Goal: Task Accomplishment & Management: Manage account settings

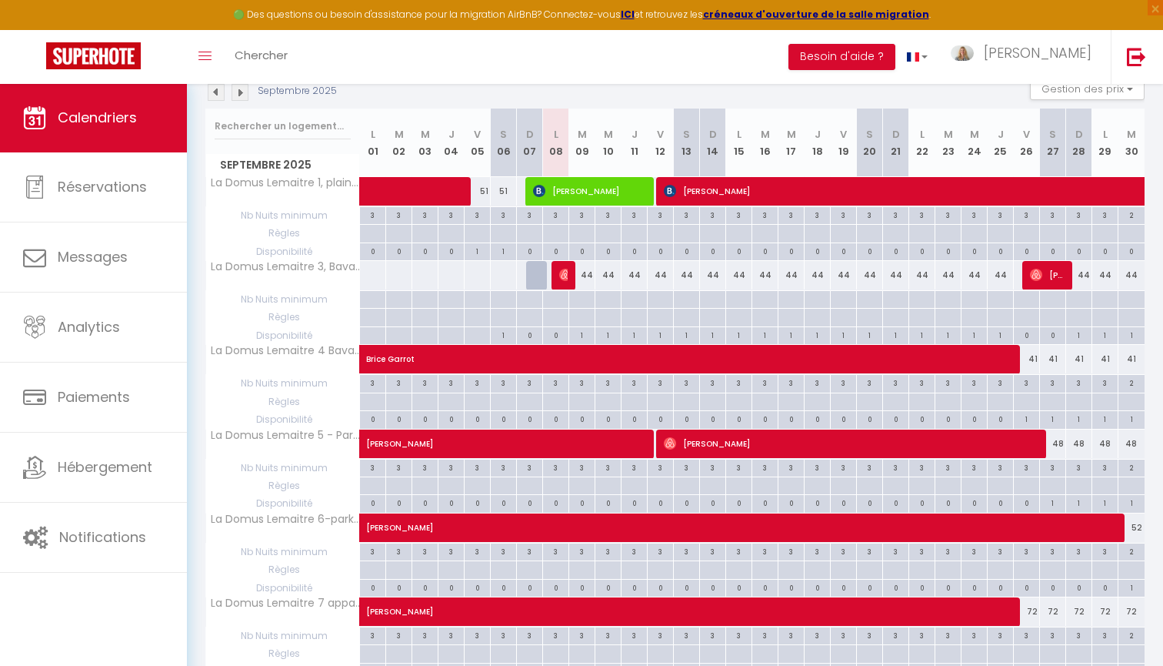
scroll to position [167, 0]
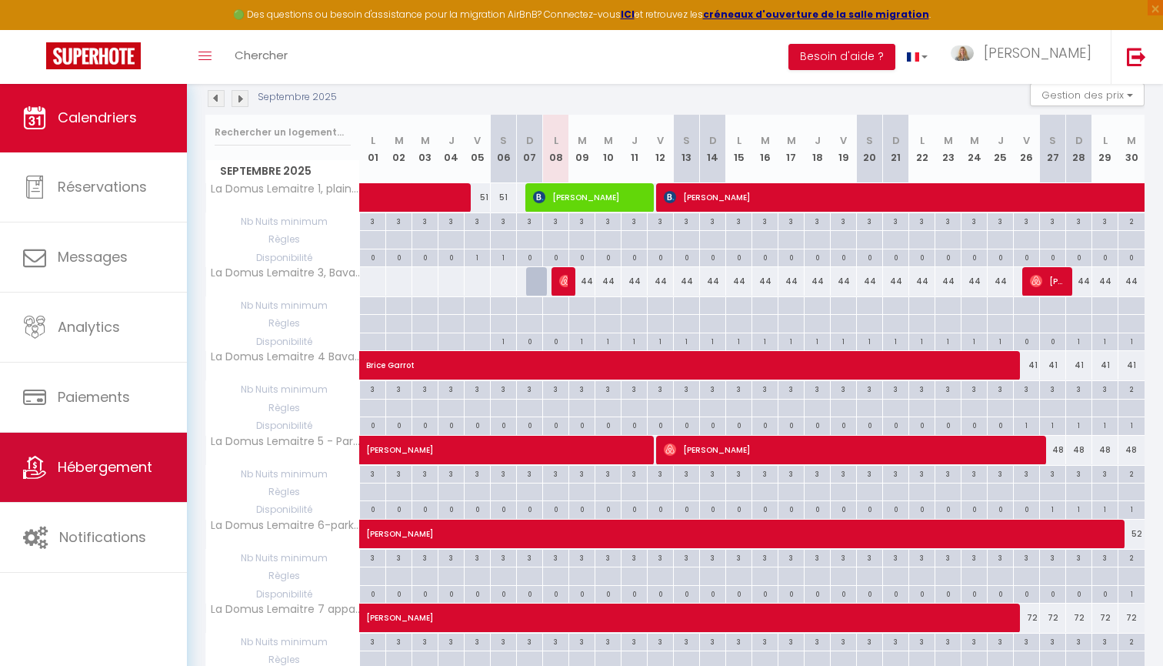
click at [132, 465] on span "Hébergement" at bounding box center [105, 466] width 95 height 19
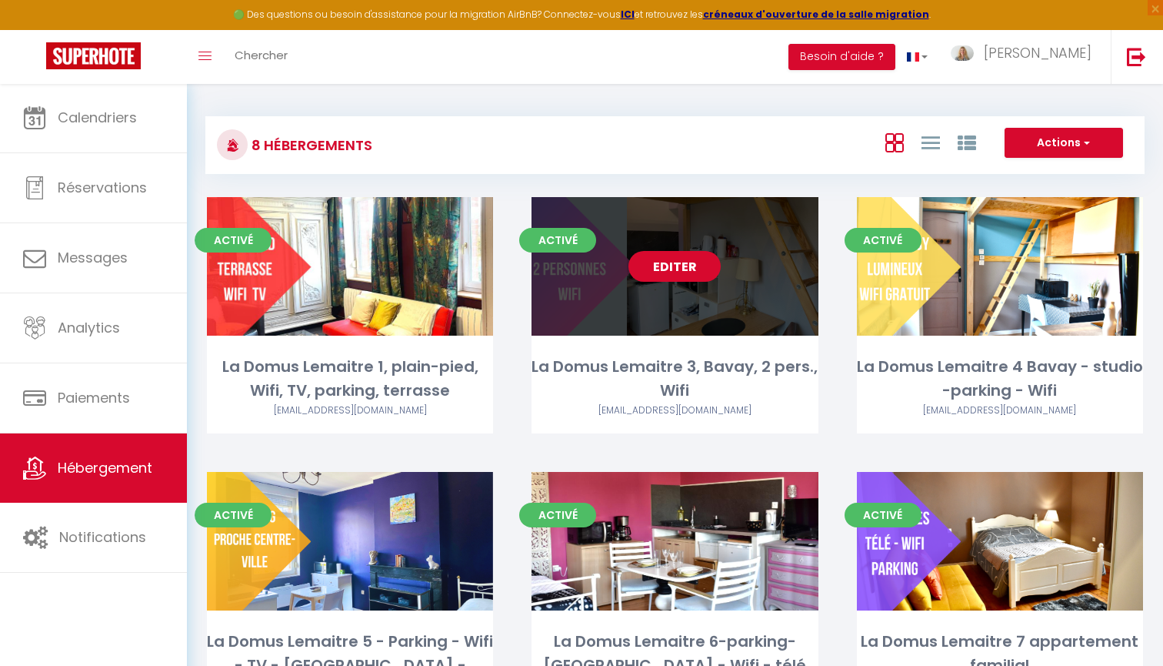
click at [669, 269] on link "Editer" at bounding box center [675, 266] width 92 height 31
select select "3"
select select "2"
select select "1"
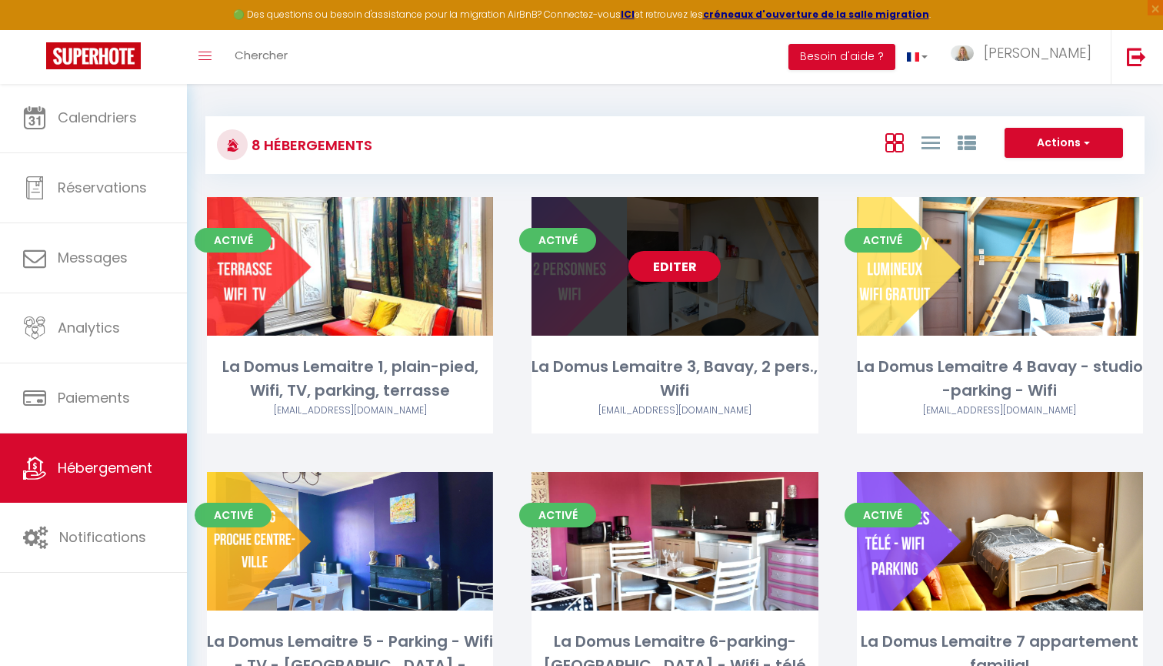
select select
select select "28"
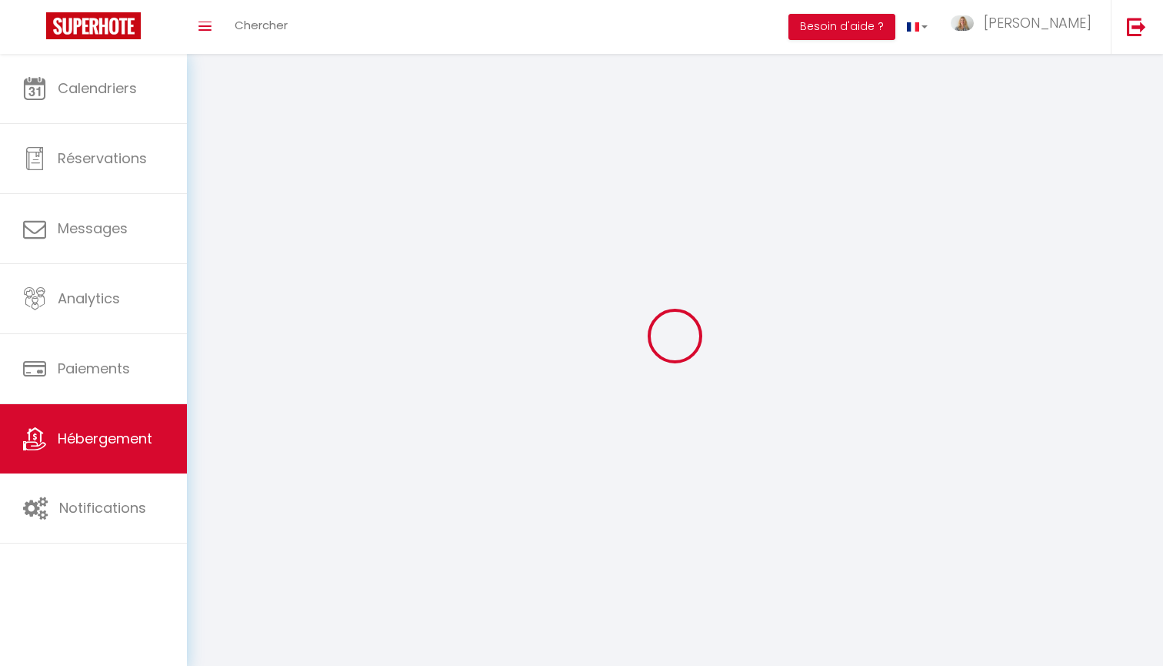
select select
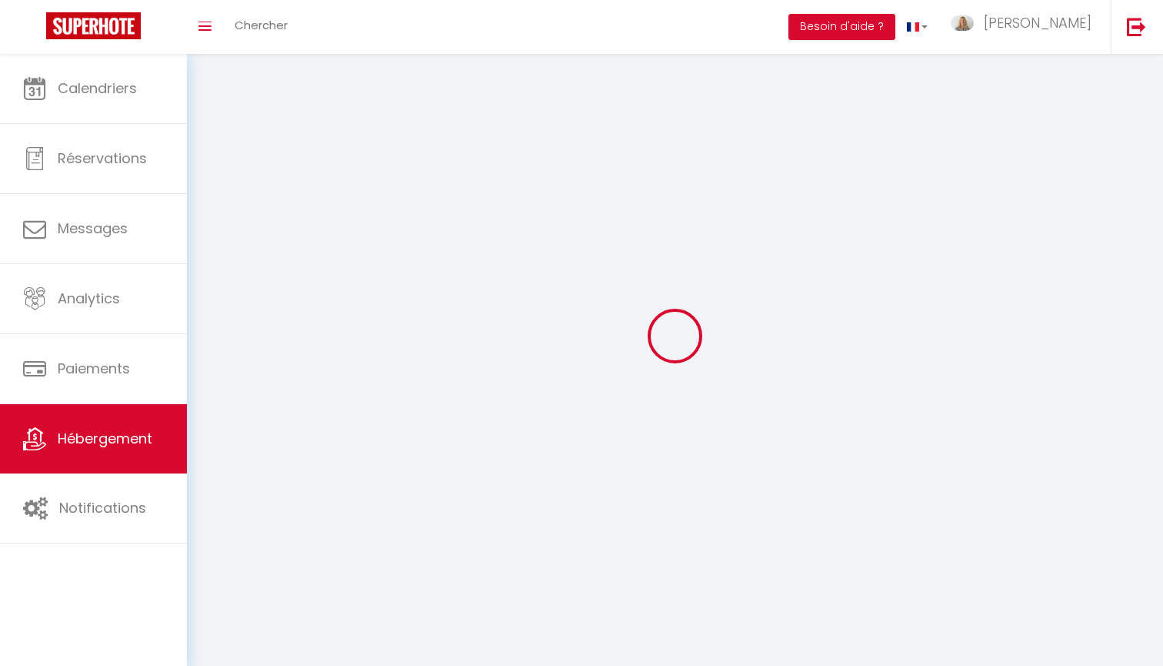
select select
checkbox input "false"
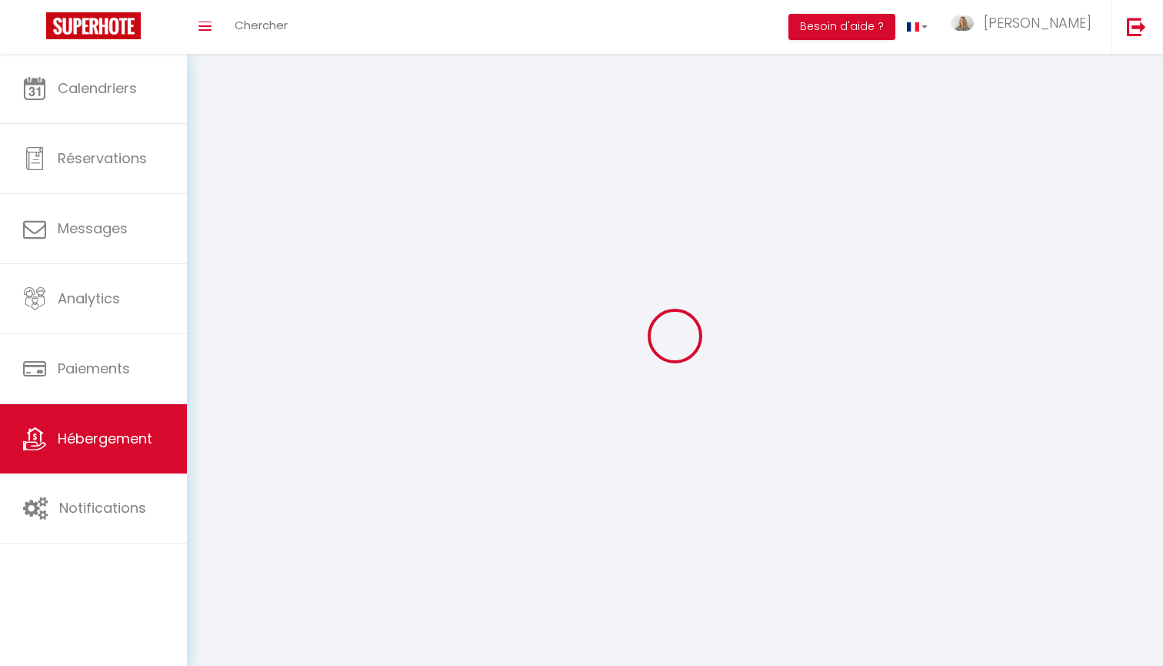
select select
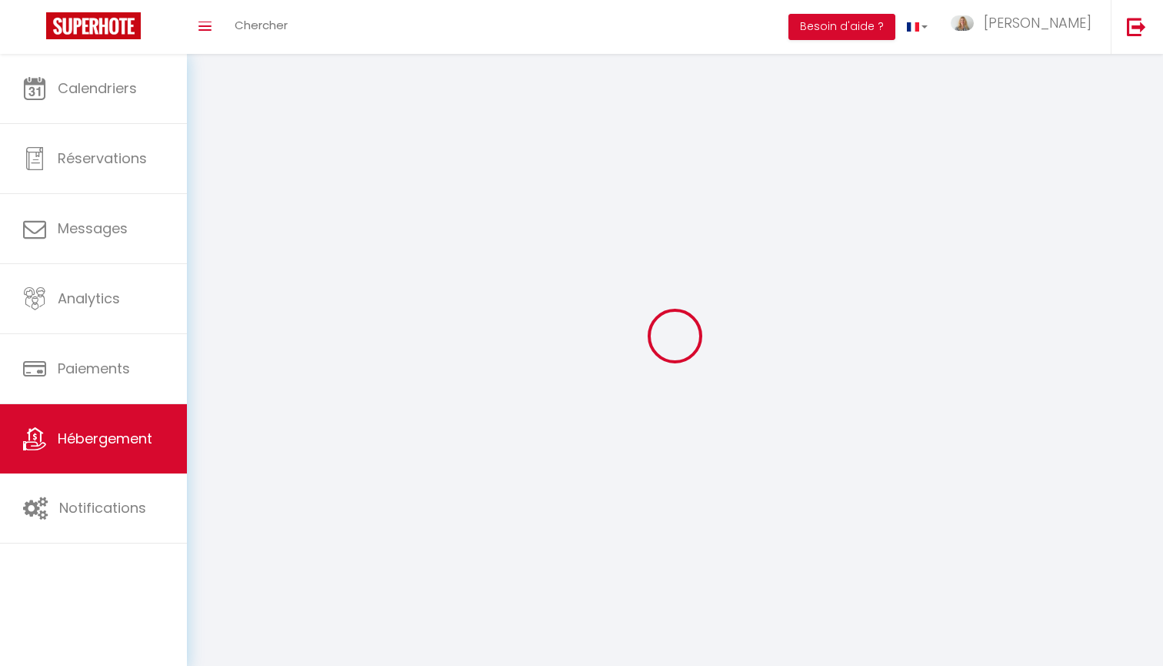
select select
checkbox input "false"
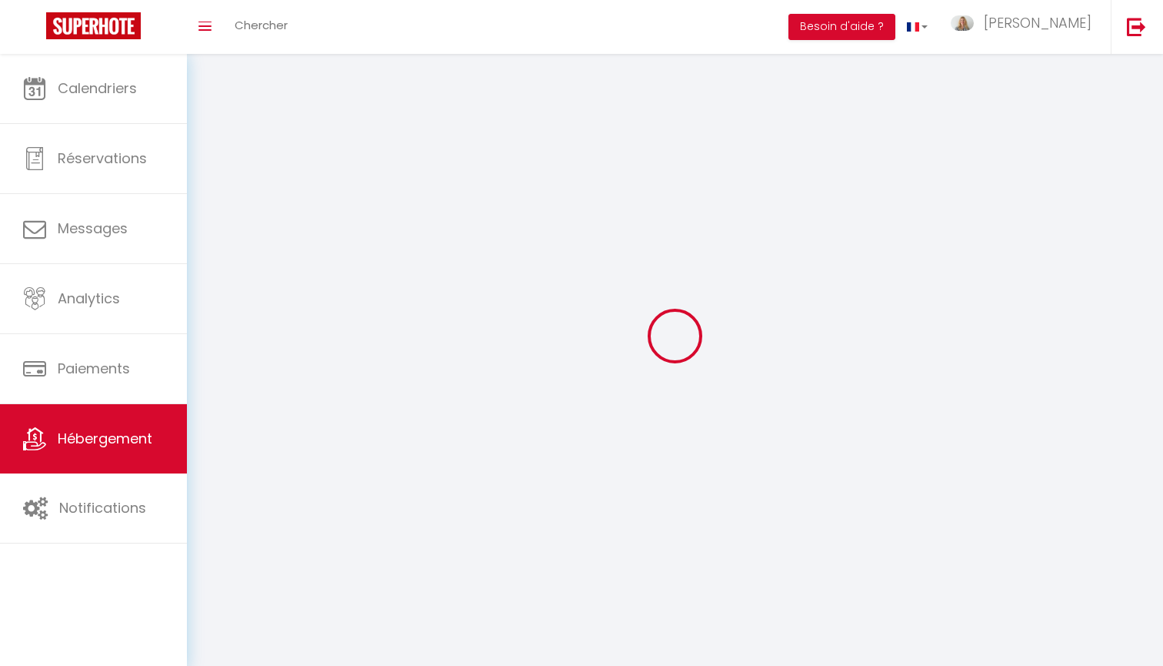
checkbox input "false"
select select
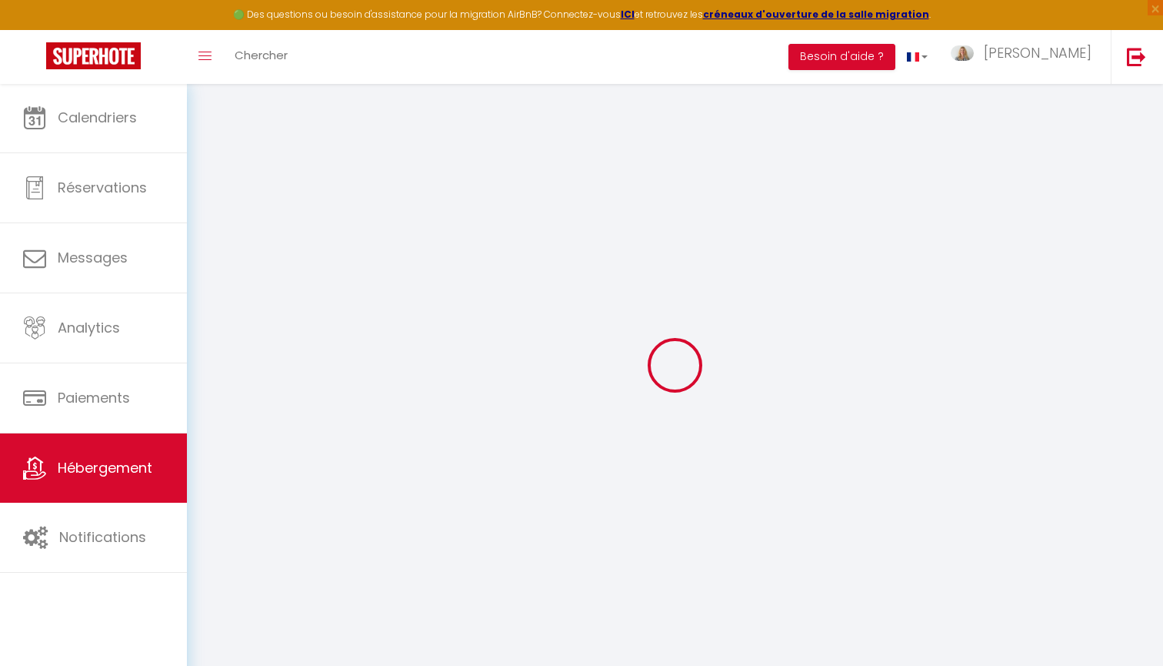
select select
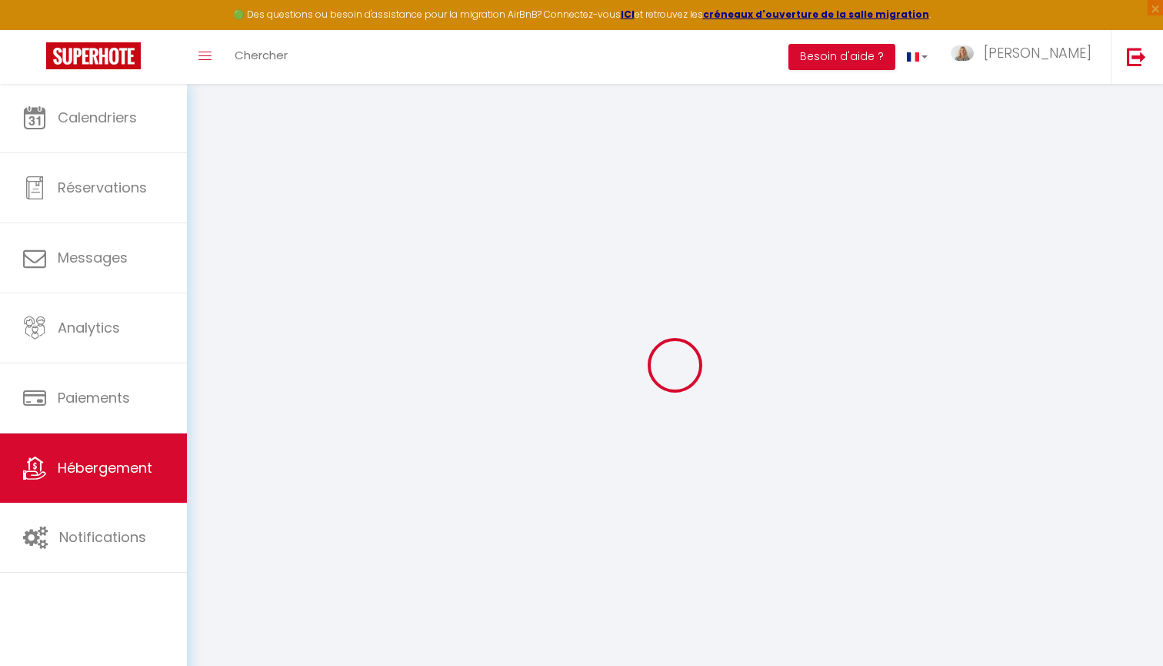
select select
checkbox input "false"
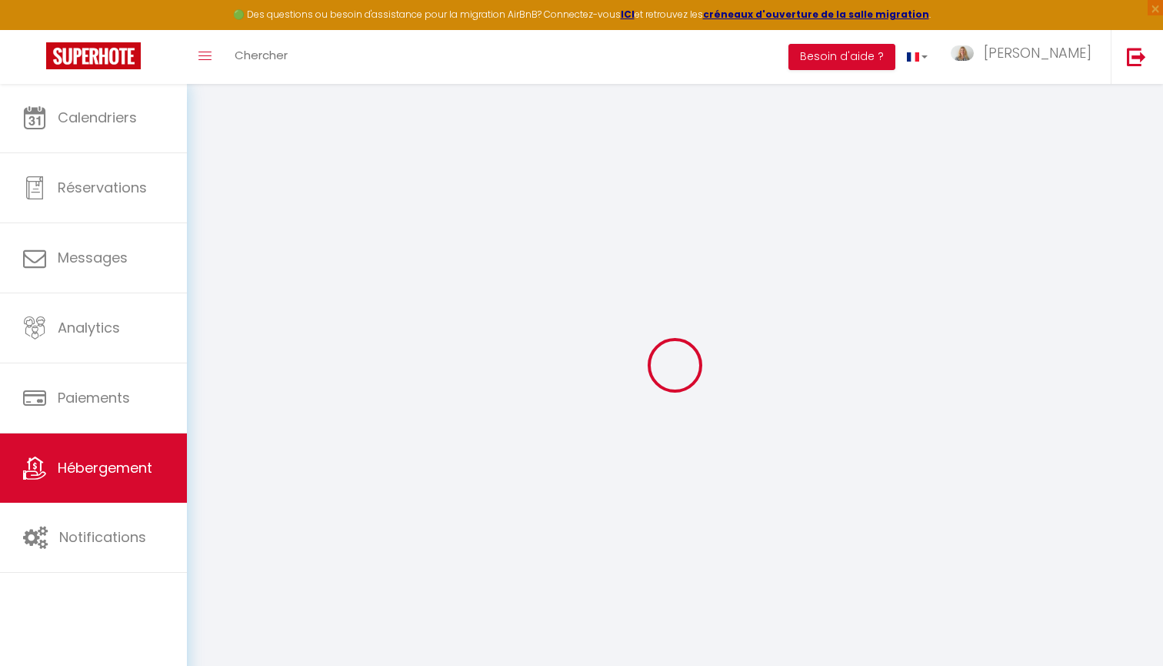
select select
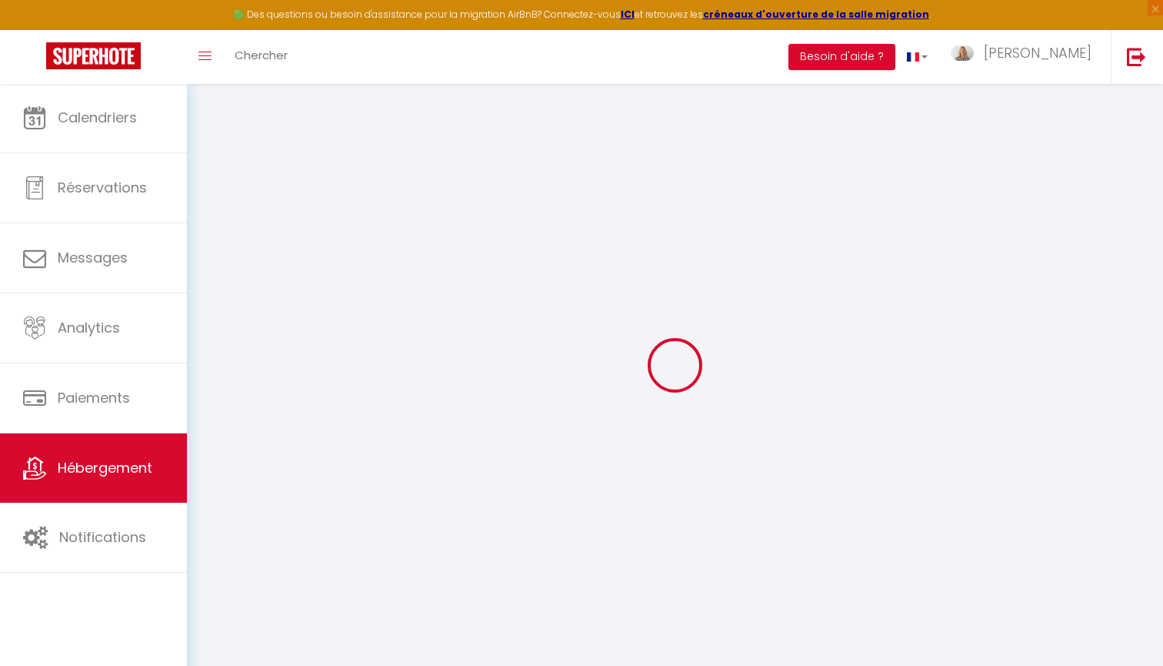
select select
checkbox input "false"
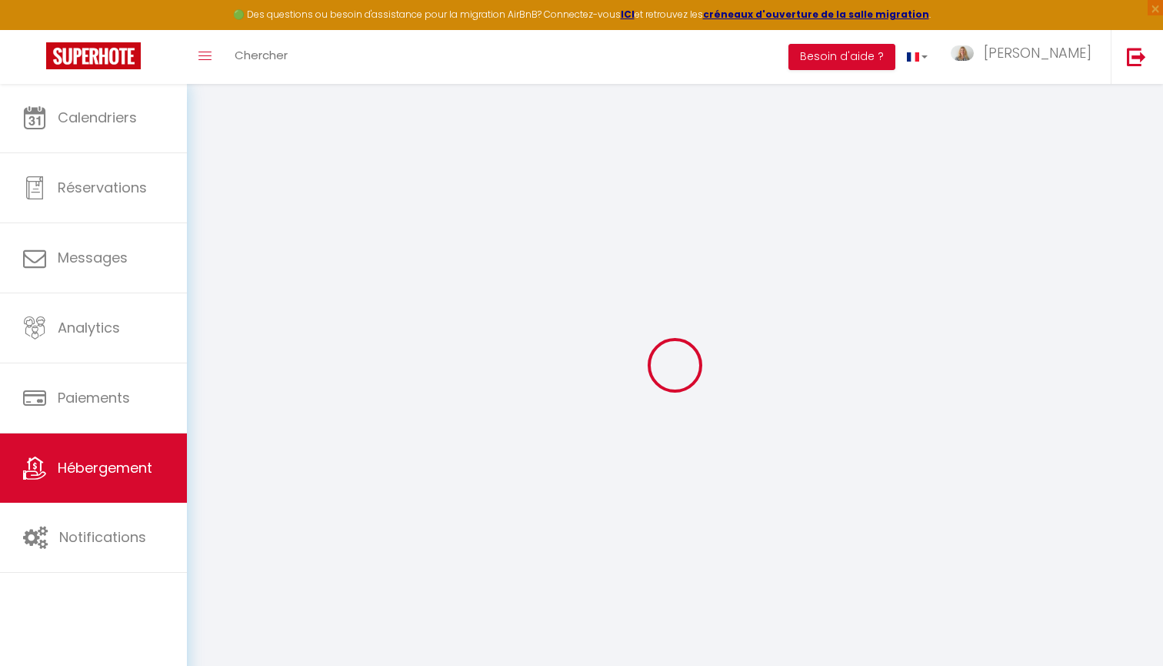
checkbox input "false"
select select
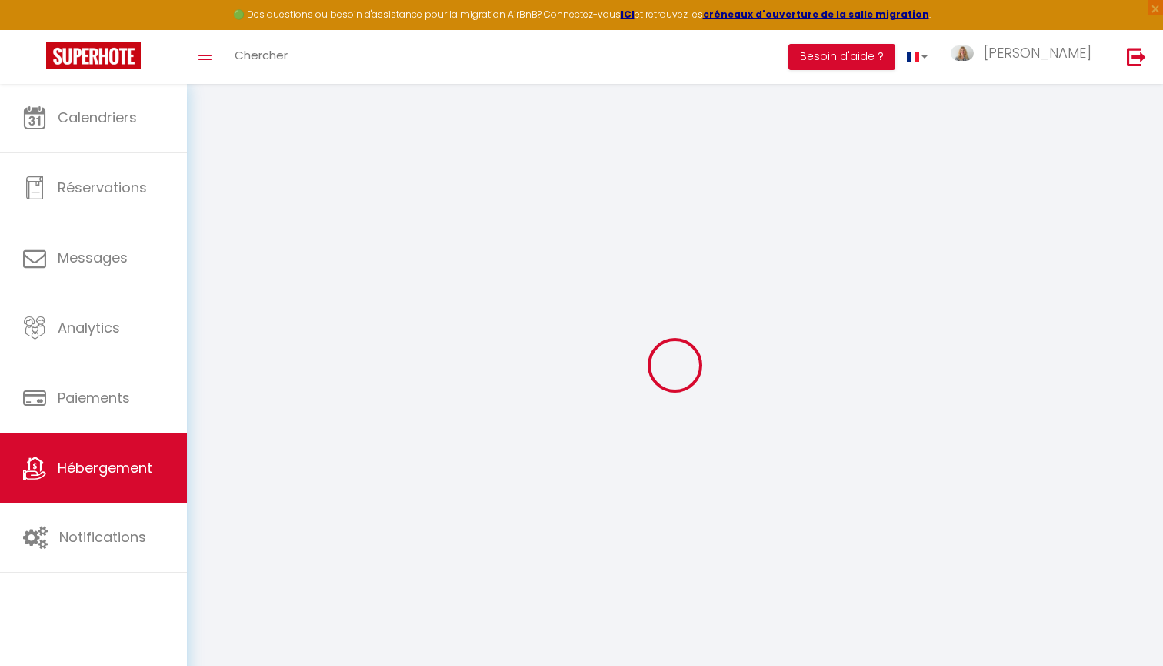
select select
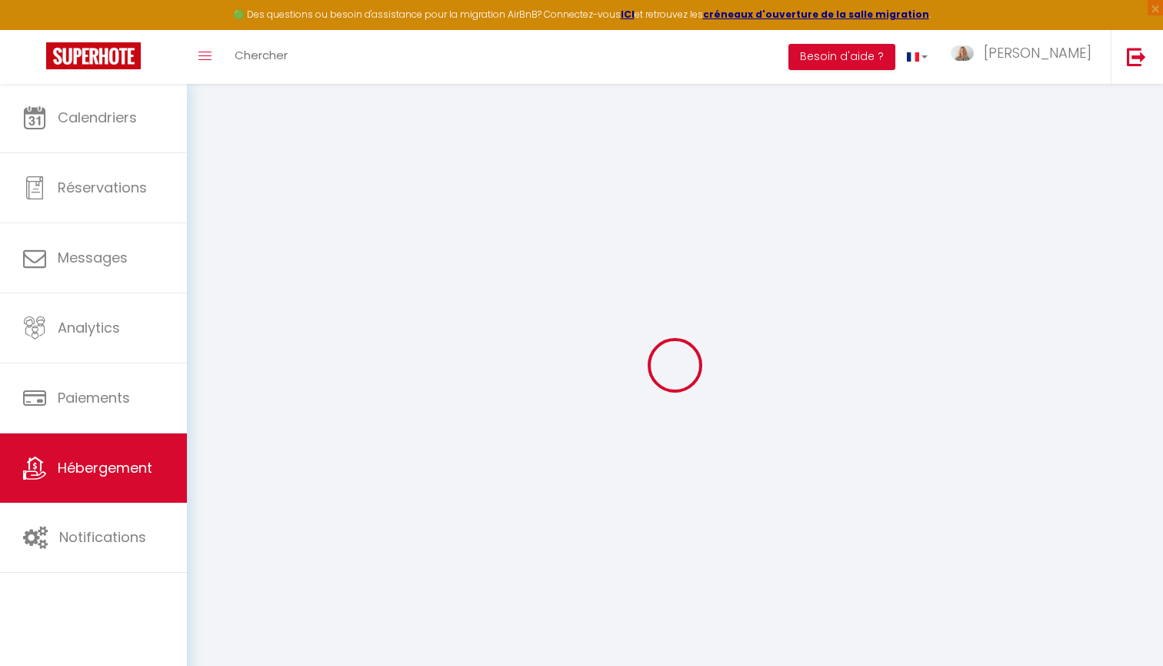
checkbox input "false"
select select
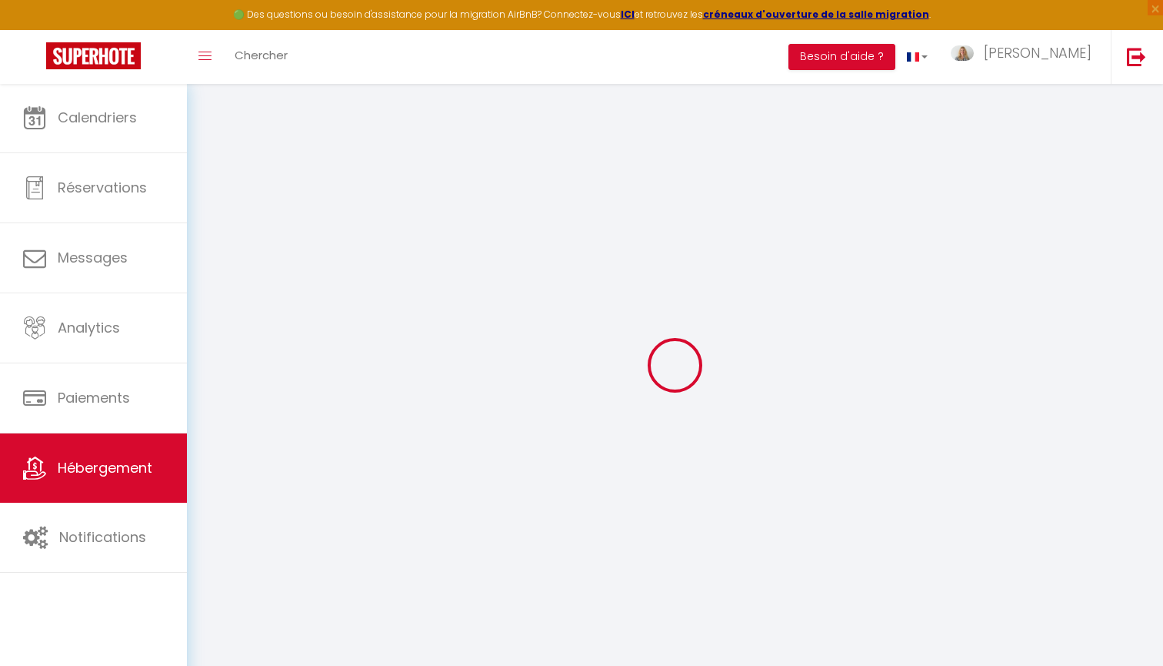
select select
type input "La Domus Lemaitre 3, Bavay, 2 pers., Wifi"
select select "2"
type input "39"
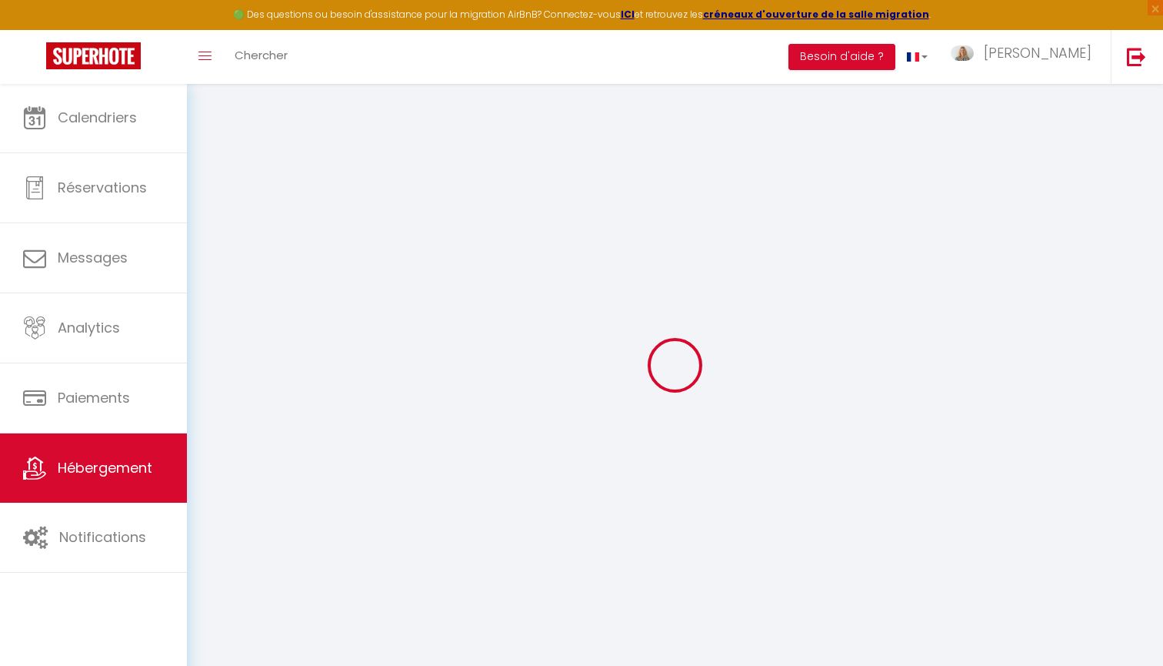
select select
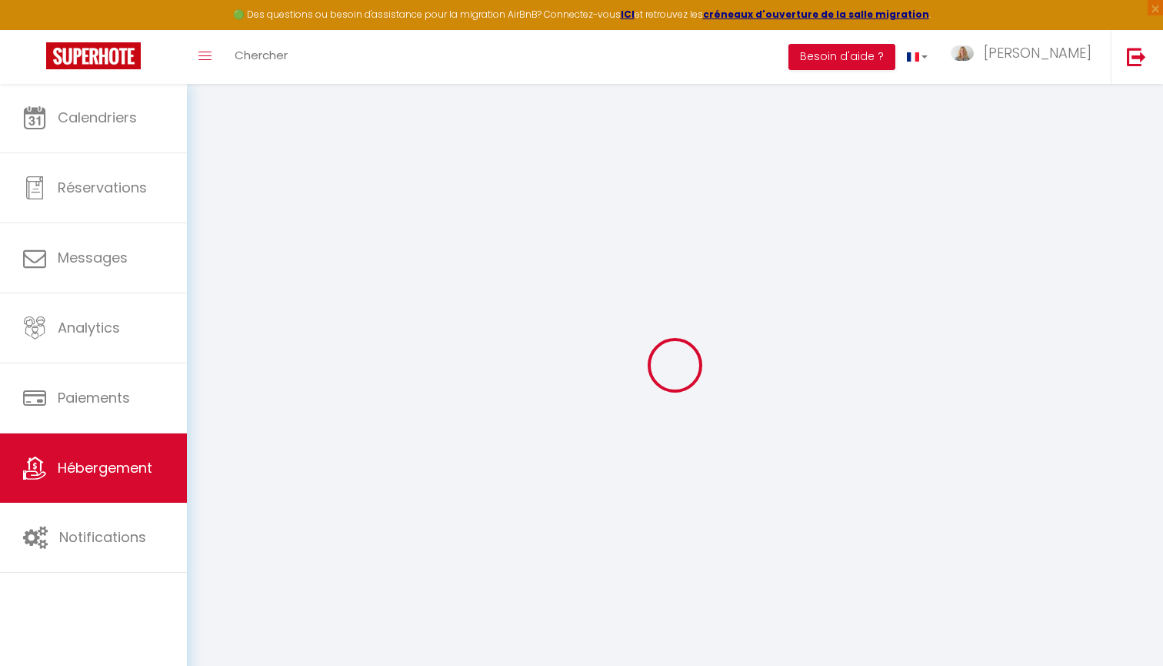
type input "[STREET_ADDRESS][PERSON_NAME]"
type input "59570"
type input "Bavay"
type input "[EMAIL_ADDRESS][DOMAIN_NAME]"
select select
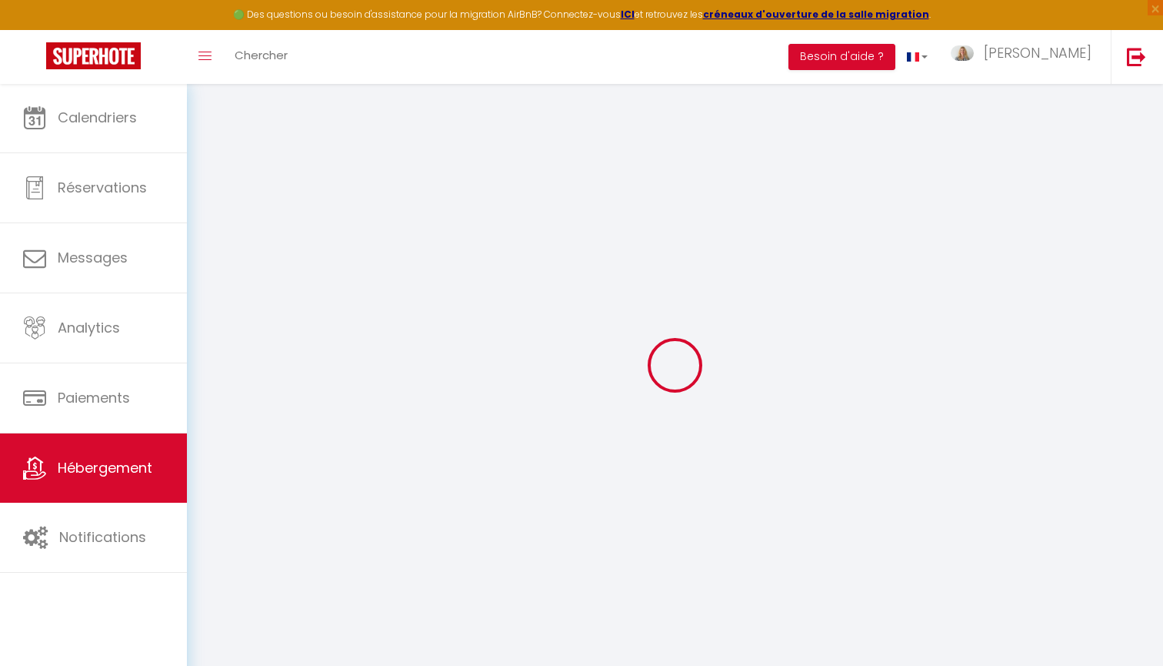
checkbox input "false"
type input "0"
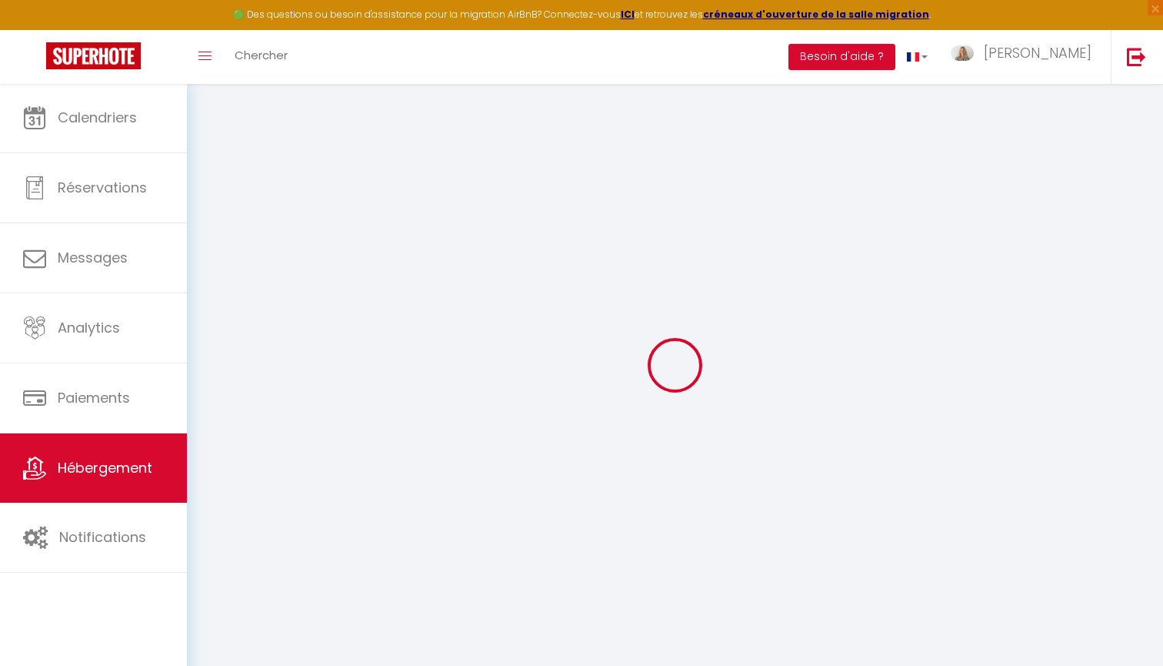
type input "0"
checkbox input "false"
select select
checkbox input "false"
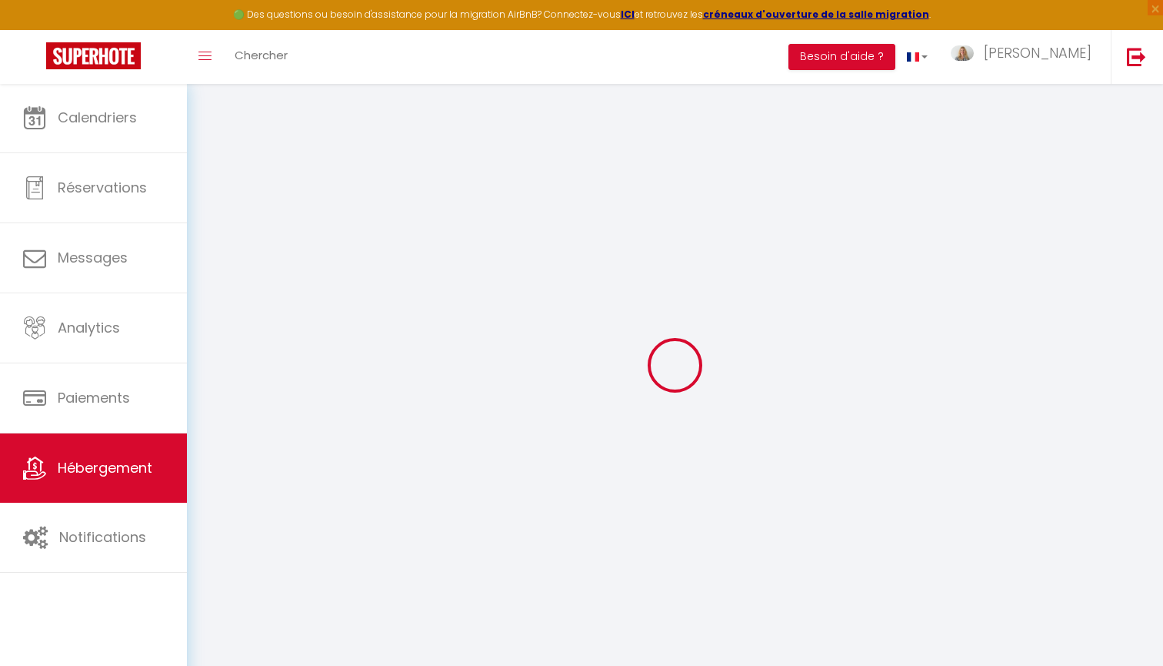
checkbox input "false"
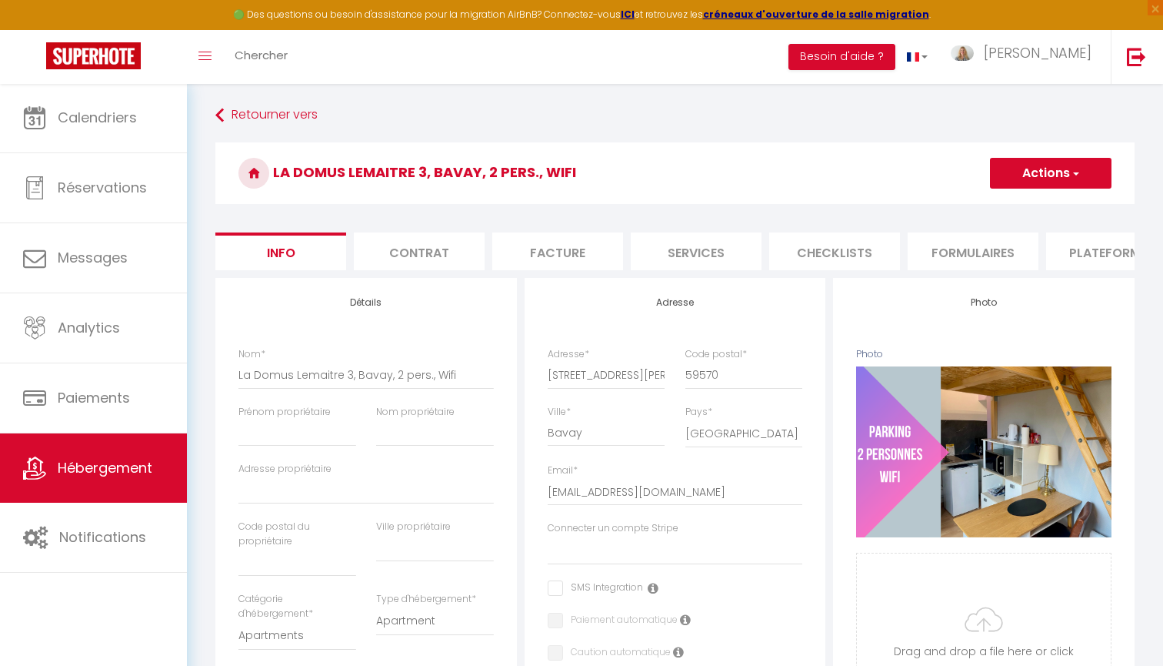
select select
checkbox input "false"
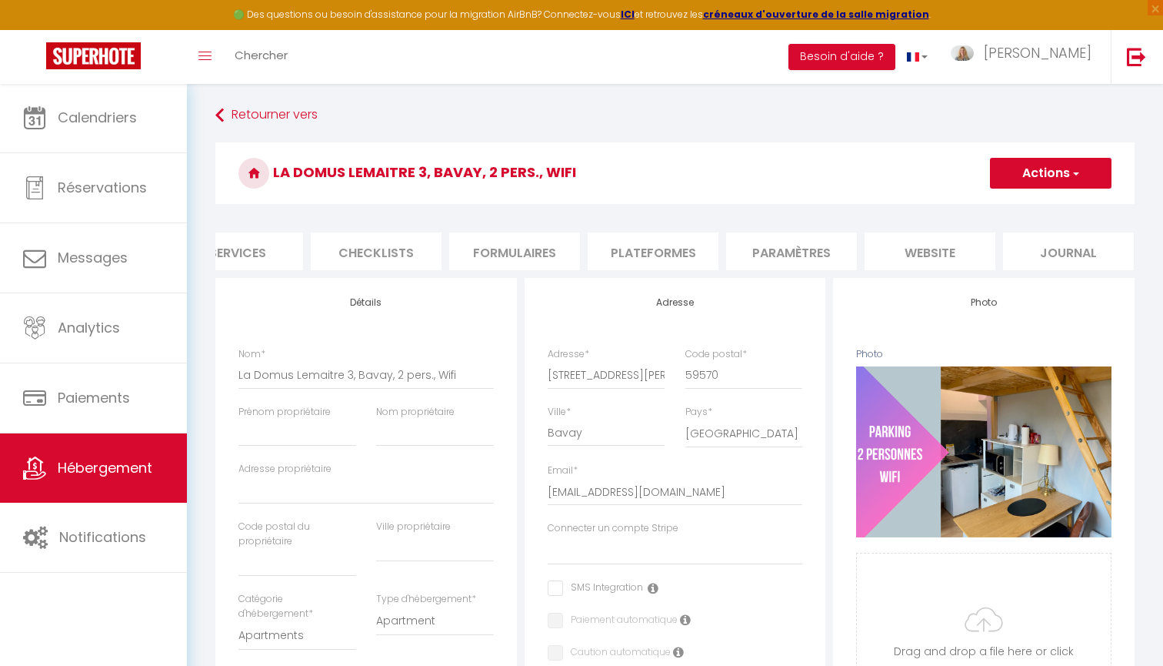
scroll to position [0, 458]
click at [802, 243] on li "Paramètres" at bounding box center [792, 251] width 131 height 38
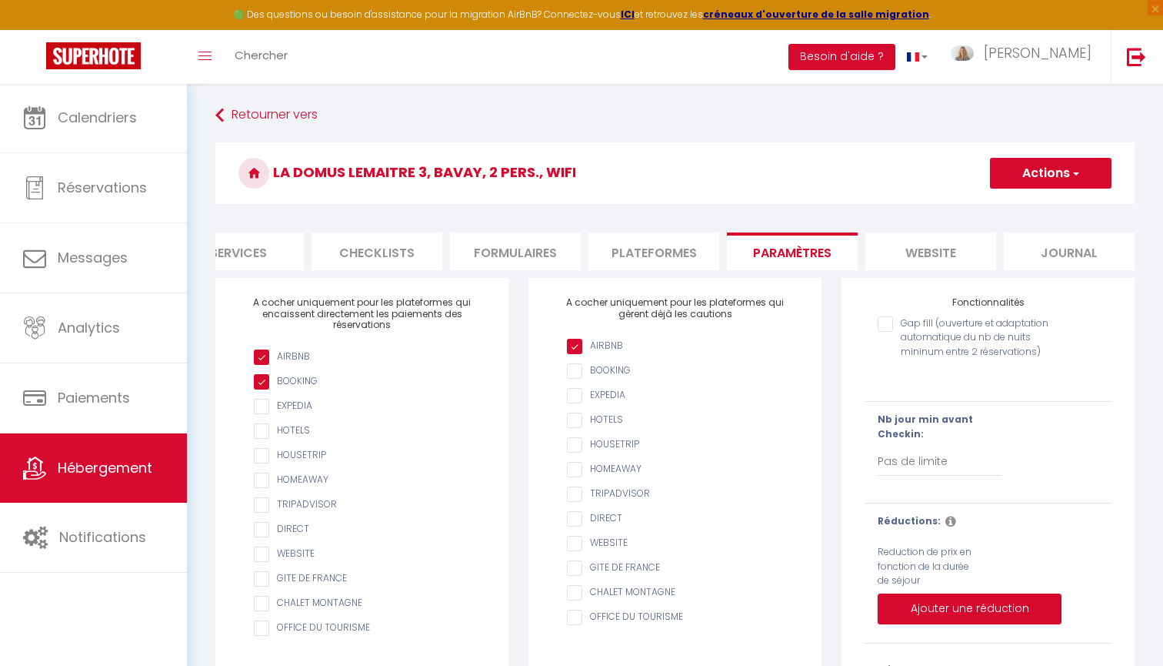
click at [917, 251] on li "website" at bounding box center [931, 251] width 131 height 38
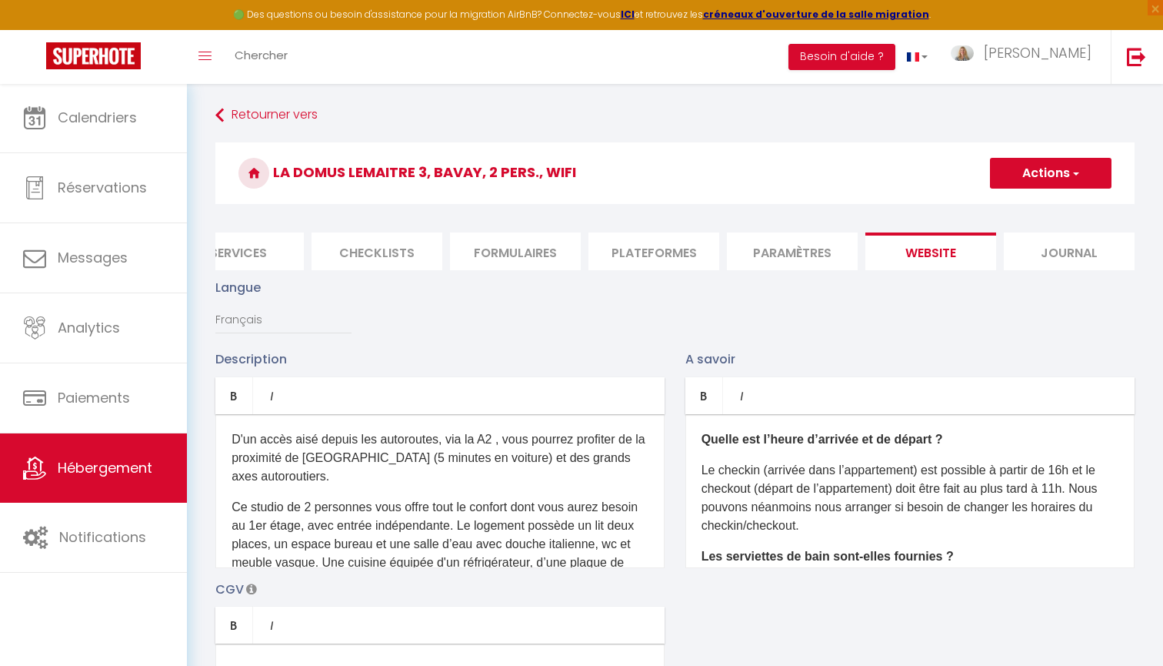
click at [1020, 257] on li "Journal" at bounding box center [1069, 251] width 131 height 38
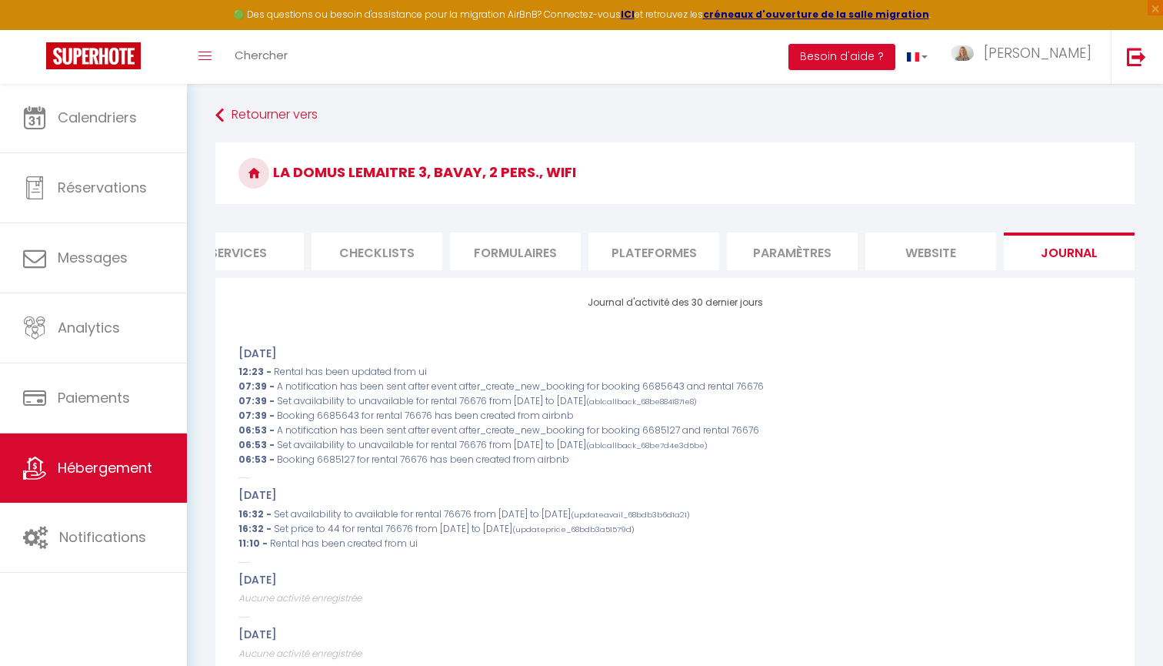
click at [651, 258] on li "Plateformes" at bounding box center [654, 251] width 131 height 38
select select
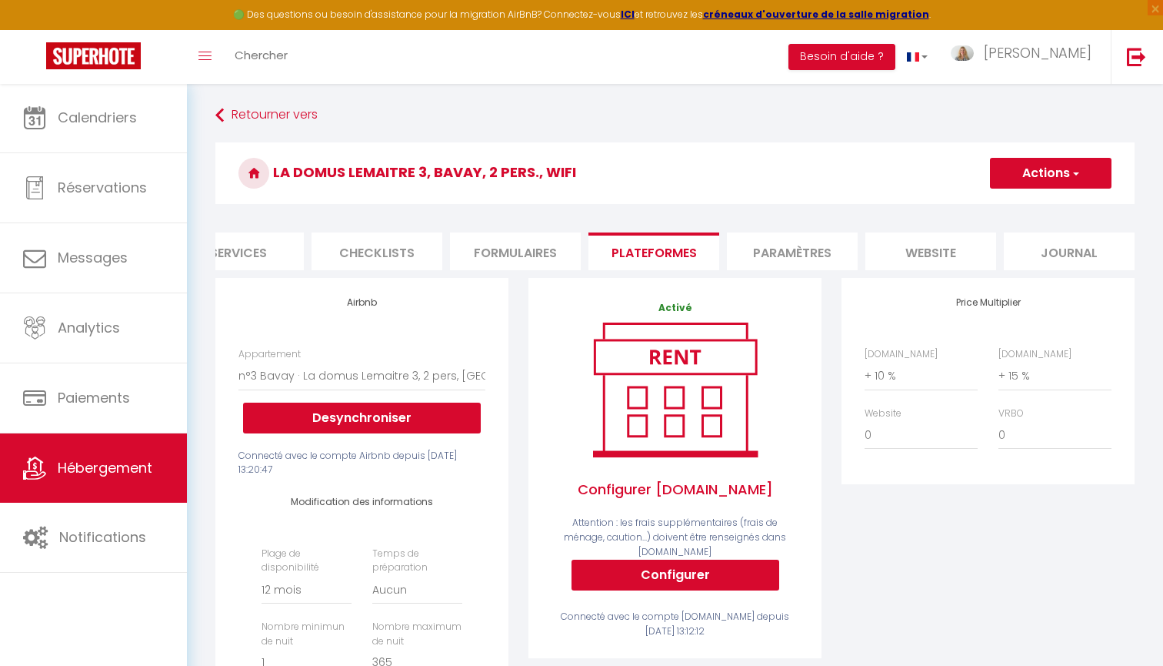
click at [495, 242] on li "Formulaires" at bounding box center [515, 251] width 131 height 38
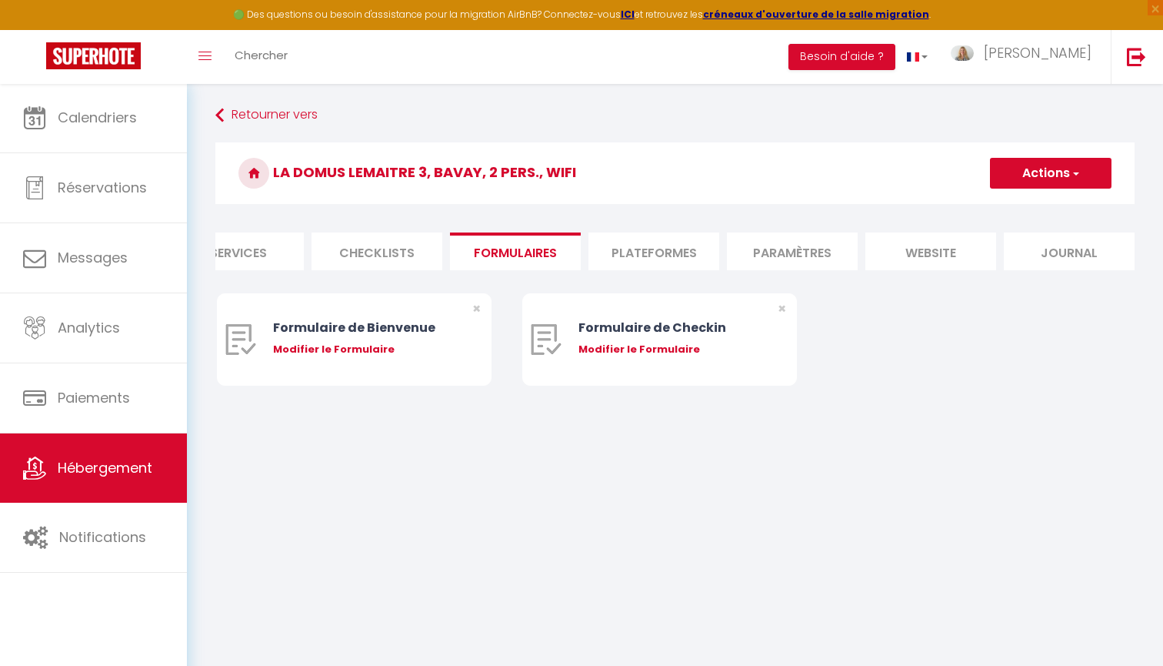
click at [381, 249] on li "Checklists" at bounding box center [377, 251] width 131 height 38
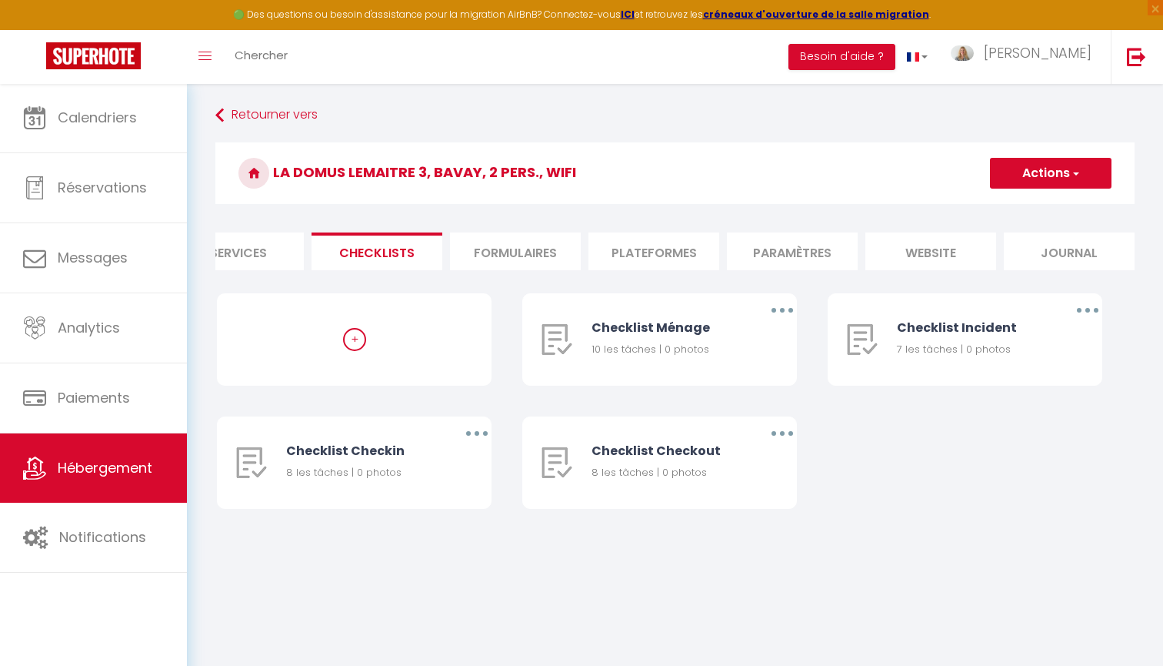
click at [259, 251] on li "Services" at bounding box center [238, 251] width 131 height 38
select select
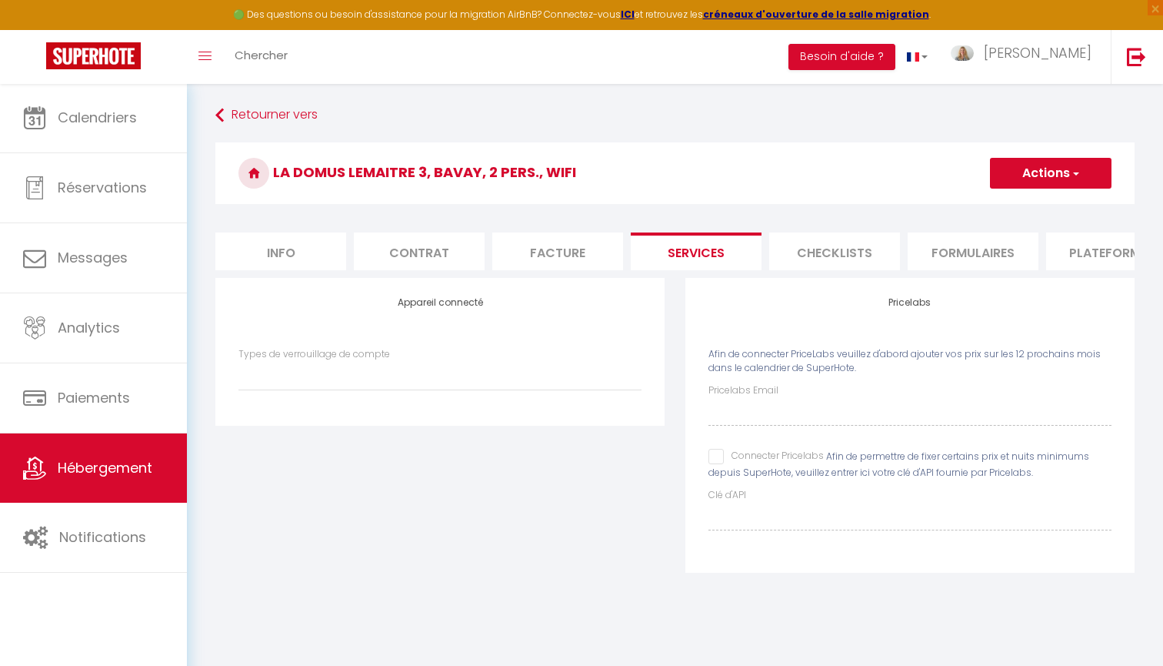
click at [297, 255] on li "Info" at bounding box center [280, 251] width 131 height 38
select select
checkbox input "false"
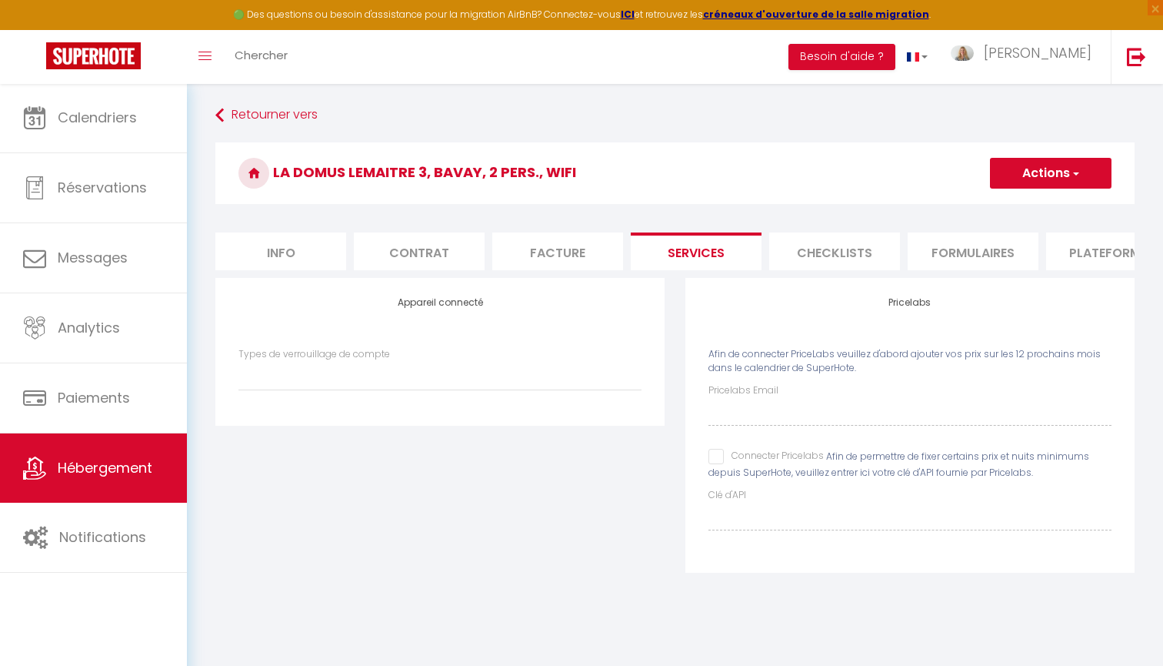
checkbox input "false"
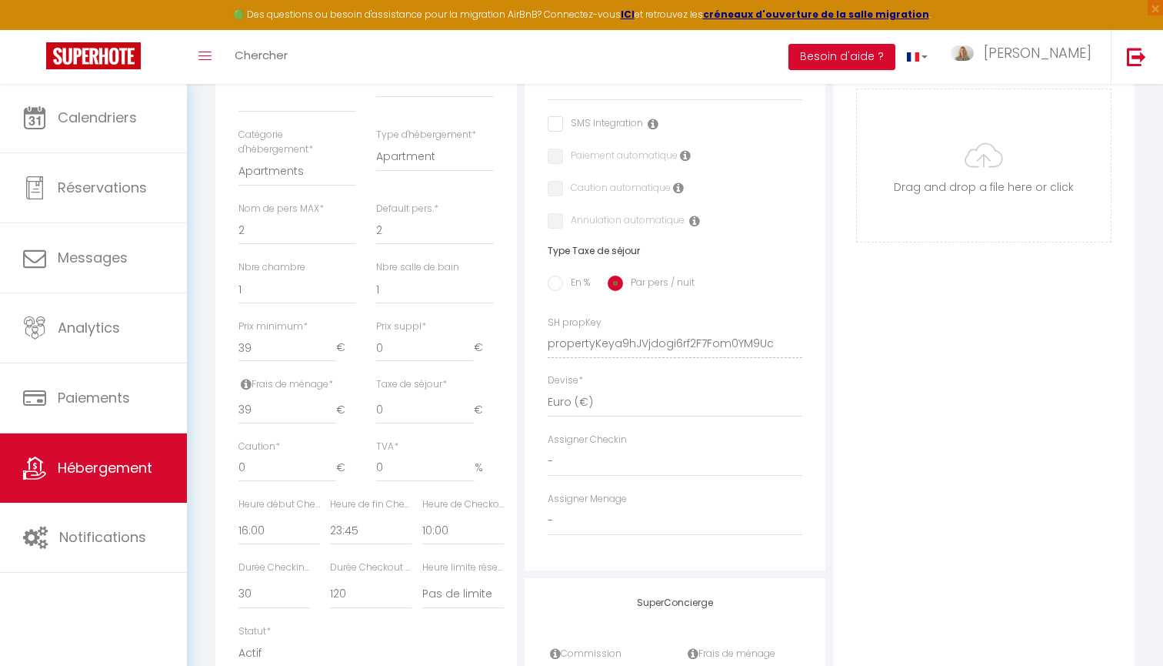
scroll to position [467, 0]
select select "33919"
select select
checkbox input "false"
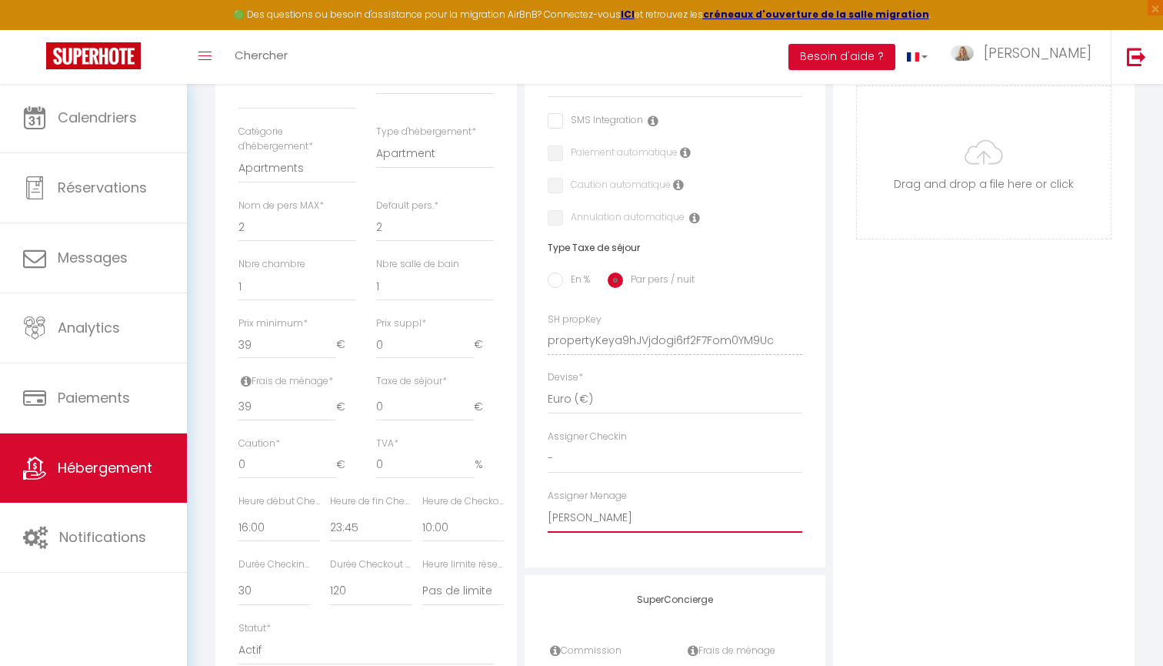
checkbox input "false"
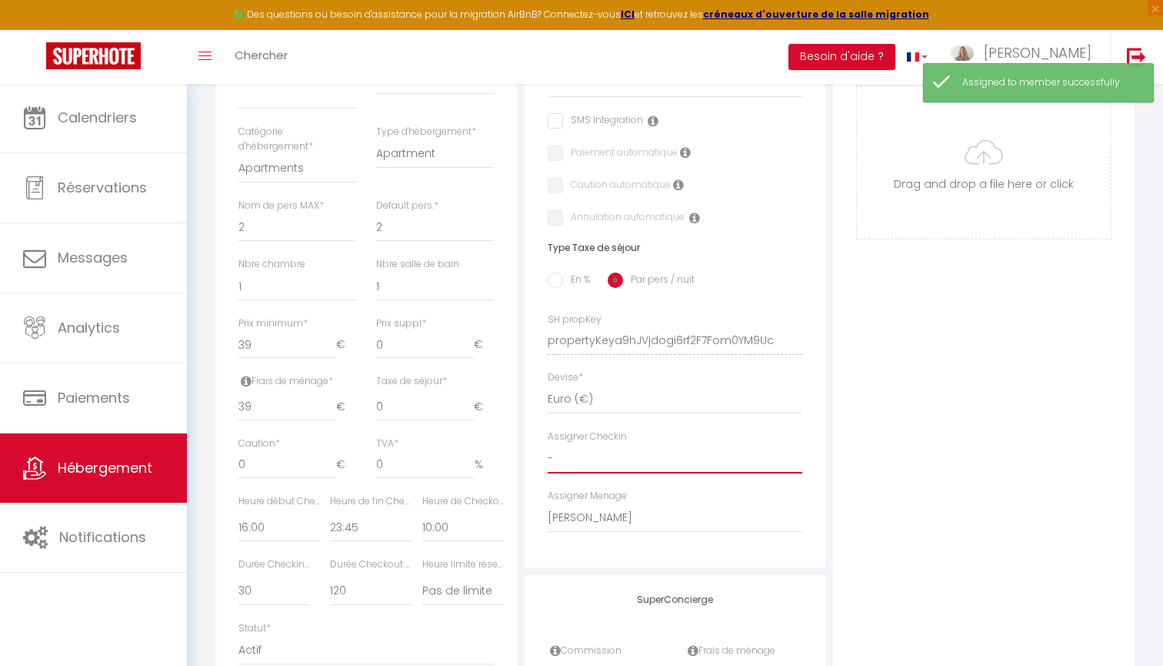
select select "33919"
select select
checkbox input "false"
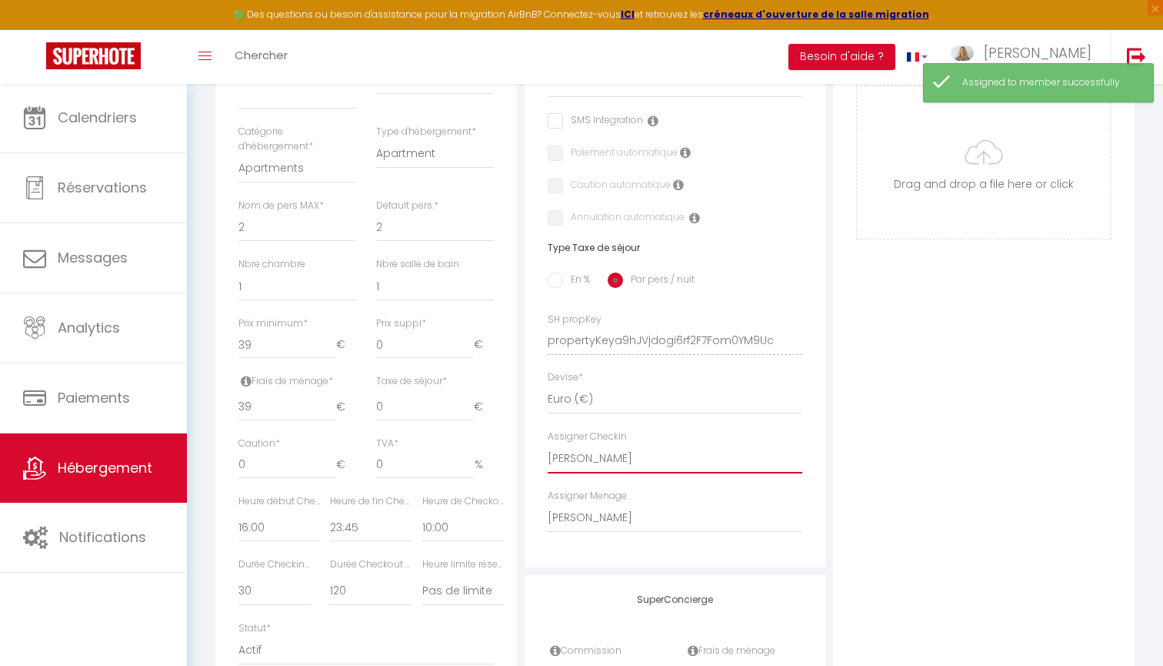
checkbox input "false"
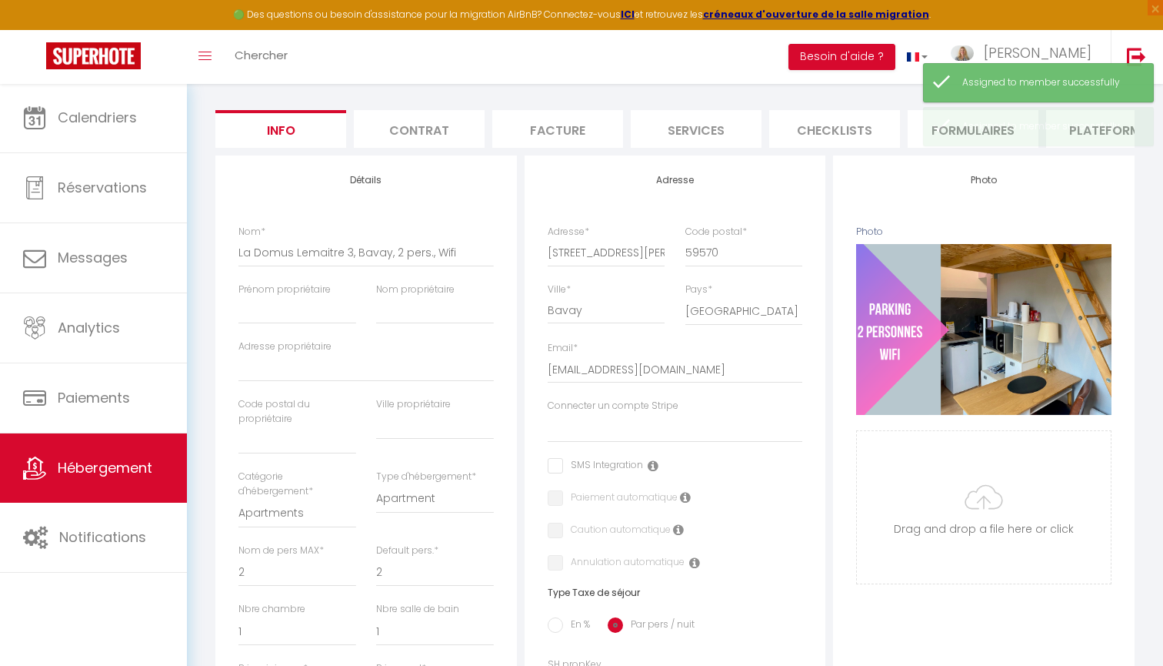
scroll to position [62, 0]
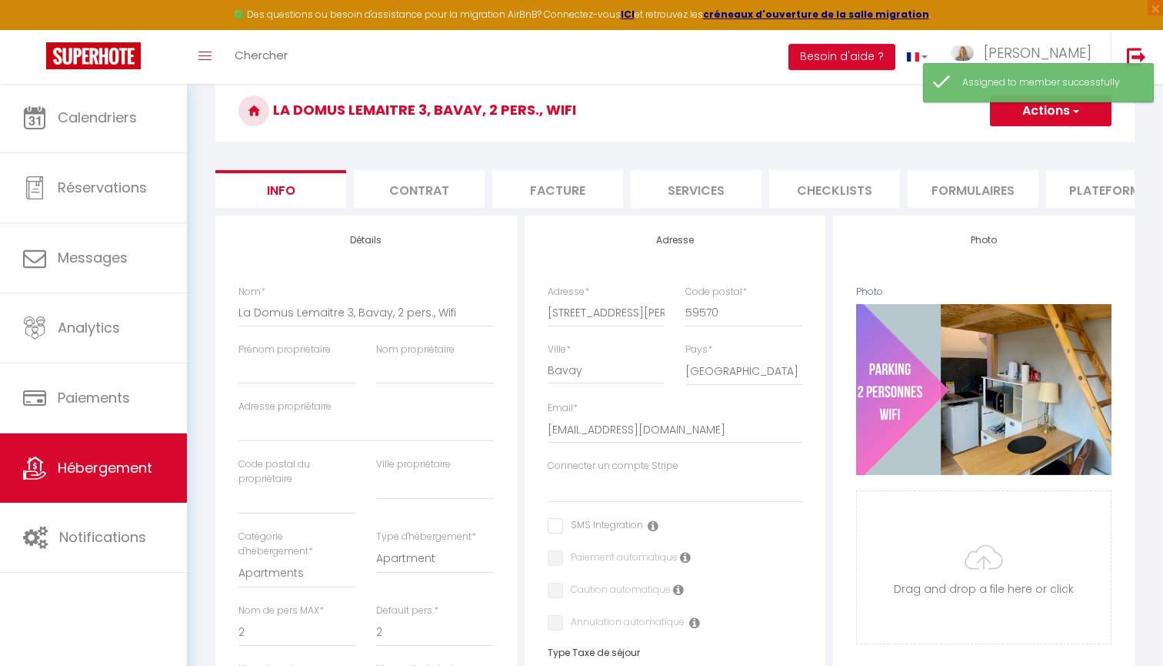
click at [1033, 120] on button "Actions" at bounding box center [1051, 110] width 122 height 31
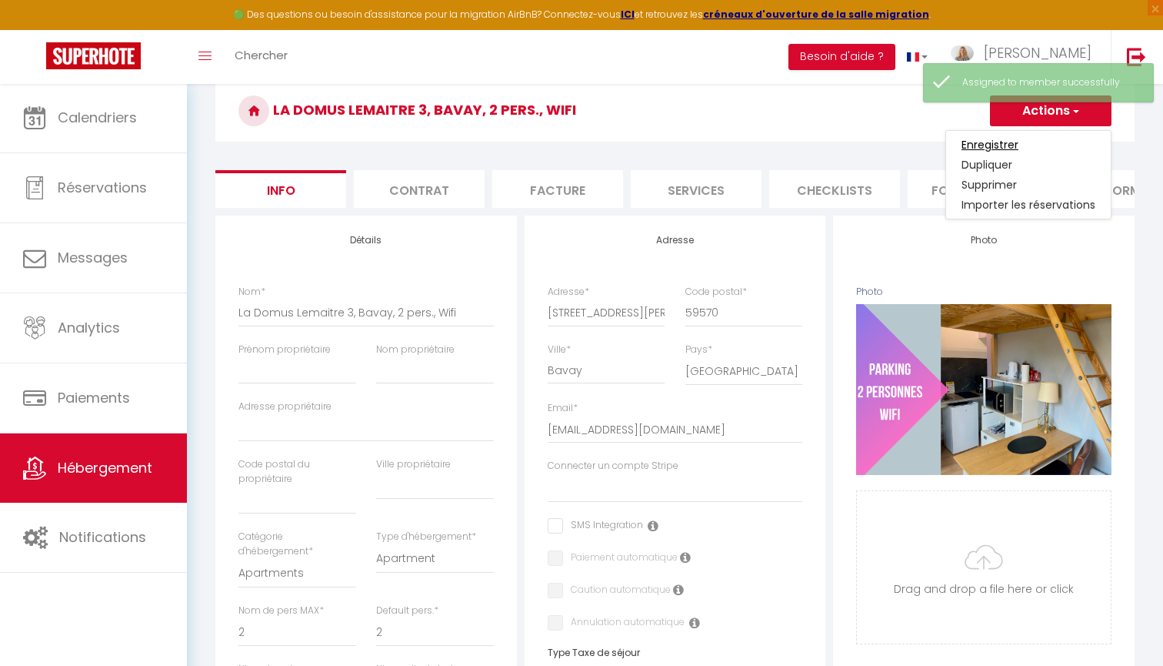
click at [997, 150] on input "Enregistrer" at bounding box center [990, 144] width 57 height 15
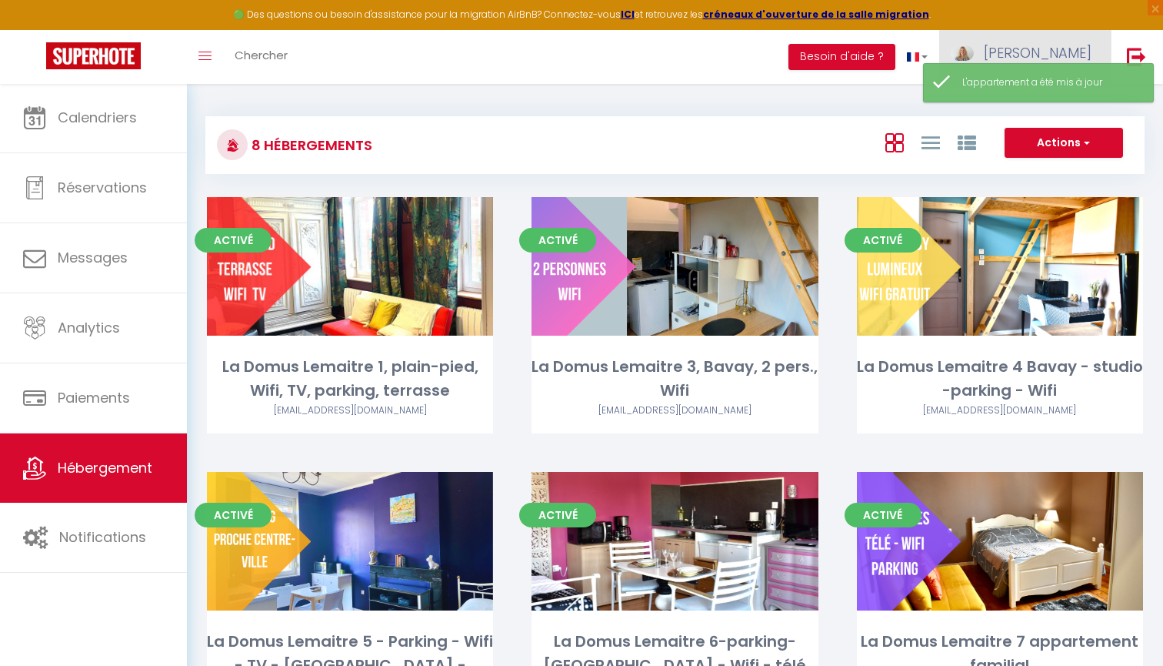
click at [1052, 49] on span "[PERSON_NAME]" at bounding box center [1038, 52] width 108 height 19
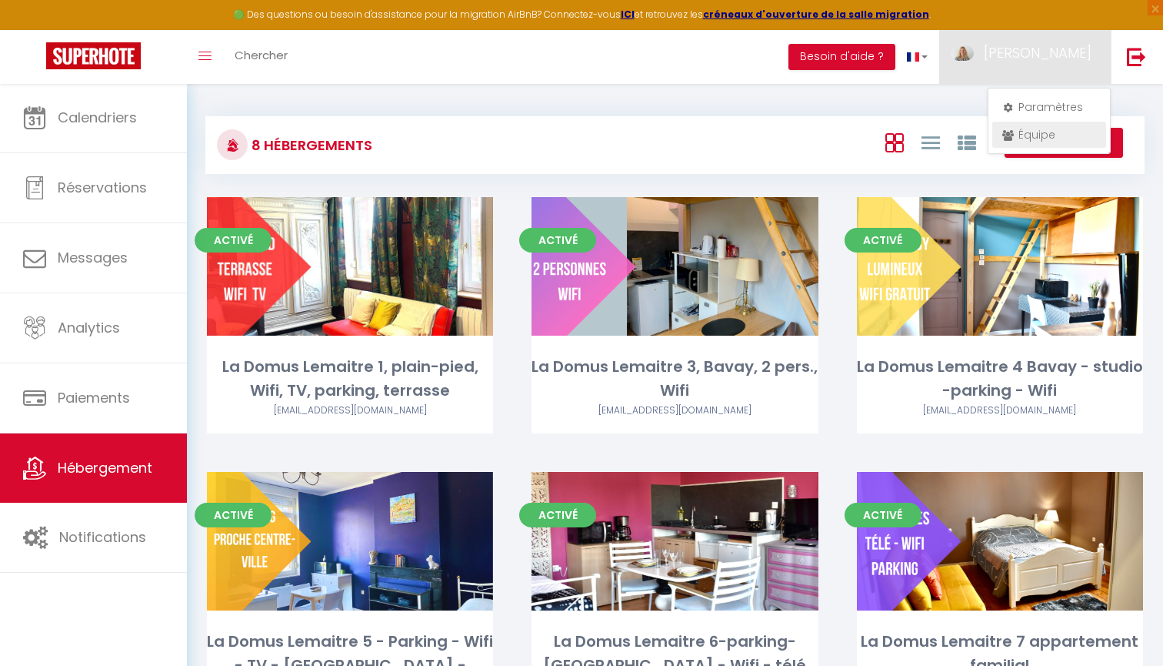
click at [1033, 131] on link "Équipe" at bounding box center [1050, 135] width 114 height 26
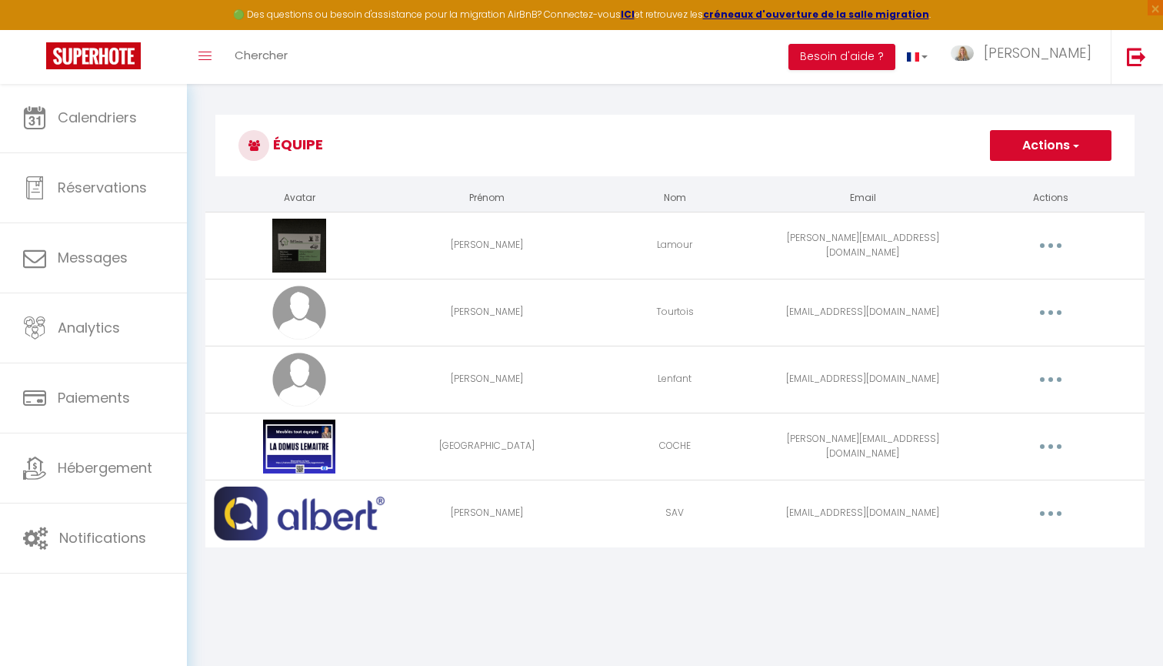
click at [1059, 441] on button "button" at bounding box center [1050, 446] width 43 height 25
click at [981, 478] on link "Editer" at bounding box center [1011, 482] width 114 height 26
select select
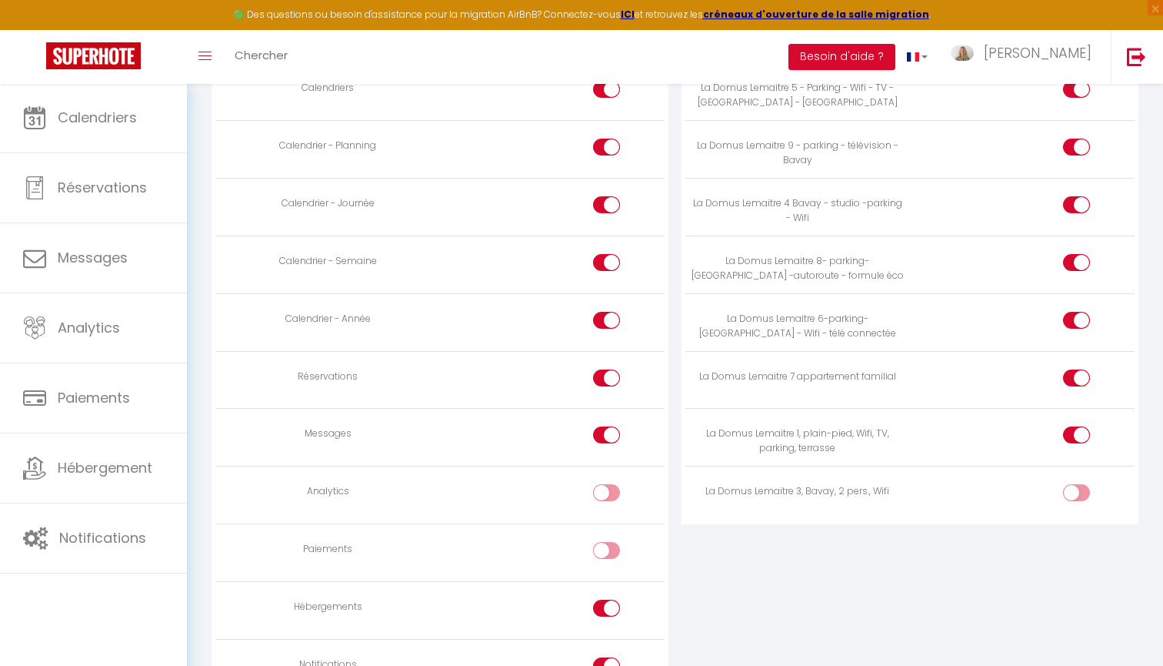
scroll to position [1033, 0]
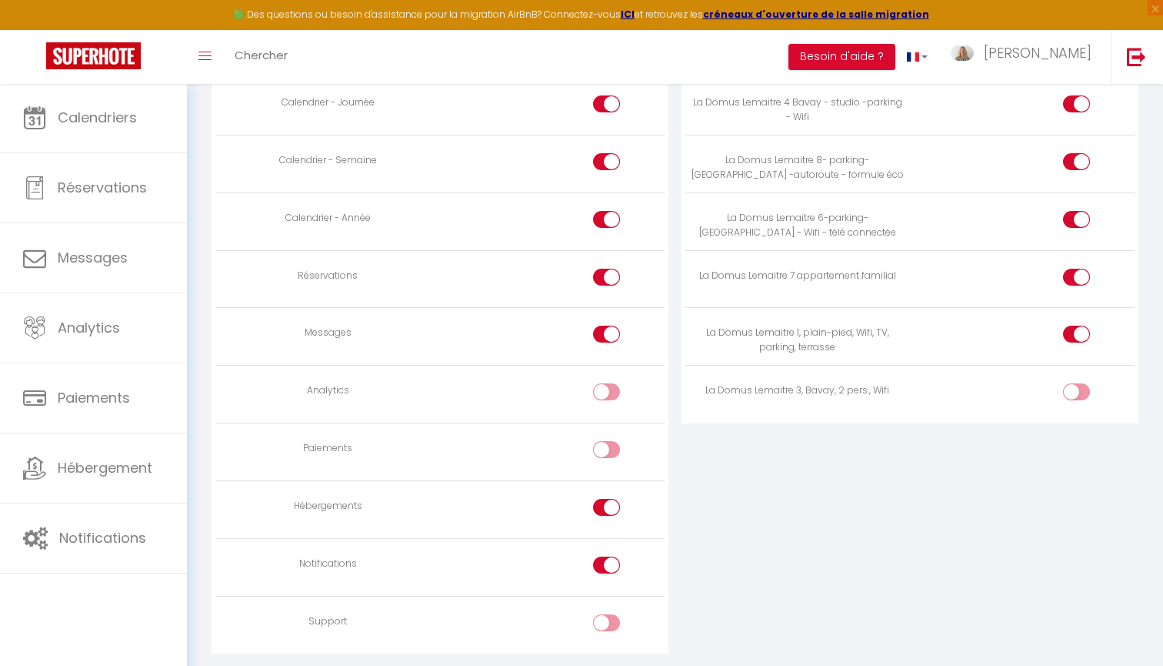
click at [1076, 388] on input "checkbox" at bounding box center [1089, 394] width 27 height 23
checkbox input "true"
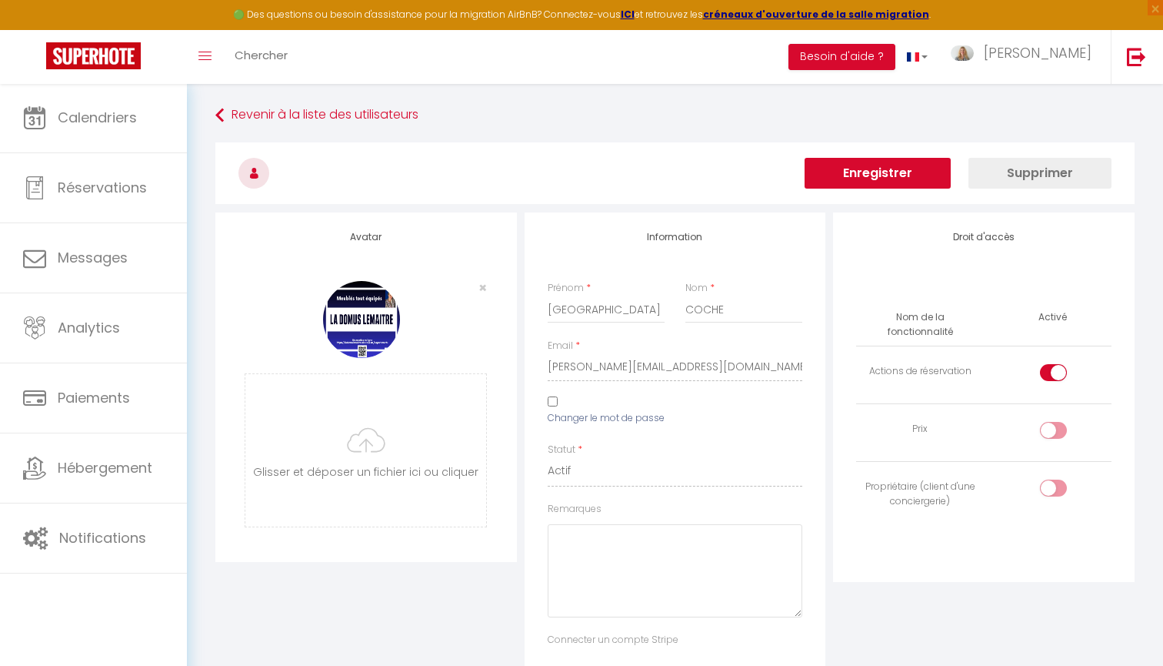
scroll to position [0, 0]
click at [899, 169] on button "Enregistrer" at bounding box center [878, 173] width 146 height 31
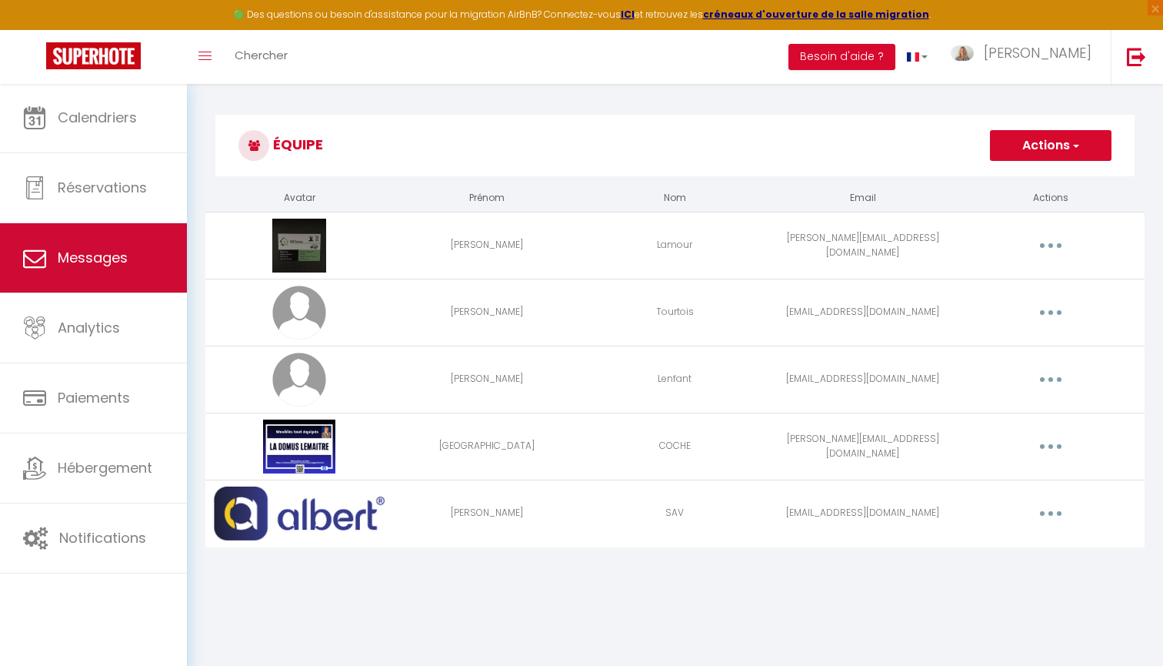
click at [107, 262] on span "Messages" at bounding box center [93, 257] width 70 height 19
select select "message"
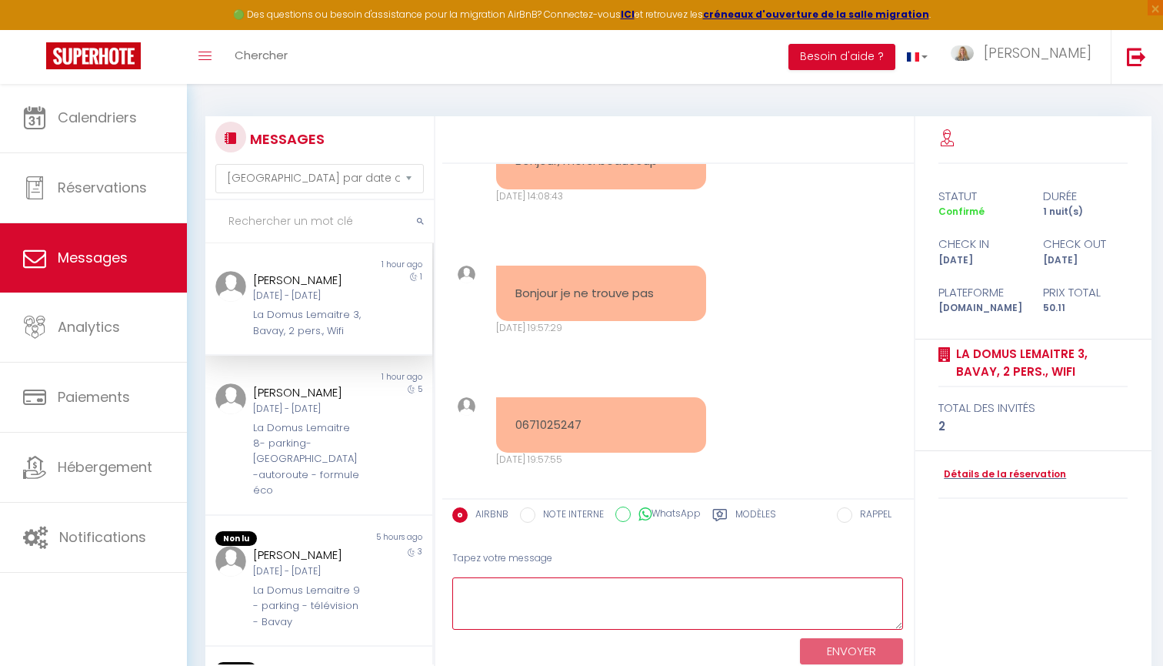
scroll to position [762, 0]
click at [525, 599] on textarea at bounding box center [678, 603] width 452 height 53
type textarea "[STREET_ADDRESS][PERSON_NAME]"
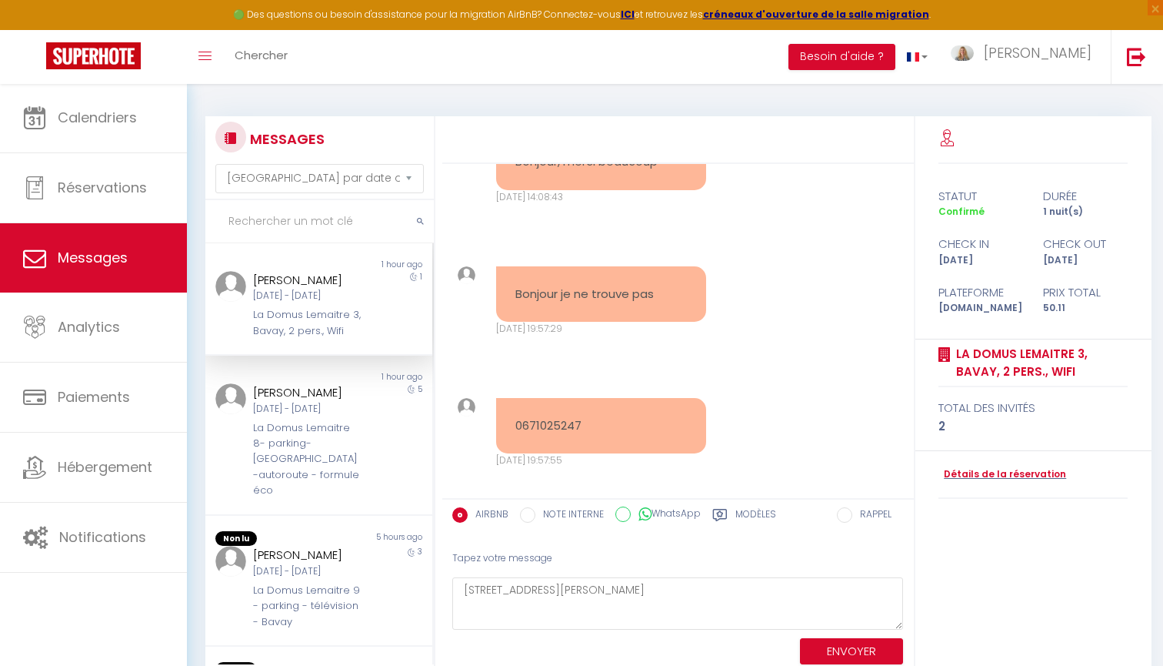
click at [845, 652] on button "ENVOYER" at bounding box center [851, 651] width 103 height 27
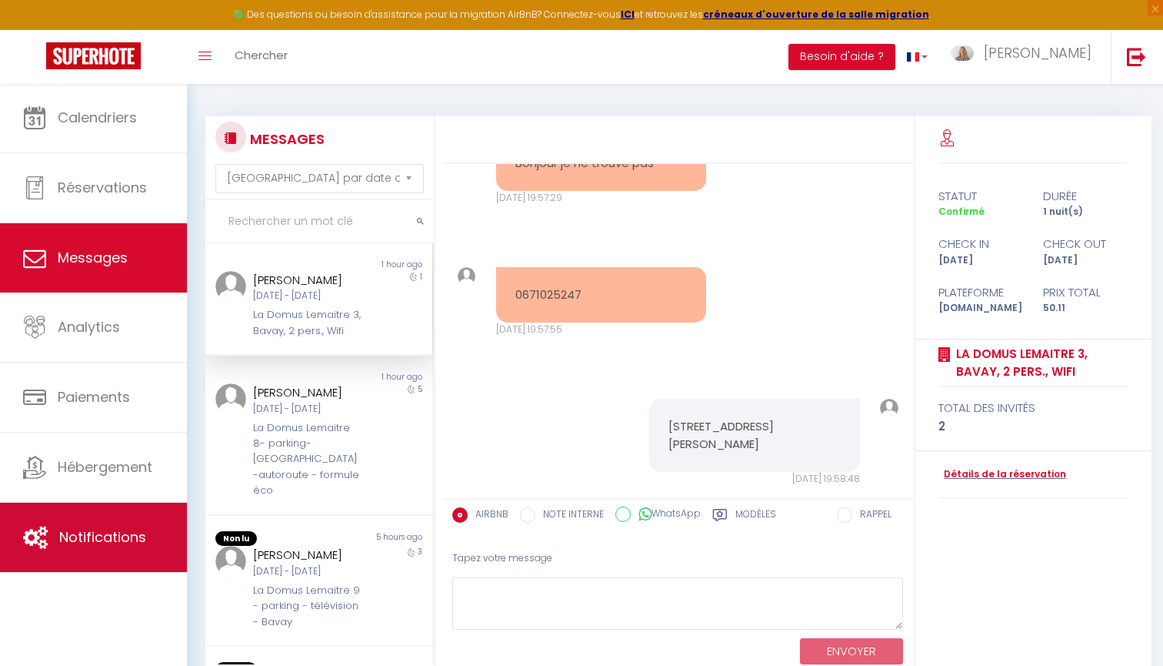
click at [118, 525] on link "Notifications" at bounding box center [93, 536] width 187 height 69
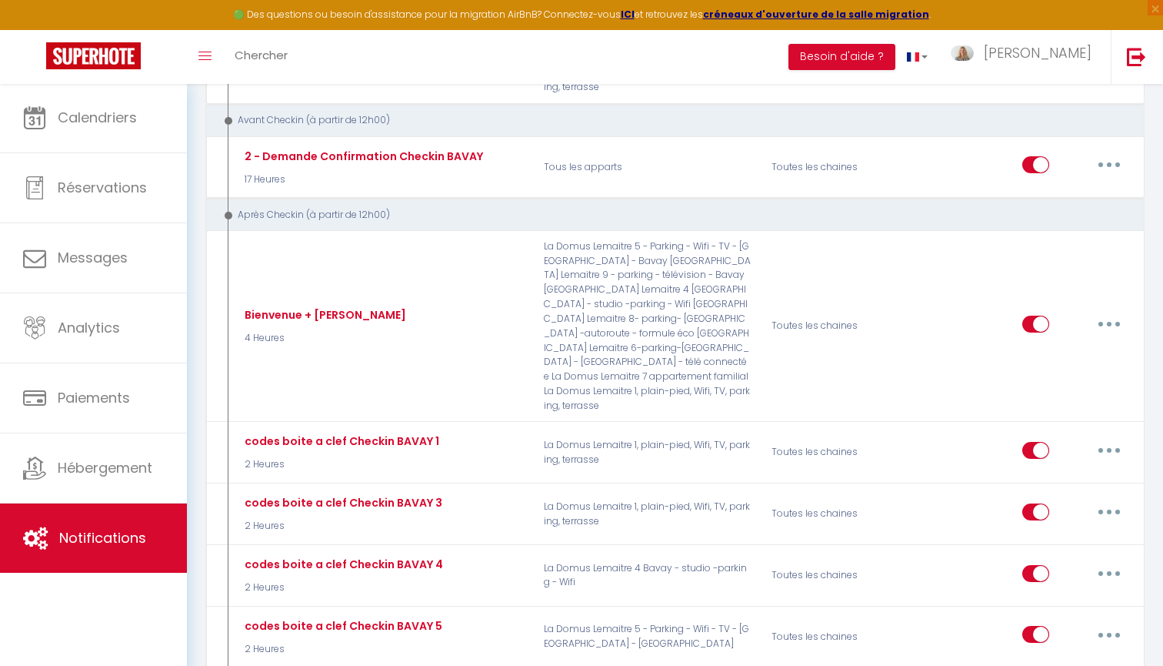
scroll to position [513, 0]
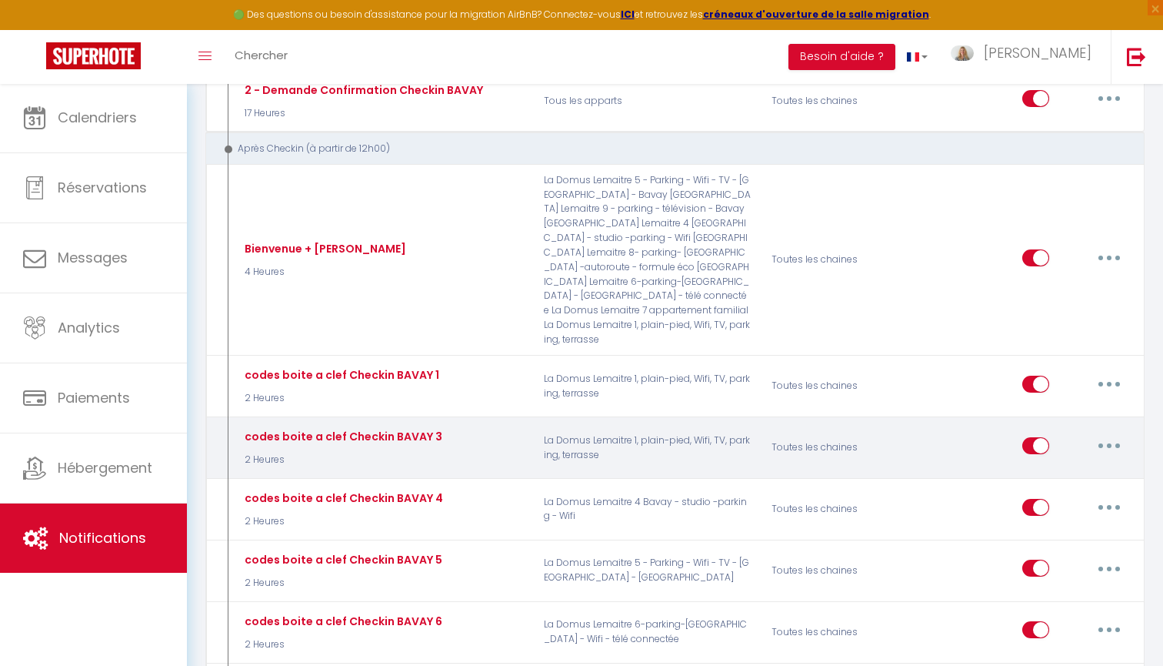
click at [1112, 433] on button "button" at bounding box center [1109, 445] width 43 height 25
click at [1050, 467] on link "Editer" at bounding box center [1070, 480] width 114 height 26
type input "codes boite a clef Checkin BAVAY 3"
checkbox input "true"
checkbox input "false"
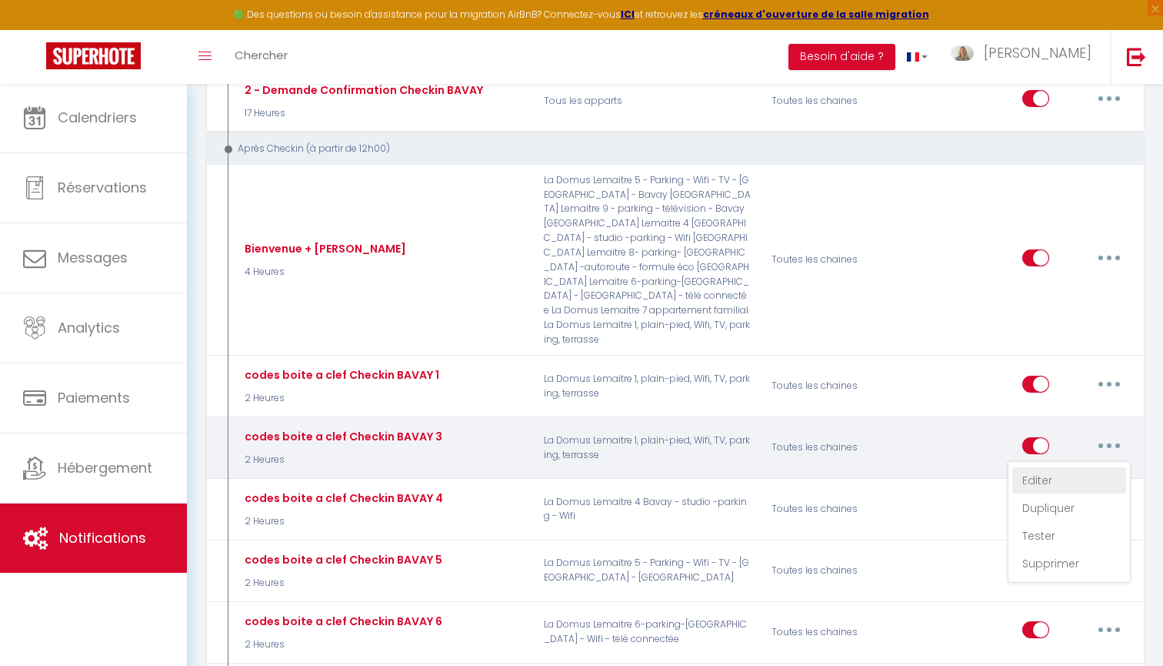
checkbox input "false"
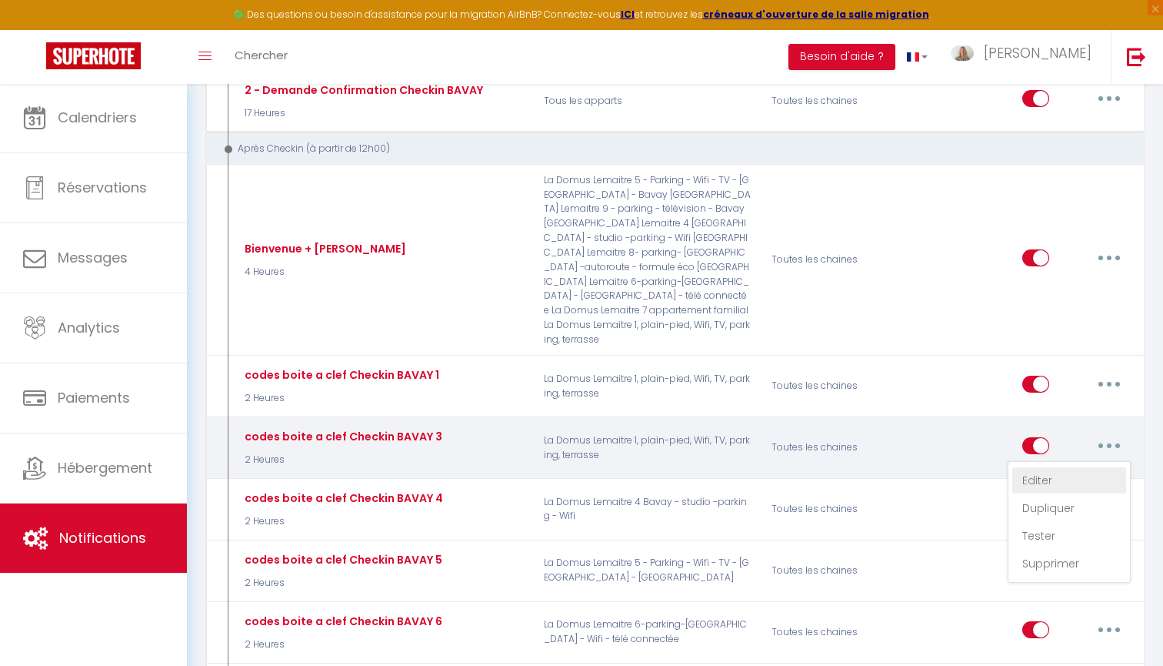
checkbox input "false"
select select "3"
select select "2 Heures"
select select "if_booking_is_paid"
checkbox input "true"
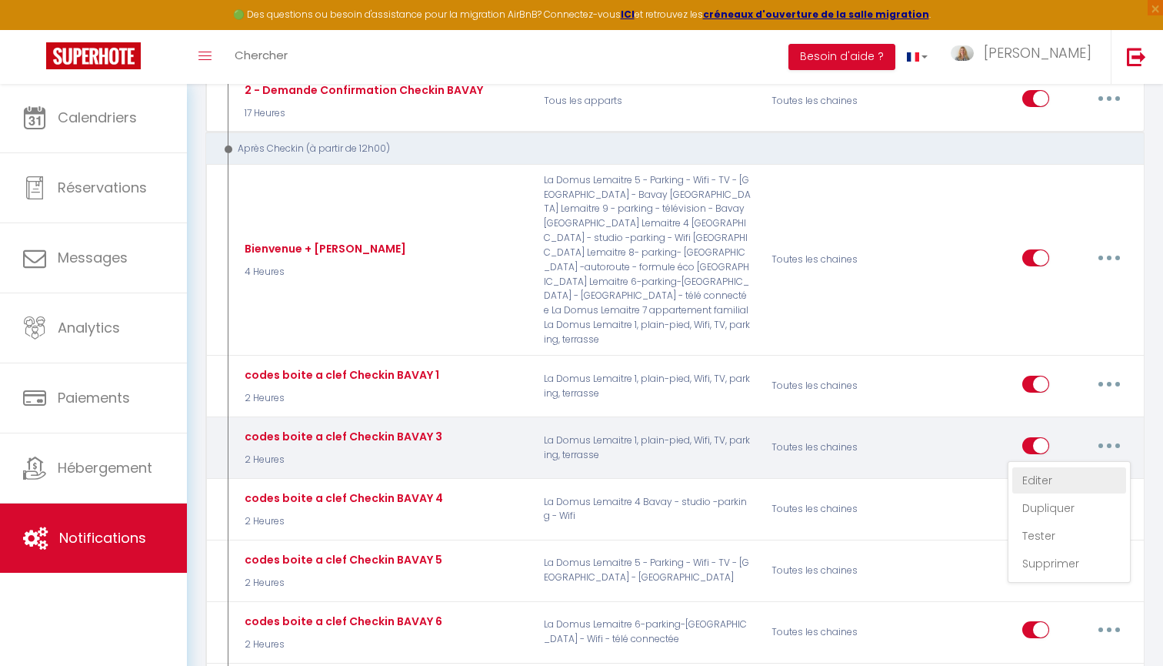
checkbox input "false"
checkbox input "true"
radio input "true"
type input "Codes boites à clefs - [RENTAL:NAME]"
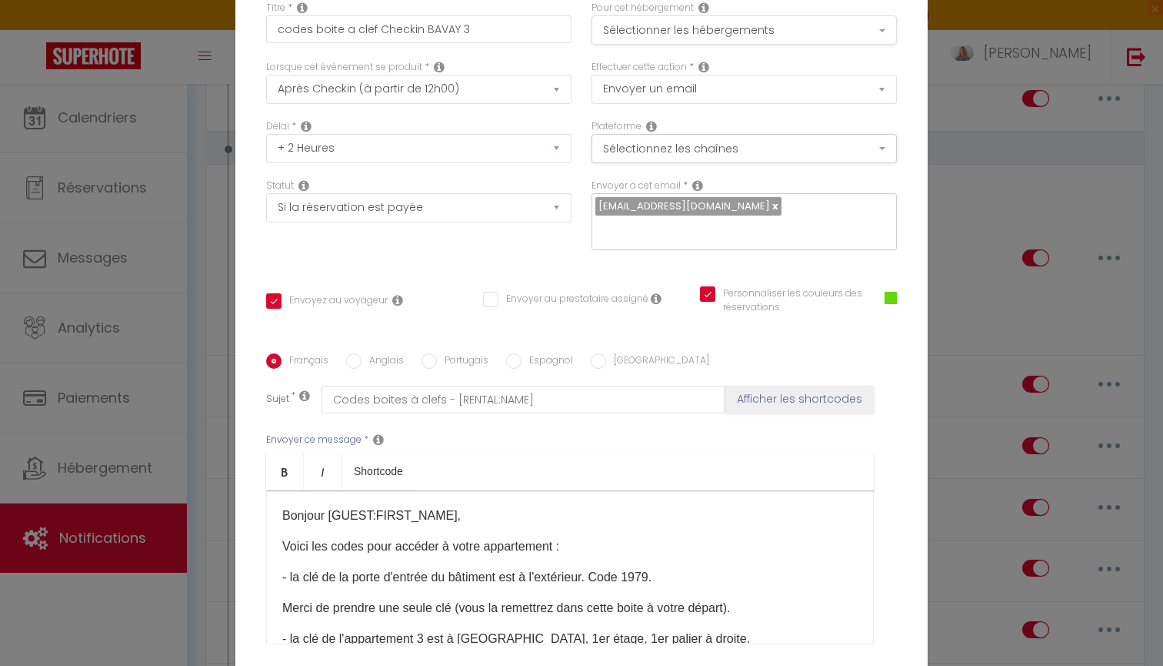
click at [811, 35] on button "Sélectionner les hébergements" at bounding box center [744, 29] width 305 height 29
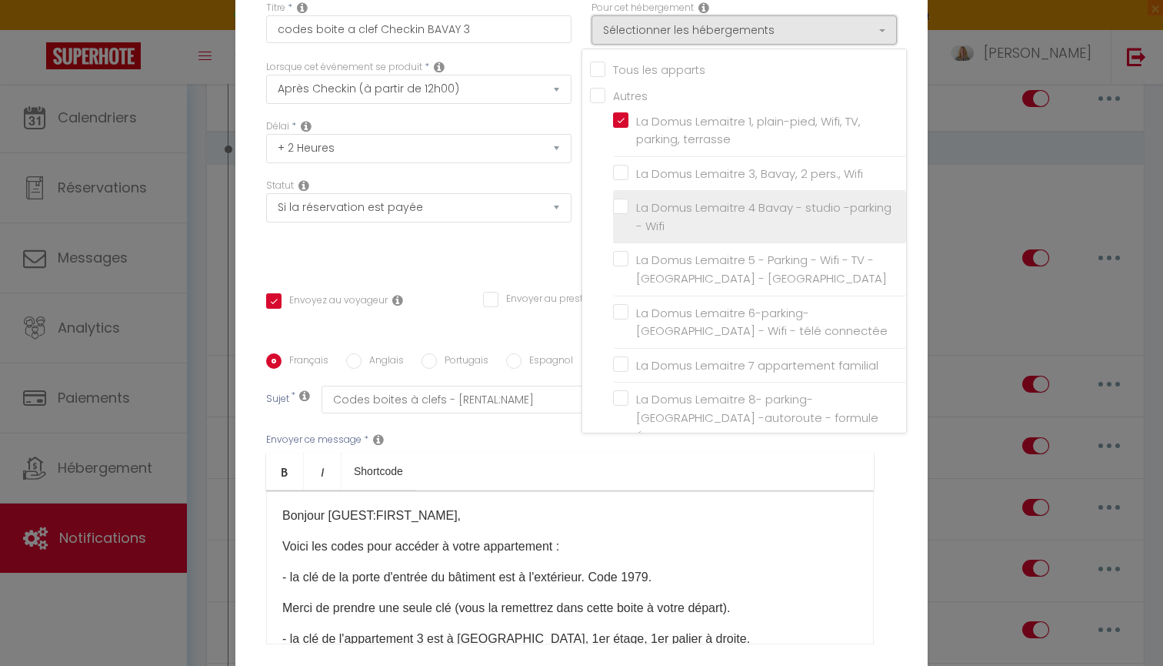
scroll to position [0, 0]
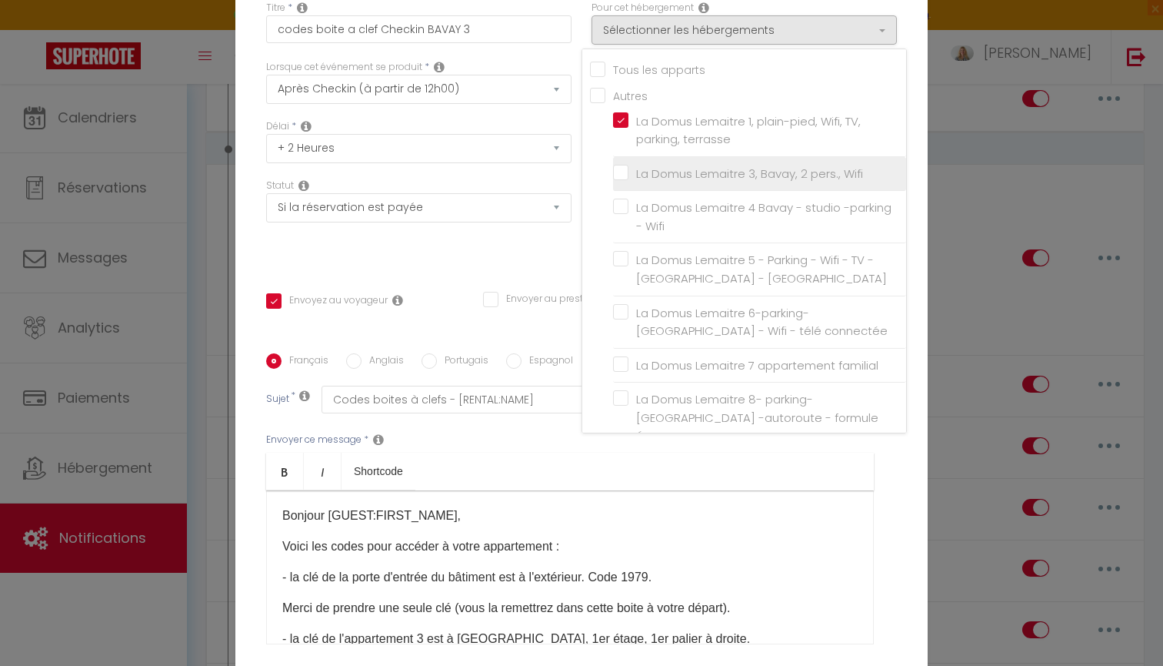
click at [619, 172] on input "La Domus Lemaitre 3, Bavay, 2 pers., Wifi" at bounding box center [759, 172] width 293 height 15
checkbox input "true"
checkbox input "false"
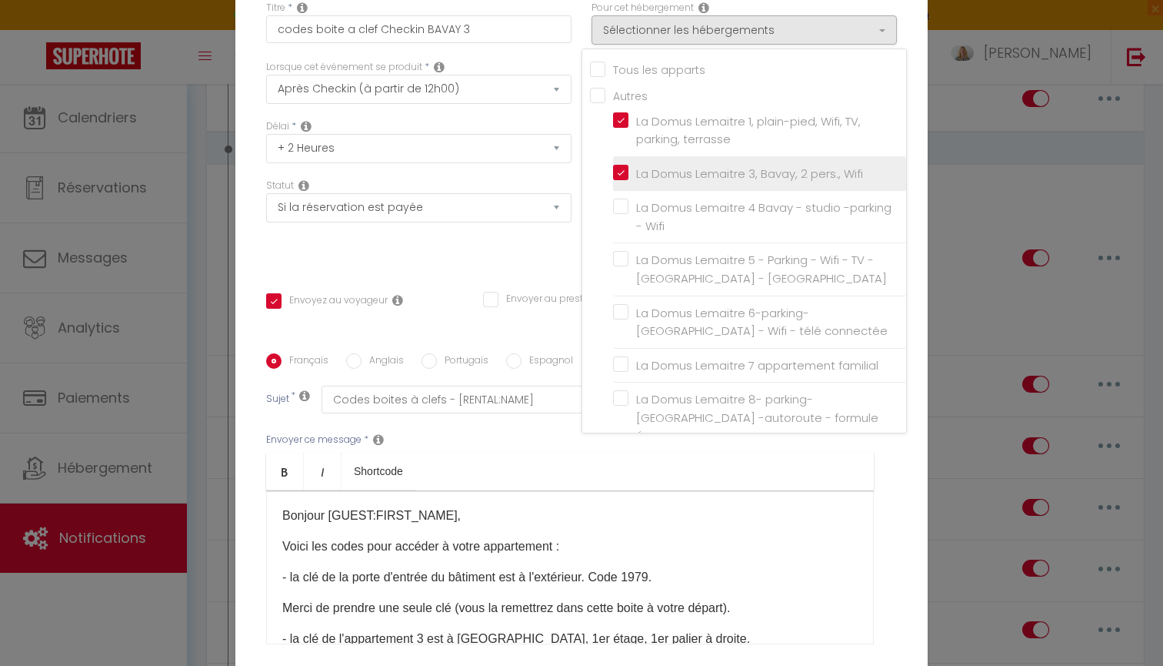
checkbox input "false"
checkbox input "true"
checkbox input "false"
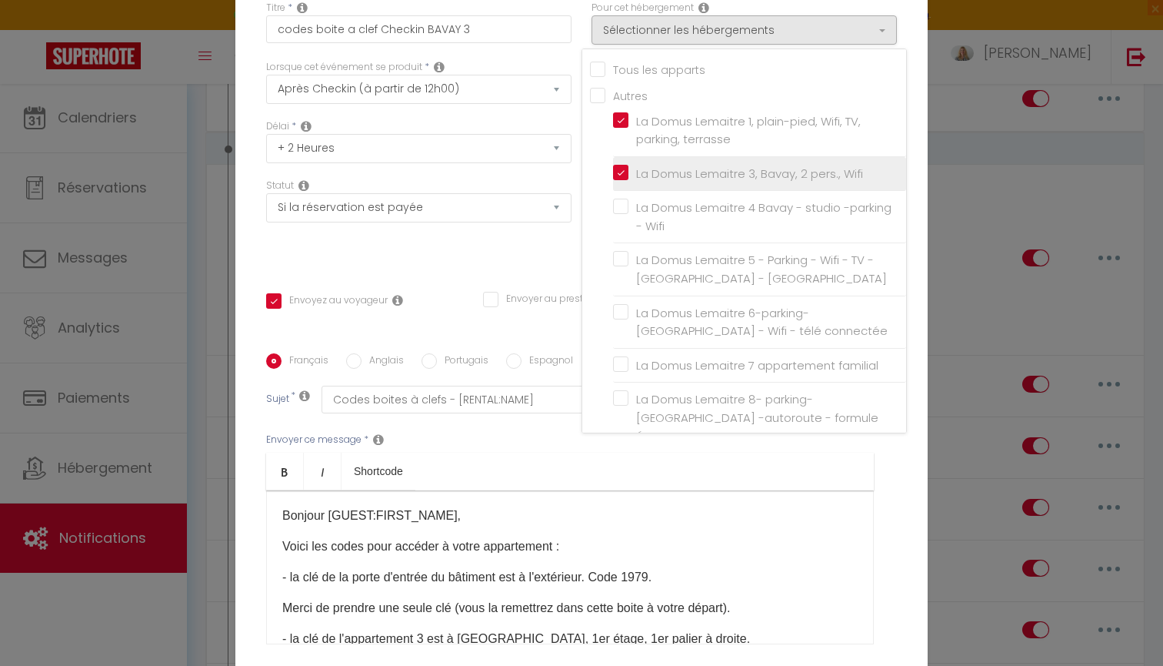
checkbox input "true"
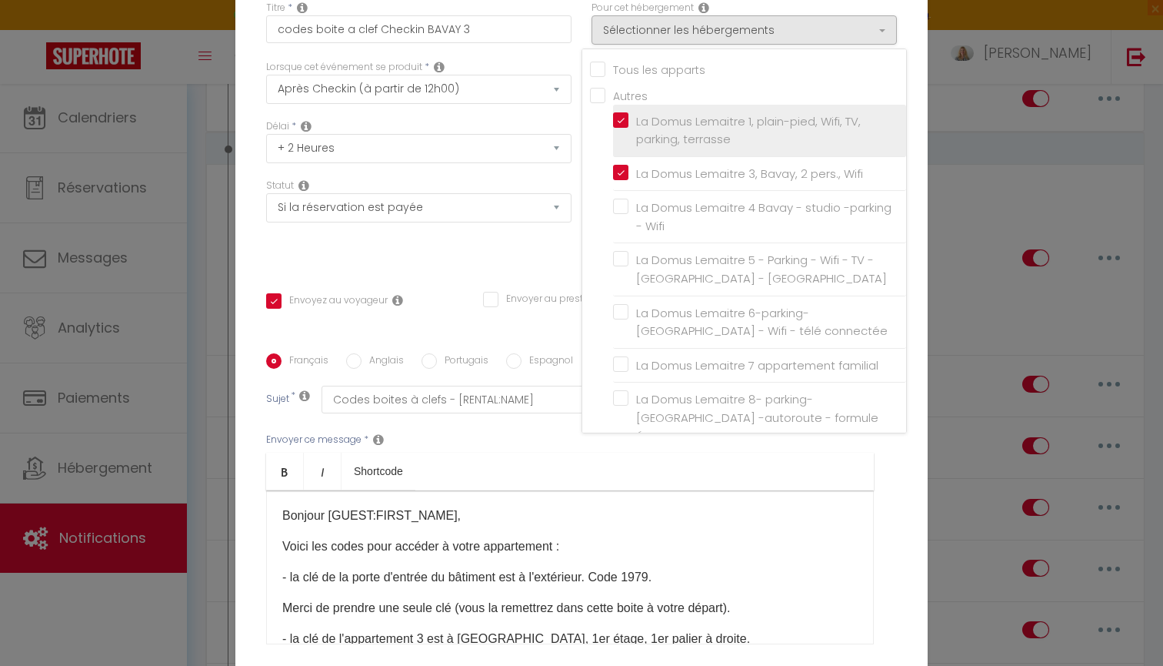
click at [618, 122] on input "La Domus Lemaitre 1, plain-pied, Wifi, TV, parking, terrasse" at bounding box center [759, 129] width 293 height 15
checkbox input "false"
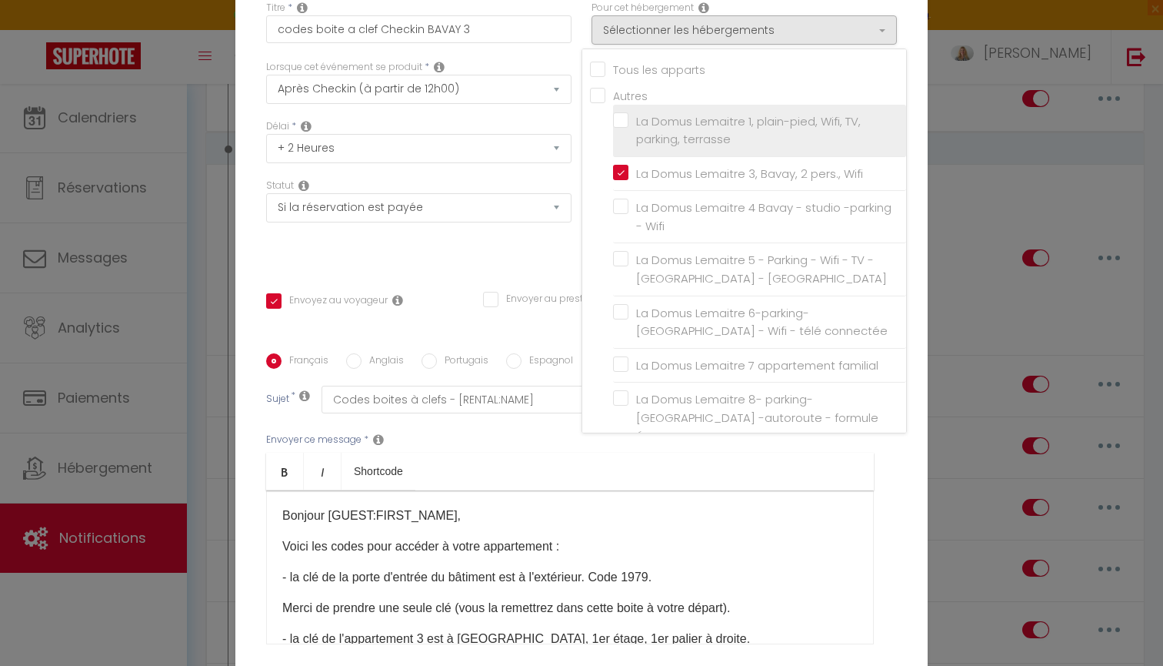
checkbox input "false"
checkbox input "true"
checkbox input "false"
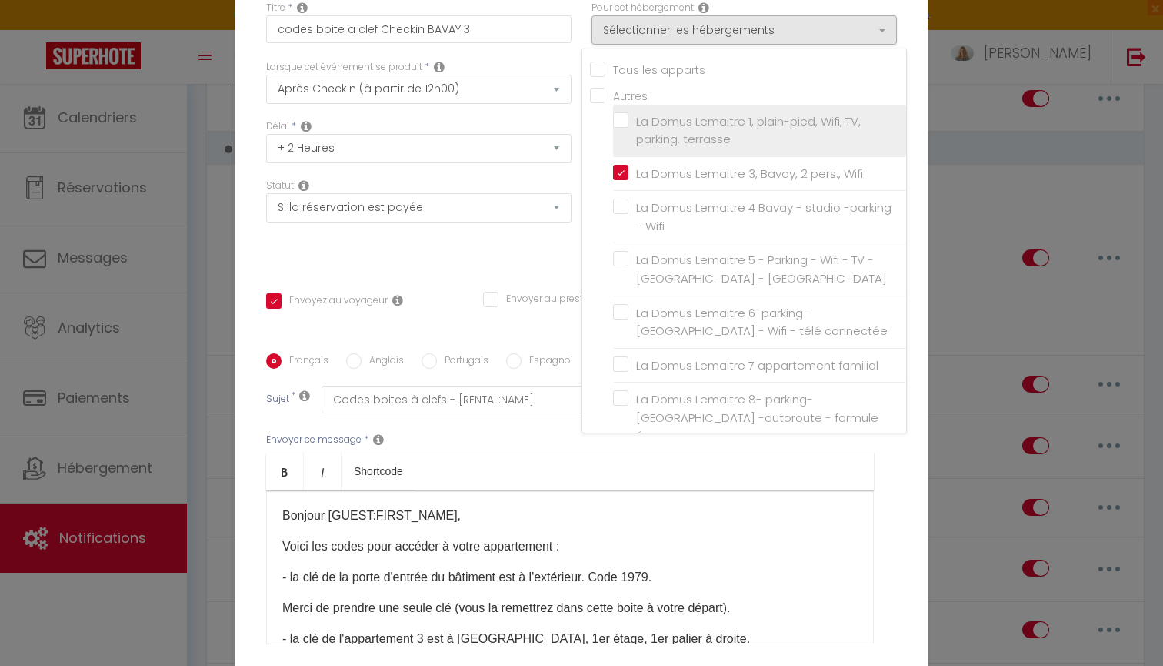
checkbox input "true"
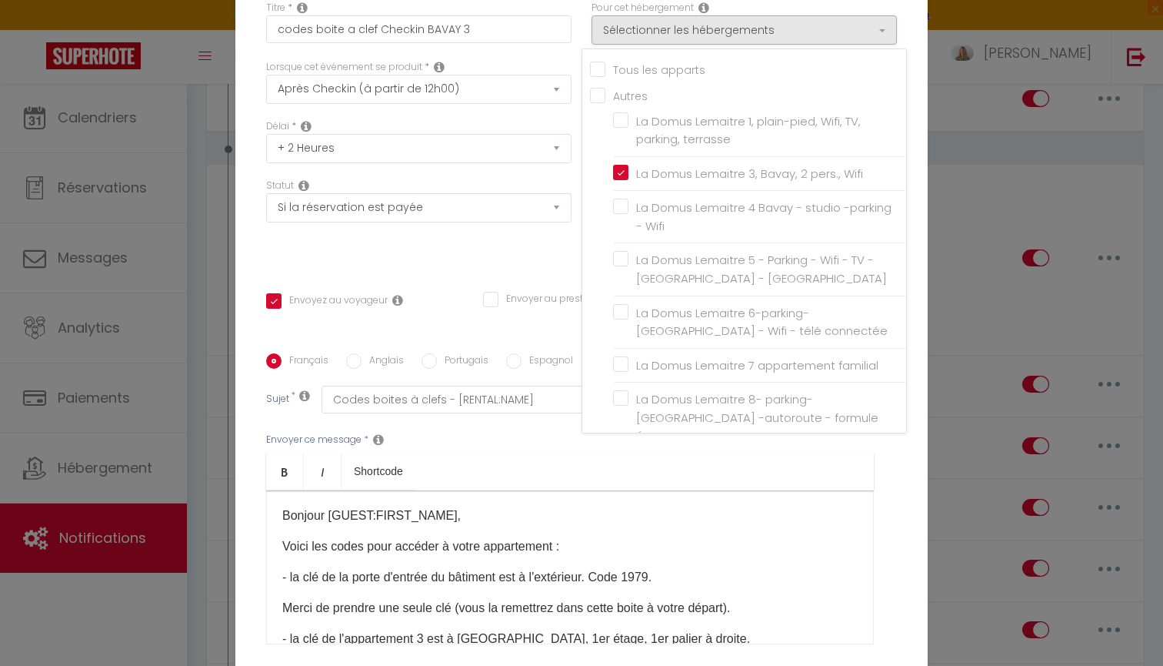
click at [748, 464] on ul "Bold Italic Shortcode" at bounding box center [570, 471] width 608 height 38
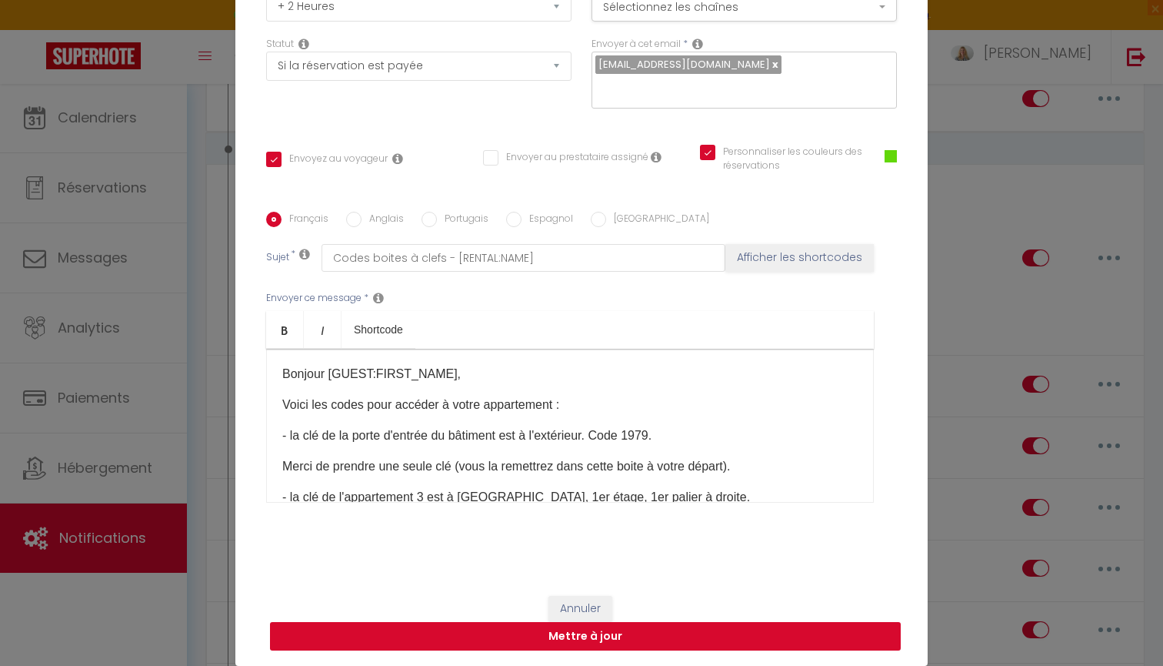
click at [647, 630] on button "Mettre à jour" at bounding box center [585, 636] width 631 height 29
checkbox input "true"
checkbox input "false"
checkbox input "true"
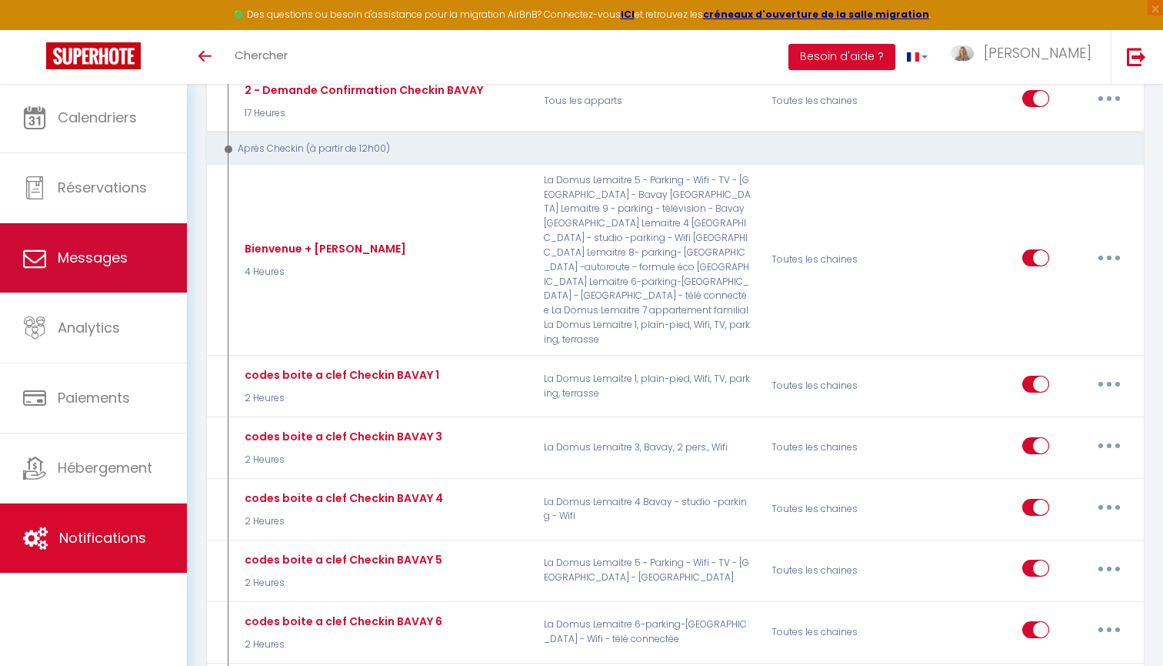
click at [117, 265] on span "Messages" at bounding box center [93, 257] width 70 height 19
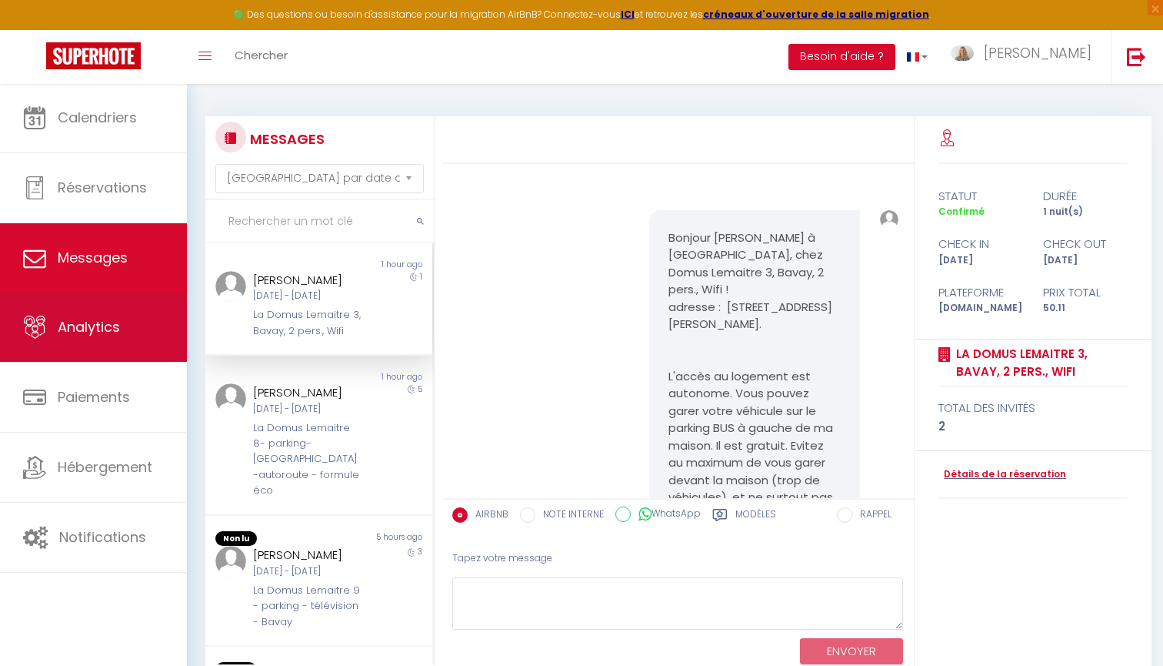
scroll to position [893, 0]
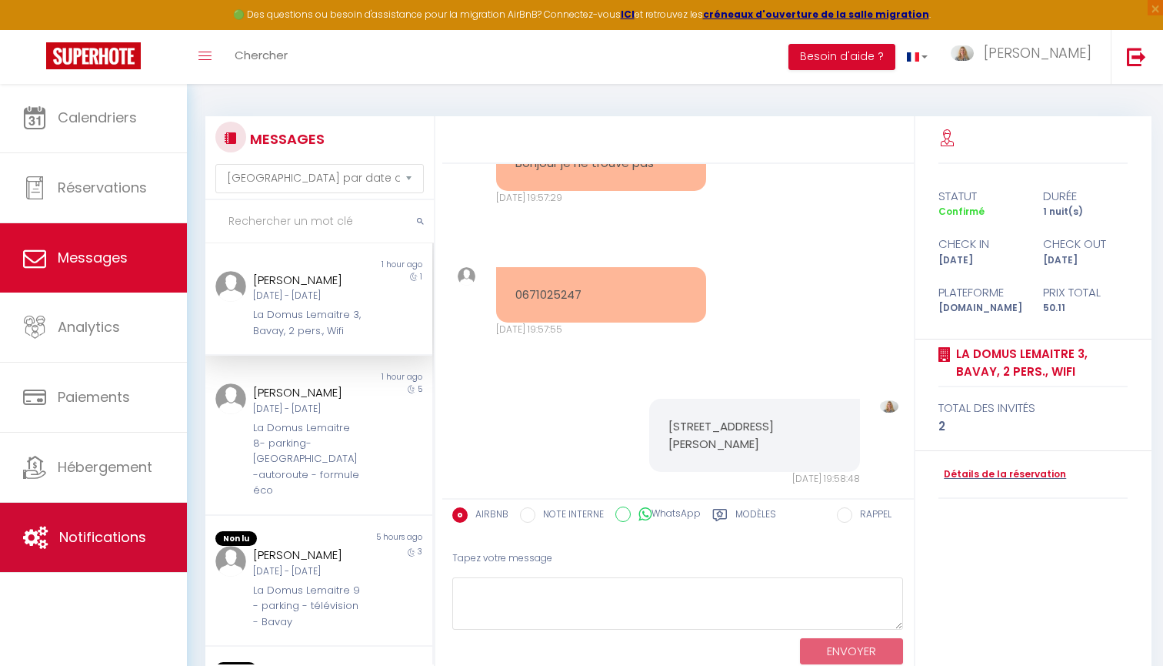
click at [105, 523] on link "Notifications" at bounding box center [93, 536] width 187 height 69
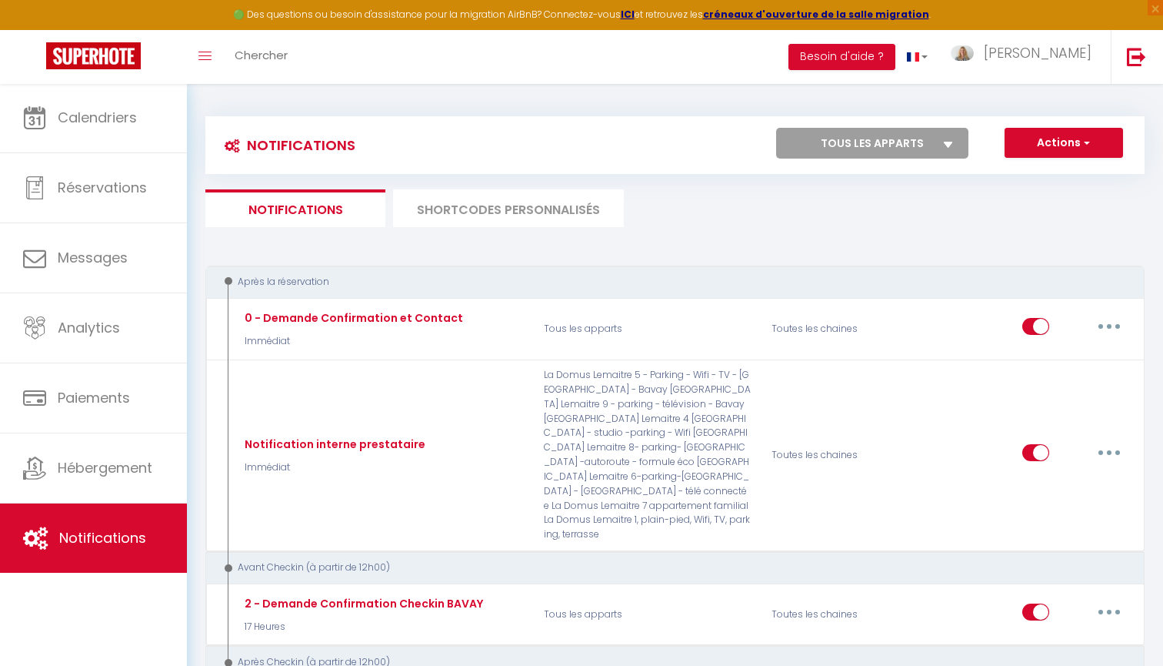
select select
checkbox input "false"
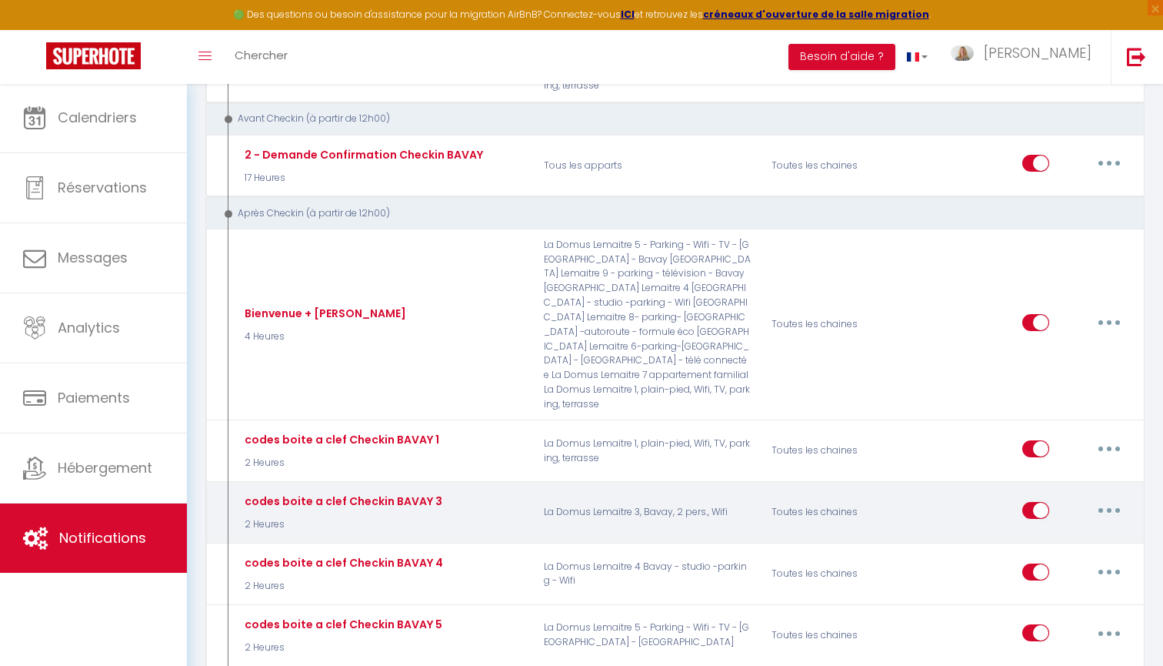
scroll to position [459, 0]
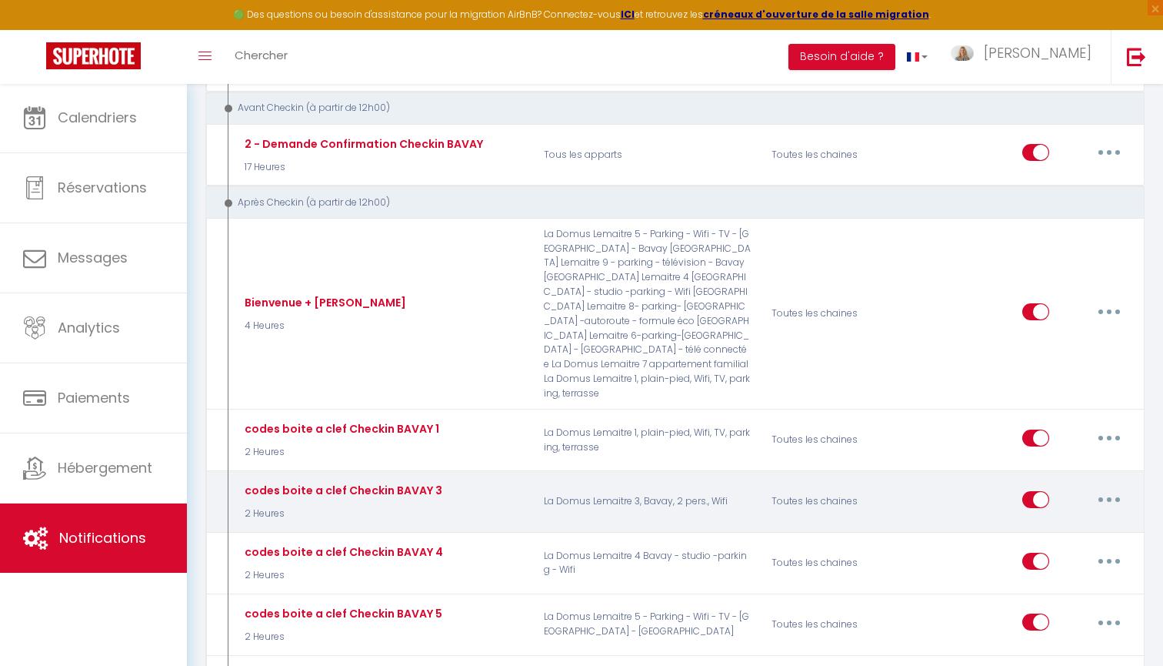
click at [609, 479] on p "La Domus Lemaitre 3, Bavay, 2 pers., Wifi" at bounding box center [648, 501] width 228 height 45
click at [326, 482] on div "codes boite a clef Checkin BAVAY 3" at bounding box center [342, 490] width 202 height 17
click at [1111, 487] on button "button" at bounding box center [1109, 499] width 43 height 25
click at [1034, 521] on link "Editer" at bounding box center [1070, 534] width 114 height 26
type input "codes boite a clef Checkin BAVAY 3"
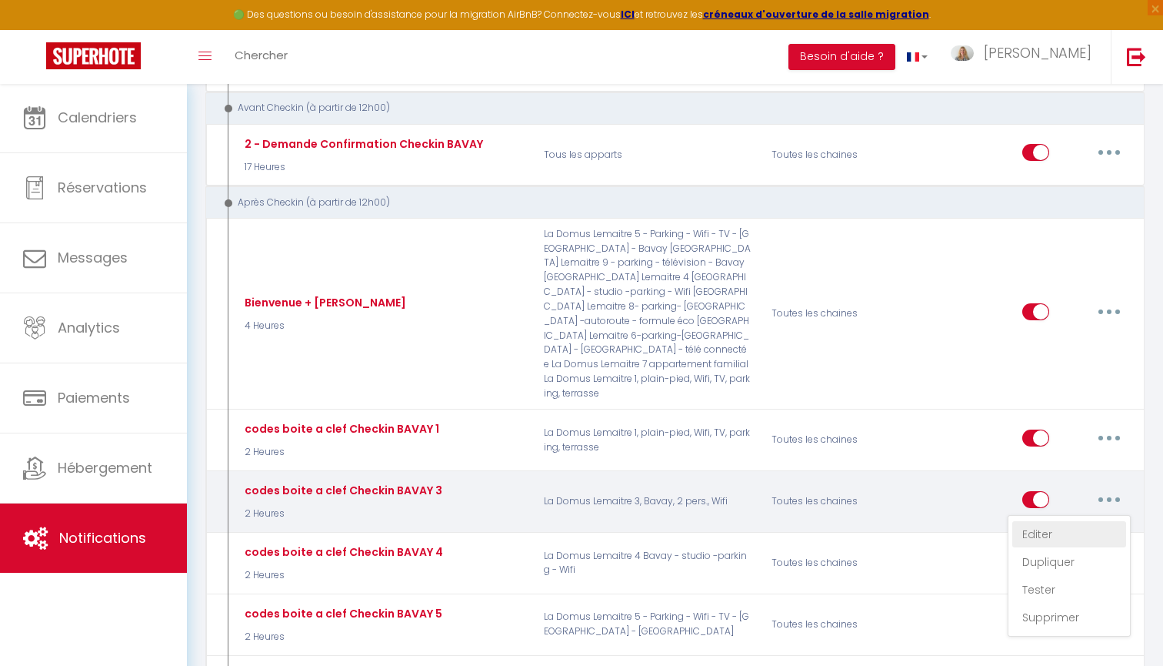
select select "3"
select select "2 Heures"
select select "if_booking_is_paid"
checkbox input "true"
checkbox input "false"
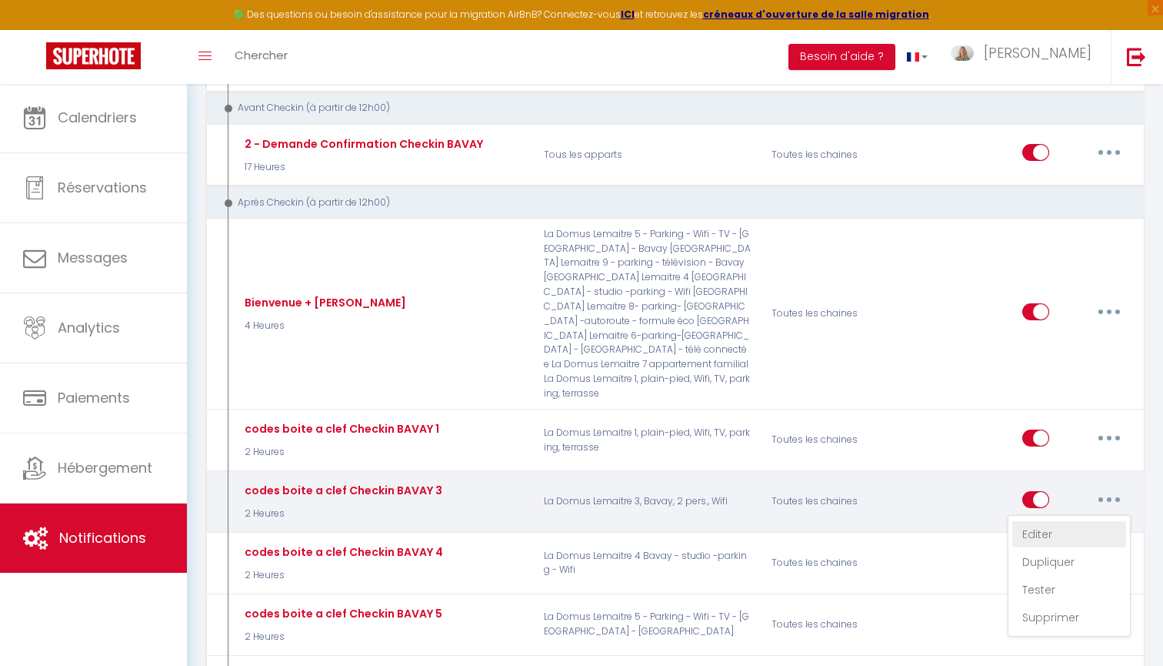
checkbox input "true"
radio input "true"
type input "Codes boites à clefs - [RENTAL:NAME]"
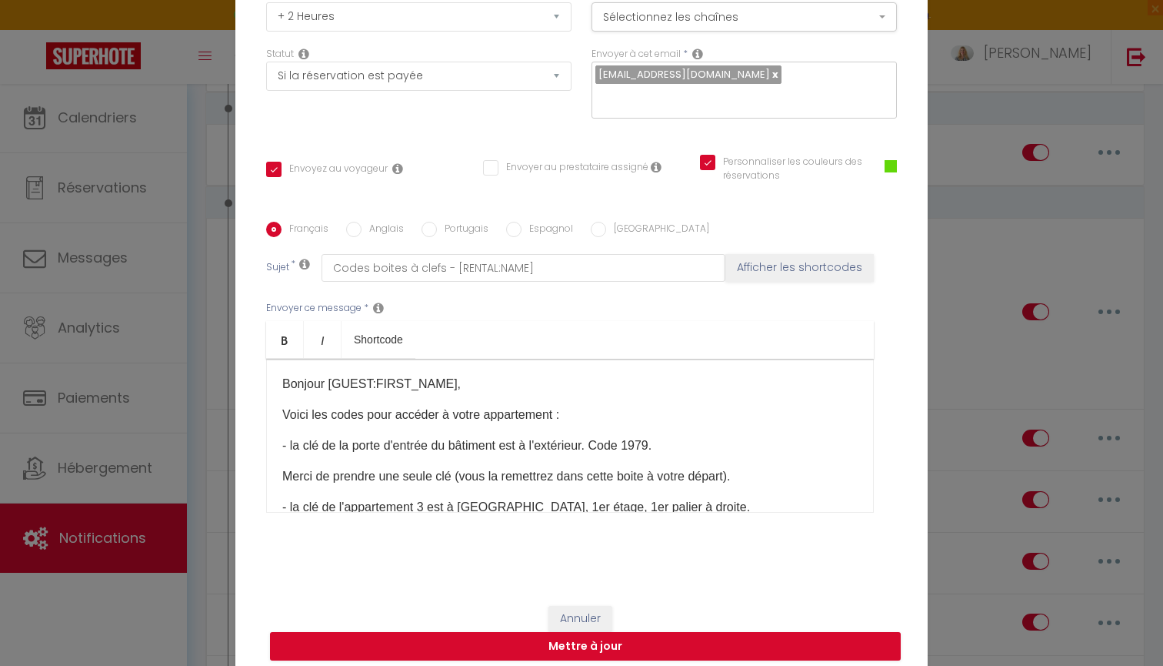
scroll to position [138, 0]
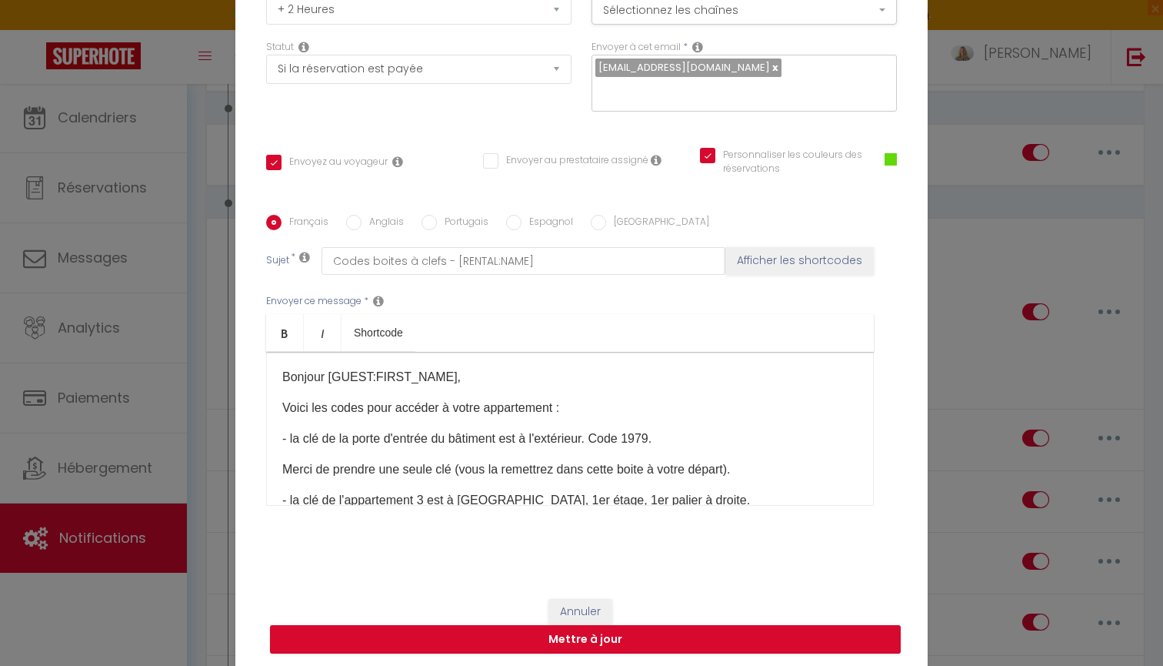
drag, startPoint x: 282, startPoint y: 408, endPoint x: 460, endPoint y: 487, distance: 195.3
click at [460, 487] on div "Bonjour [GUEST:FIRST_NAME], Voici les codes pour accéder à votre appartement : …" at bounding box center [570, 429] width 608 height 154
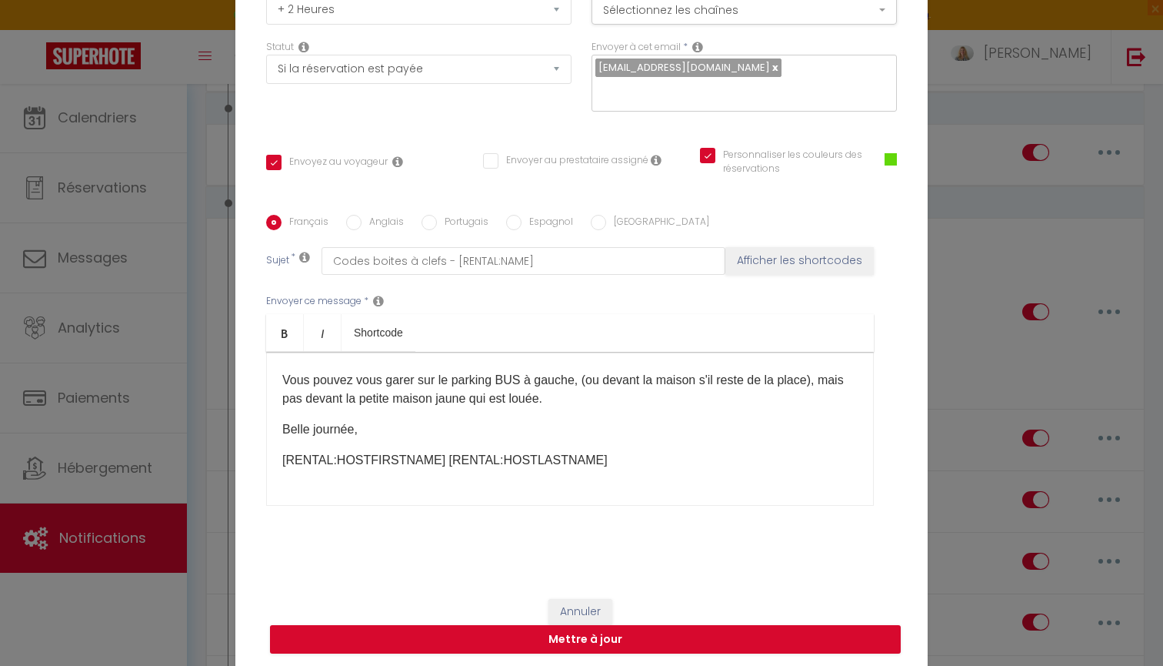
scroll to position [215, 0]
drag, startPoint x: 554, startPoint y: 398, endPoint x: 362, endPoint y: 373, distance: 193.9
click at [362, 373] on p "Vous pouvez vous garer sur le parking BUS à gauche, (ou devant la maison s'il r…" at bounding box center [570, 387] width 576 height 37
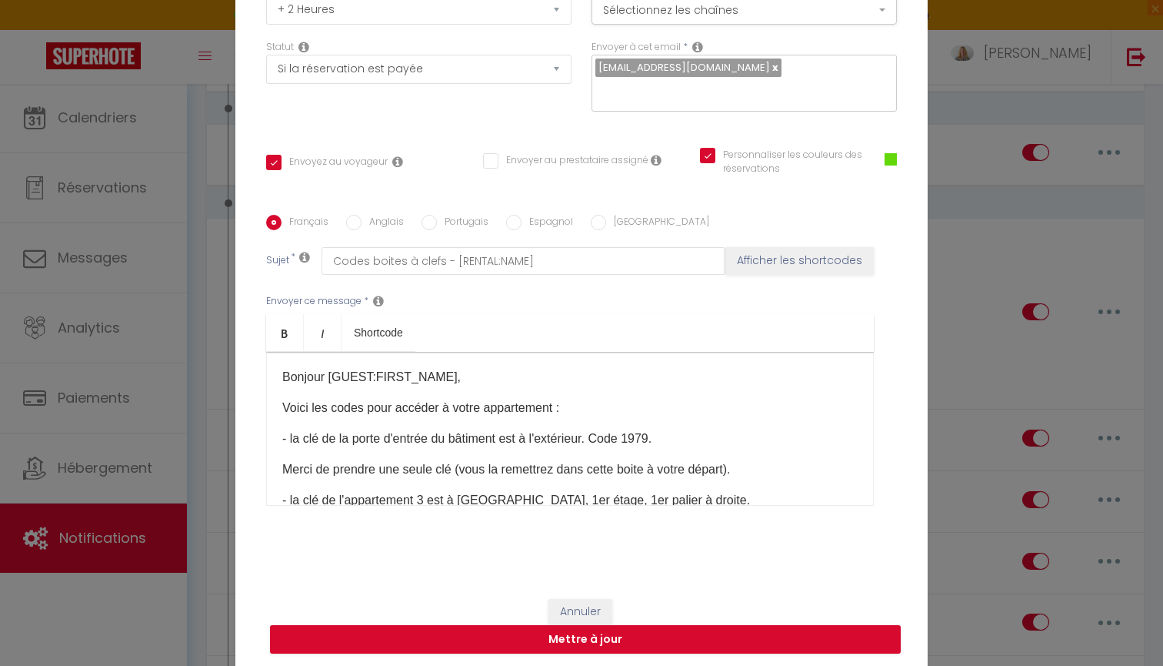
scroll to position [0, 0]
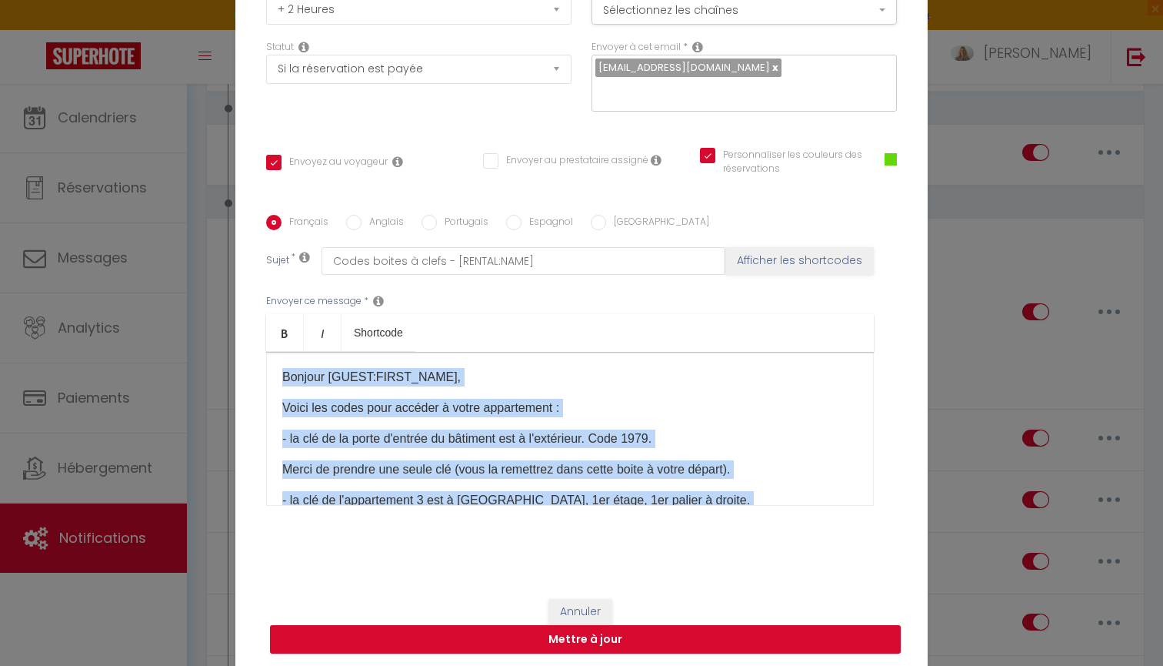
copy div "Bonjour [GUEST:FIRST_NAME], Voici les codes pour accéder à votre appartement : …"
click at [1008, 280] on div "Modifier la notification × Titre * codes boite a clef Checkin BAVAY 3 Pour cet …" at bounding box center [581, 333] width 1163 height 666
click at [574, 605] on button "Annuler" at bounding box center [581, 612] width 64 height 26
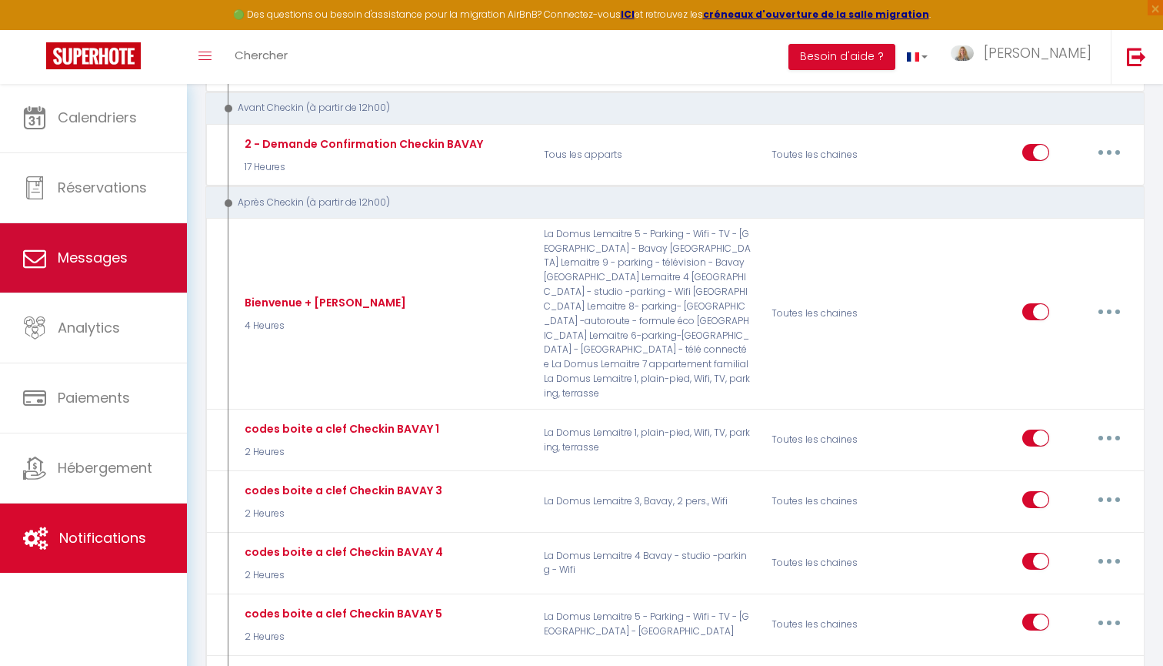
click at [130, 262] on link "Messages" at bounding box center [93, 257] width 187 height 69
select select "message"
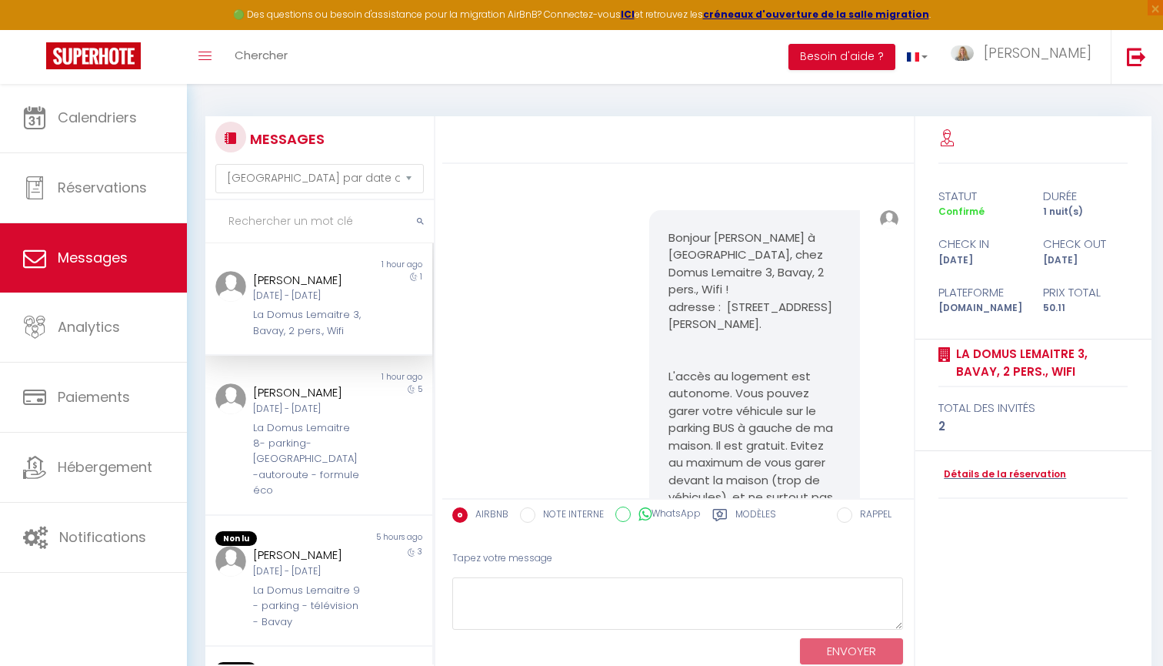
scroll to position [893, 0]
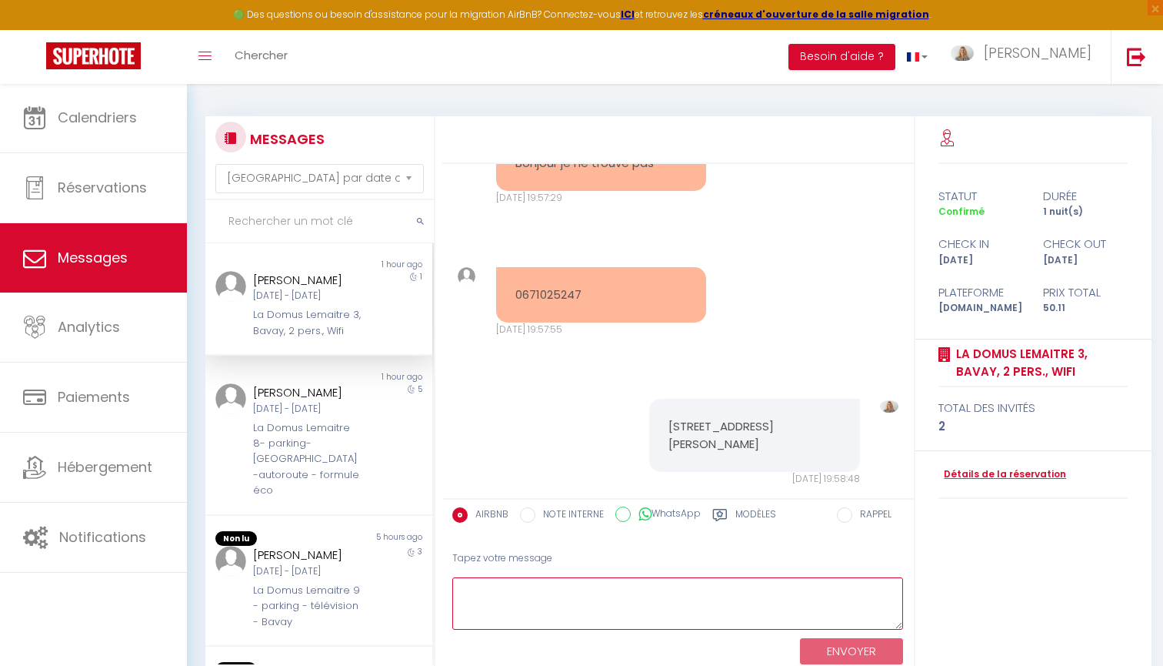
click at [563, 599] on textarea at bounding box center [678, 603] width 452 height 53
paste textarea "Bonjour [GUEST:FIRST_NAME], Voici les codes pour accéder à votre appartement : …"
drag, startPoint x: 706, startPoint y: 612, endPoint x: 472, endPoint y: 579, distance: 237.0
click at [471, 579] on textarea "Bonjour [GUEST:FIRST_NAME], Voici les codes pour accéder à votre appartement : …" at bounding box center [678, 603] width 452 height 53
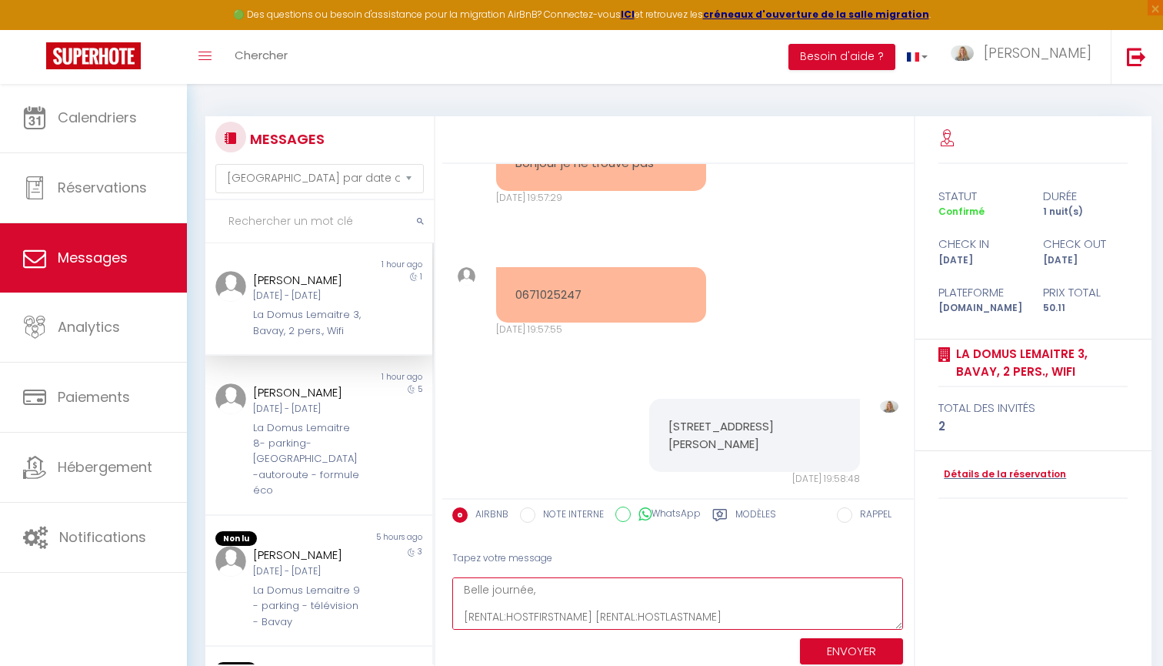
scroll to position [247, 0]
drag, startPoint x: 484, startPoint y: 616, endPoint x: 476, endPoint y: 606, distance: 12.6
click at [476, 606] on textarea "Bonjour [GUEST:FIRST_NAME], Voici les codes pour accéder à votre appartement : …" at bounding box center [678, 603] width 452 height 53
click at [612, 586] on textarea "Bonjour [GUEST:FIRST_NAME], Voici les codes pour accéder à votre appartement : …" at bounding box center [678, 603] width 452 height 53
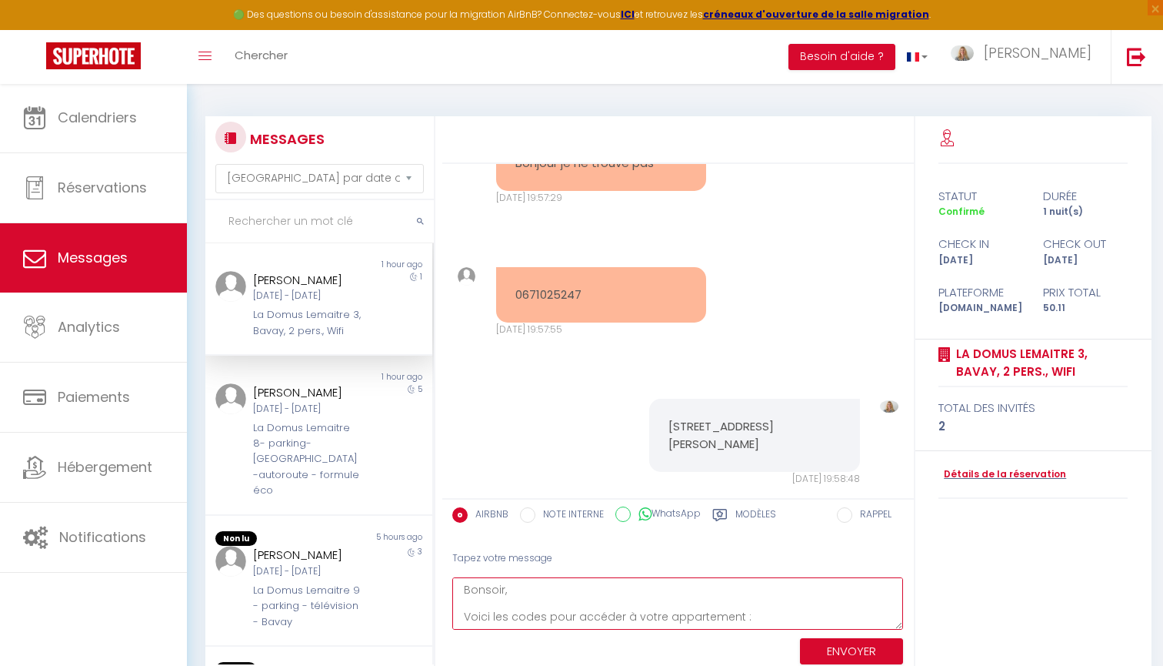
type textarea "Bonsoir, Voici les codes pour accéder à votre appartement : - la clé de la port…"
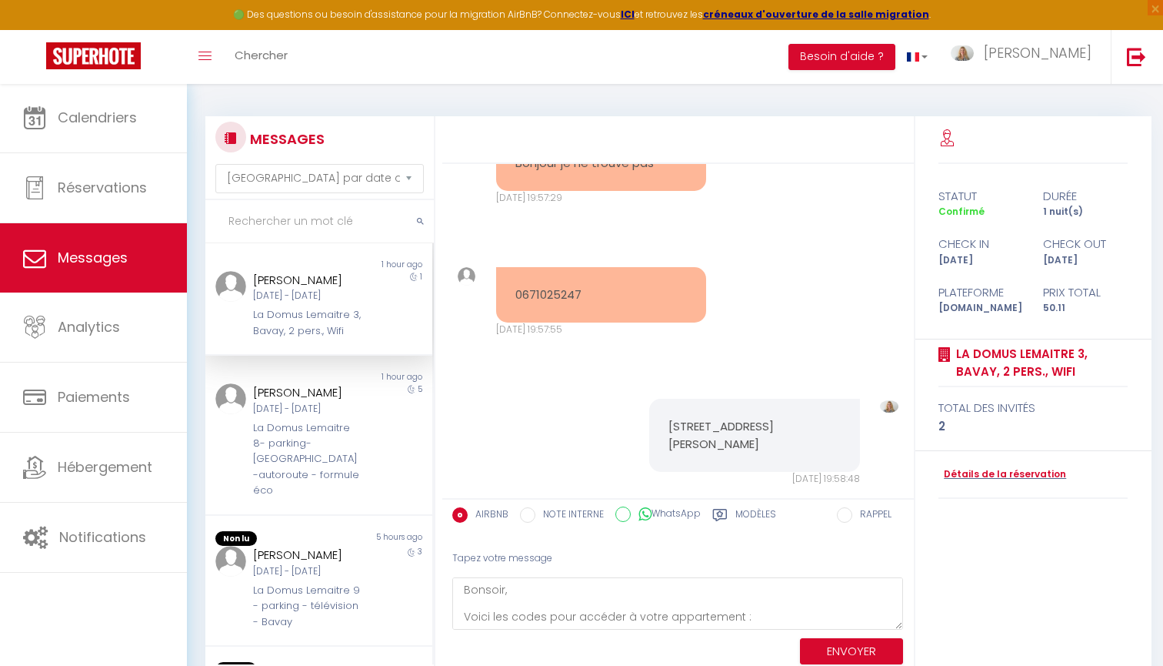
click at [863, 657] on button "ENVOYER" at bounding box center [851, 651] width 103 height 27
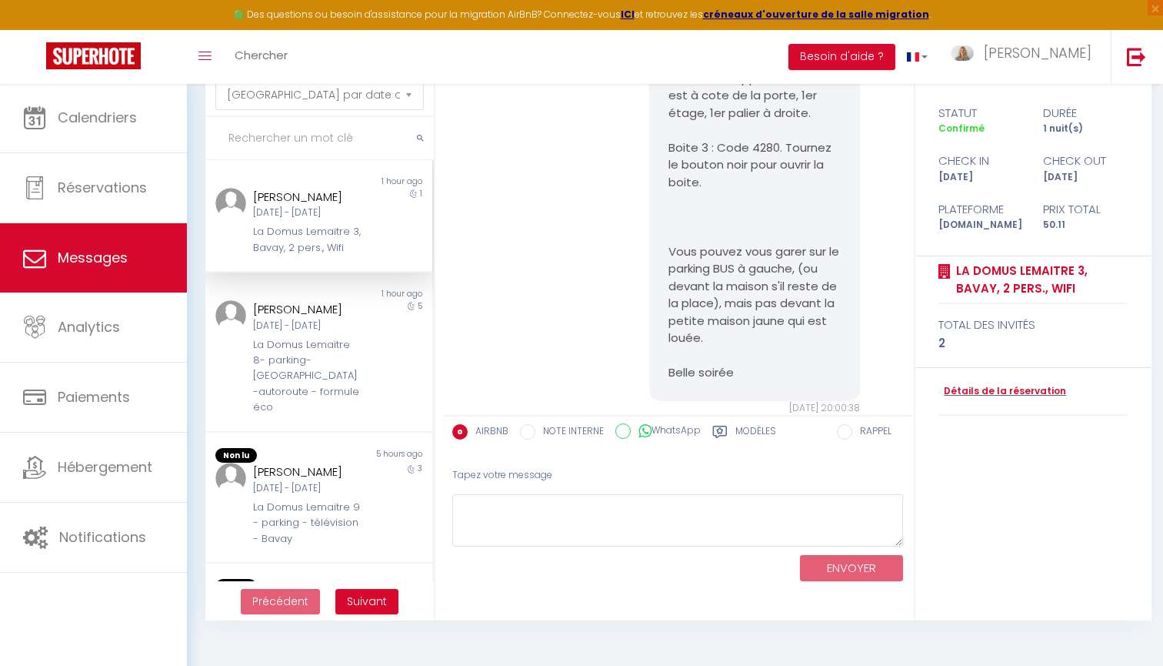
scroll to position [1531, 0]
click at [738, 329] on pre "Bonsoir, Voici les codes pour accéder à votre appartement : - la clé de la port…" at bounding box center [755, 113] width 172 height 537
drag, startPoint x: 738, startPoint y: 329, endPoint x: 711, endPoint y: 248, distance: 85.9
click at [711, 246] on pre "Bonsoir, Voici les codes pour accéder à votre appartement : - la clé de la port…" at bounding box center [755, 113] width 172 height 537
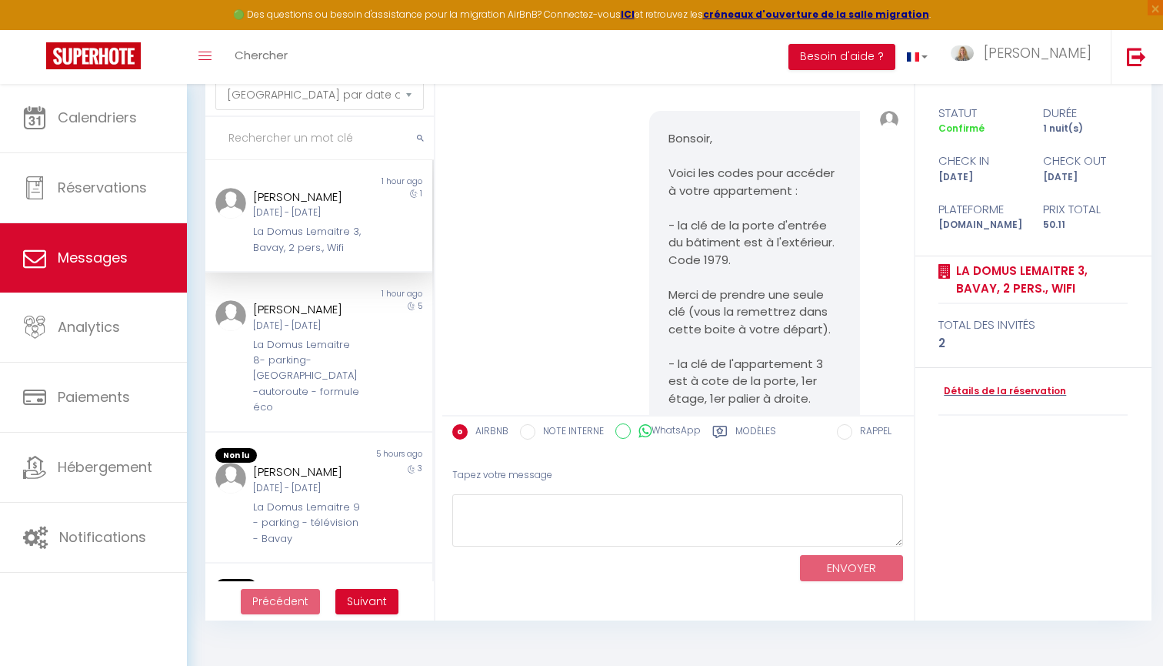
scroll to position [1106, 0]
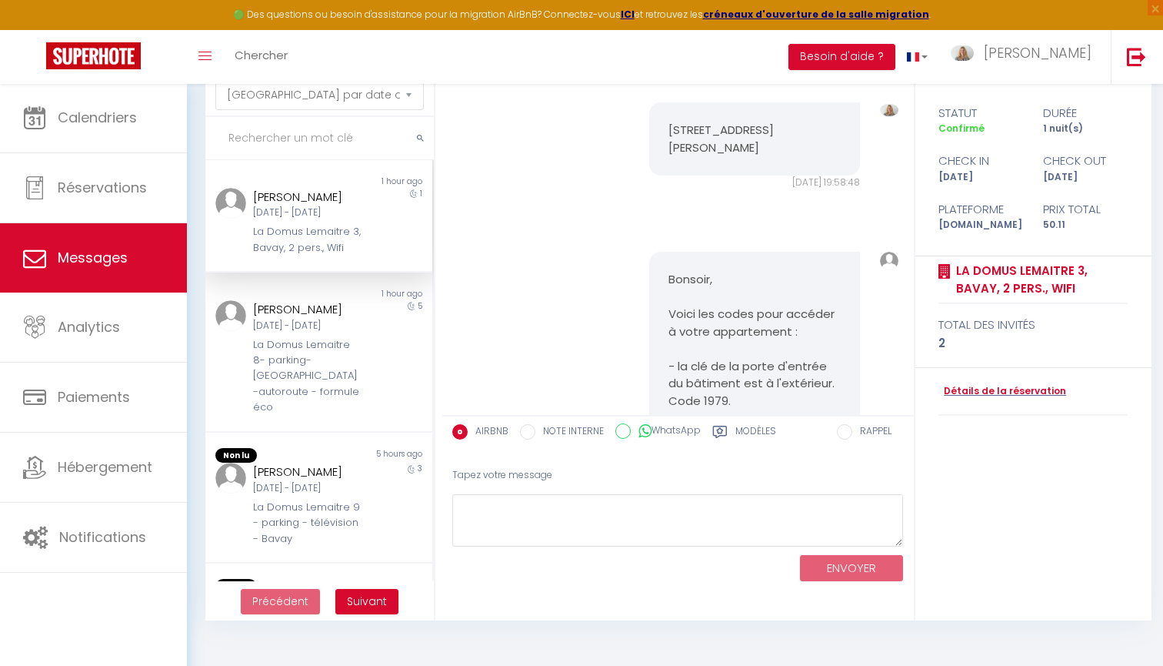
drag, startPoint x: 665, startPoint y: 244, endPoint x: 702, endPoint y: 339, distance: 101.9
click at [702, 339] on div "Bonsoir, Voici les codes pour accéder à votre appartement : - la clé de la port…" at bounding box center [754, 540] width 210 height 576
click at [716, 314] on pre "Bonsoir, Voici les codes pour accéder à votre appartement : - la clé de la port…" at bounding box center [755, 539] width 172 height 537
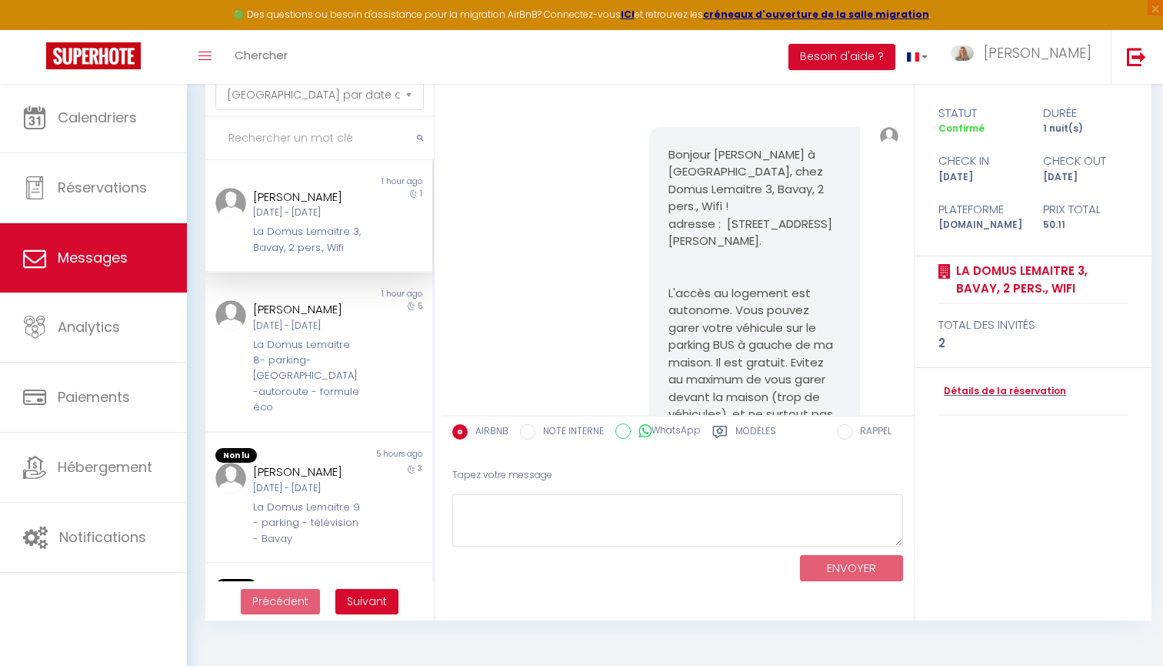
scroll to position [0, 0]
click at [1047, 218] on div "50.11" at bounding box center [1085, 225] width 105 height 15
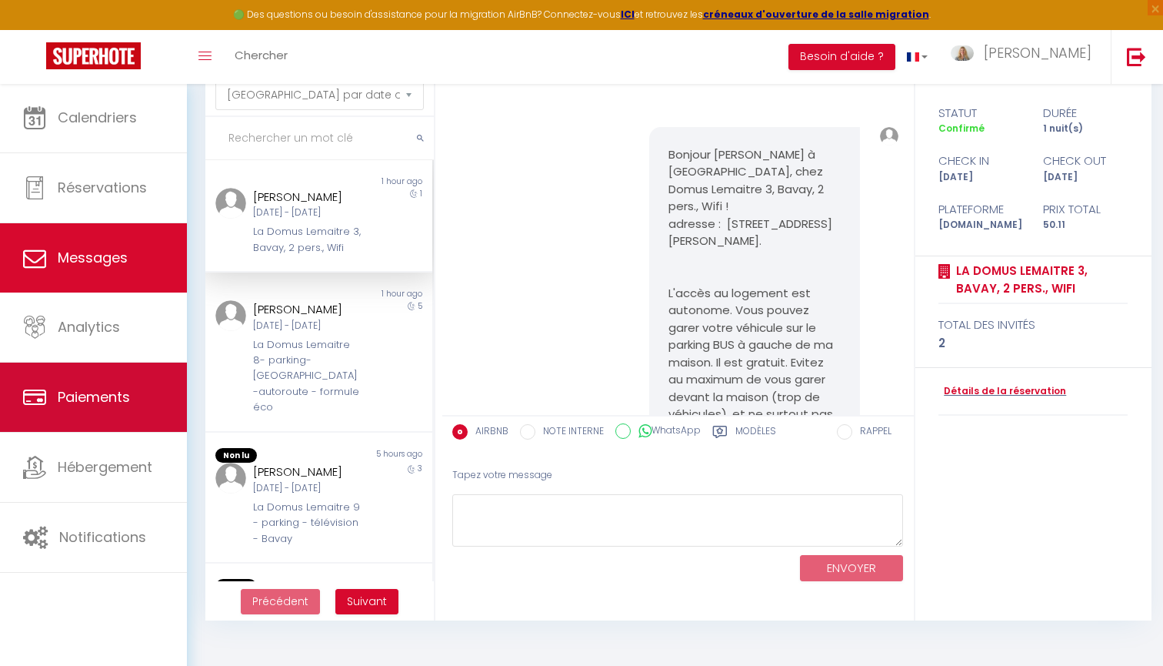
click at [90, 395] on span "Paiements" at bounding box center [94, 396] width 72 height 19
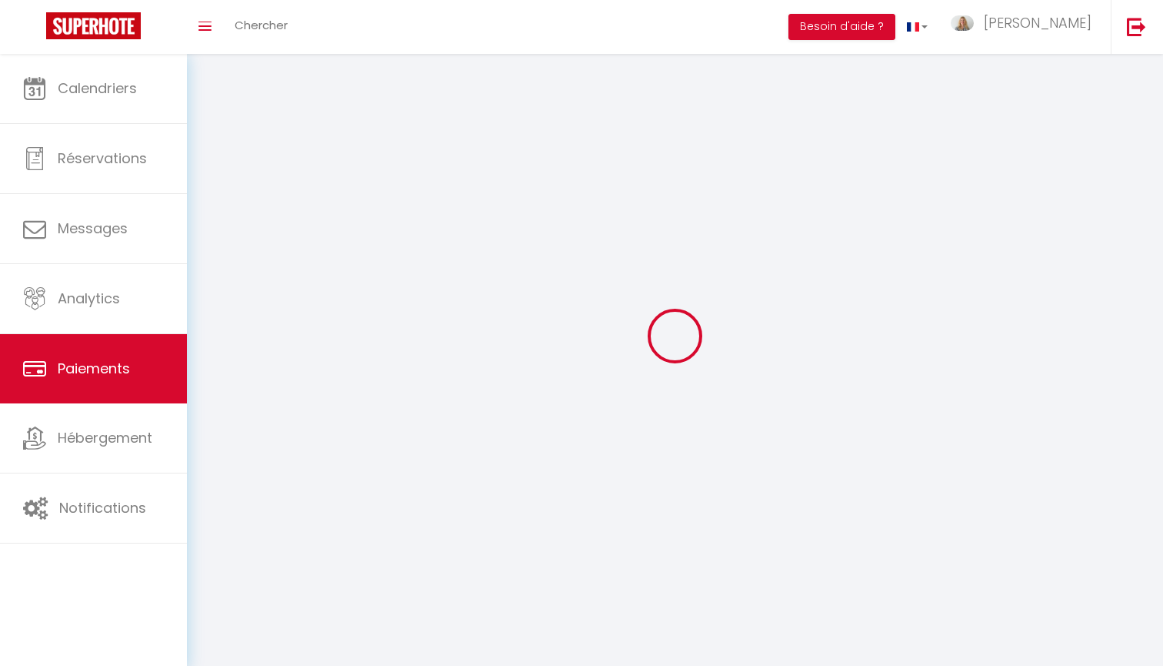
select select "2"
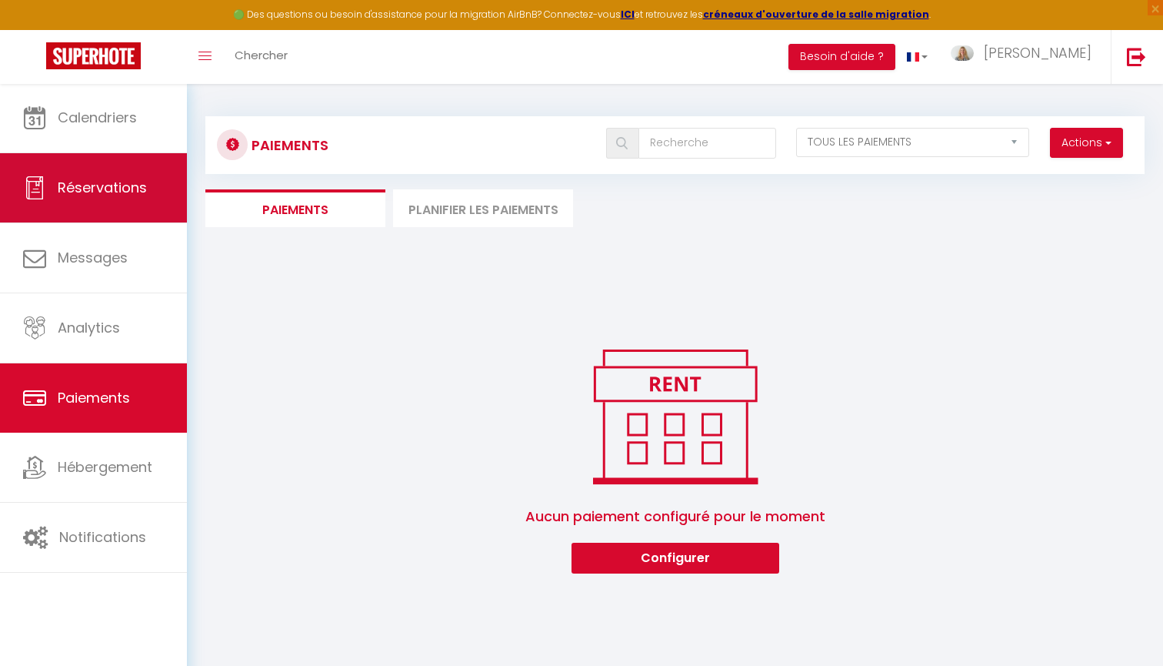
click at [108, 185] on span "Réservations" at bounding box center [102, 187] width 89 height 19
select select "not_cancelled"
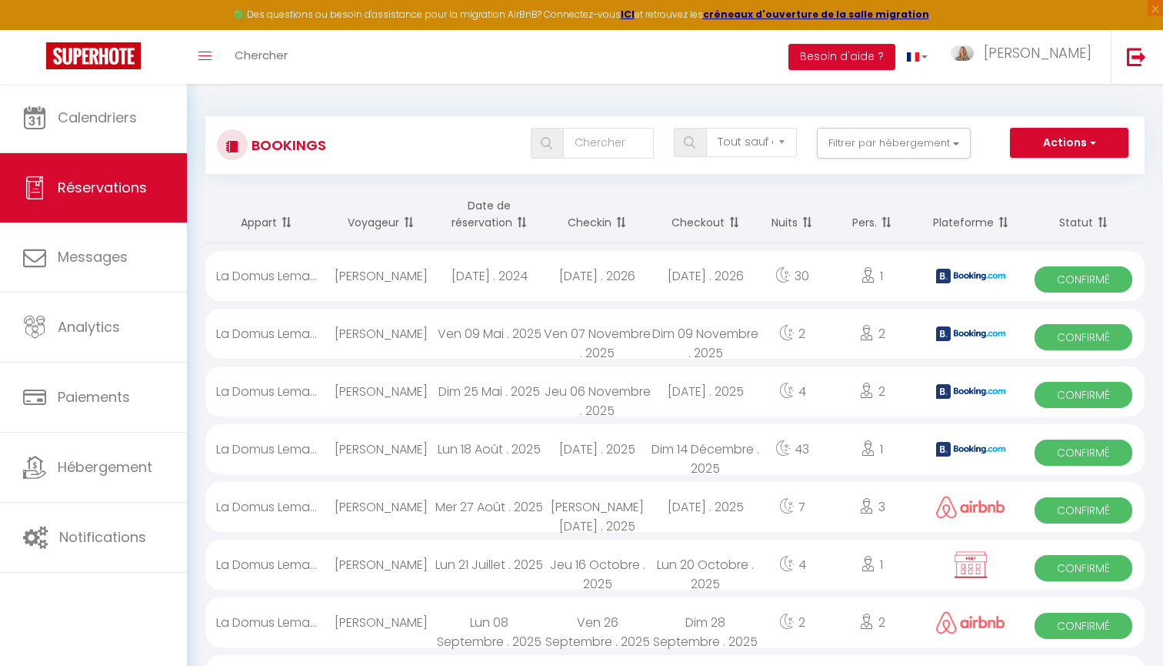
click at [487, 211] on th "Date de réservation" at bounding box center [489, 214] width 108 height 58
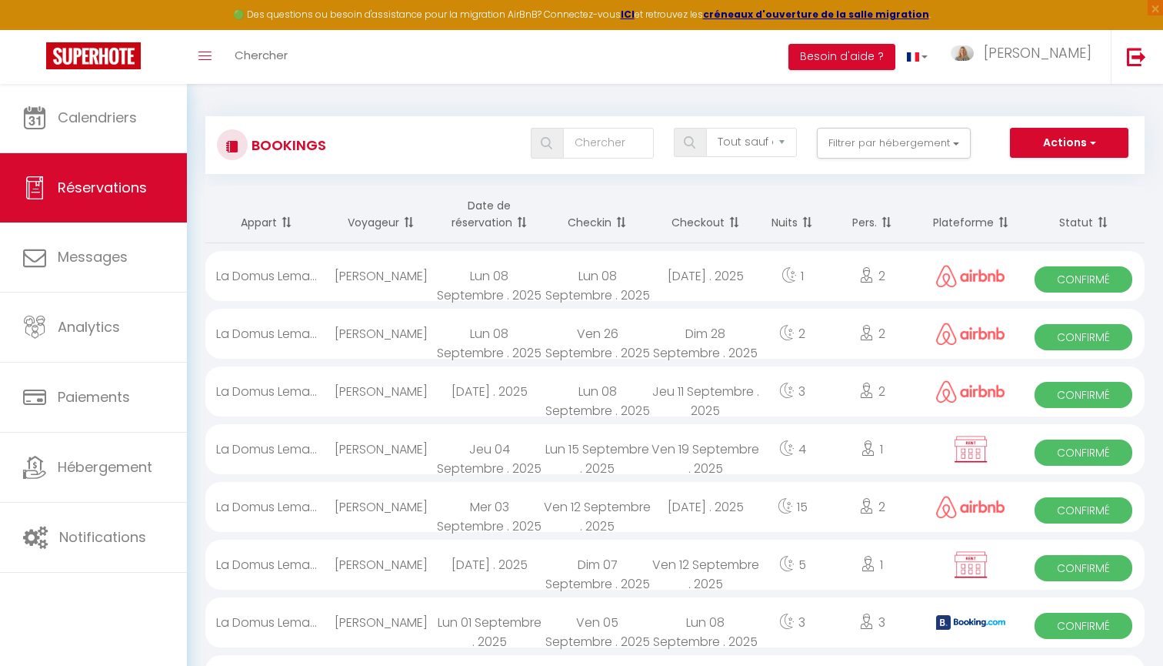
click at [1108, 277] on span "Confirmé" at bounding box center [1084, 279] width 98 height 26
select select "OK"
select select "0"
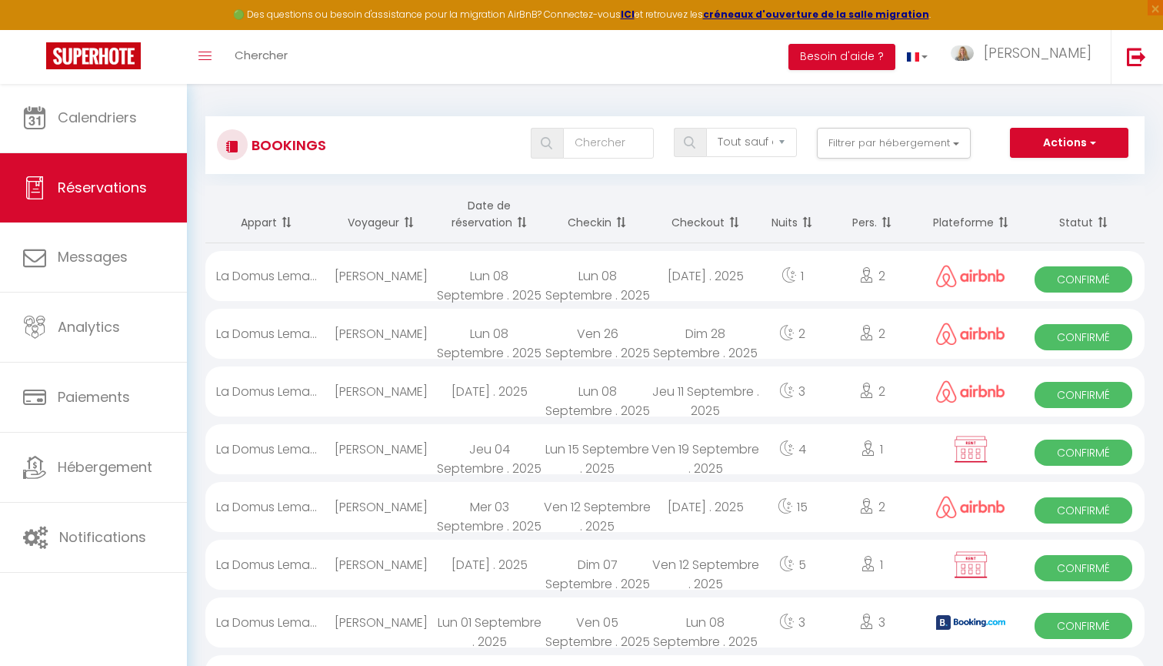
select select "1"
select select
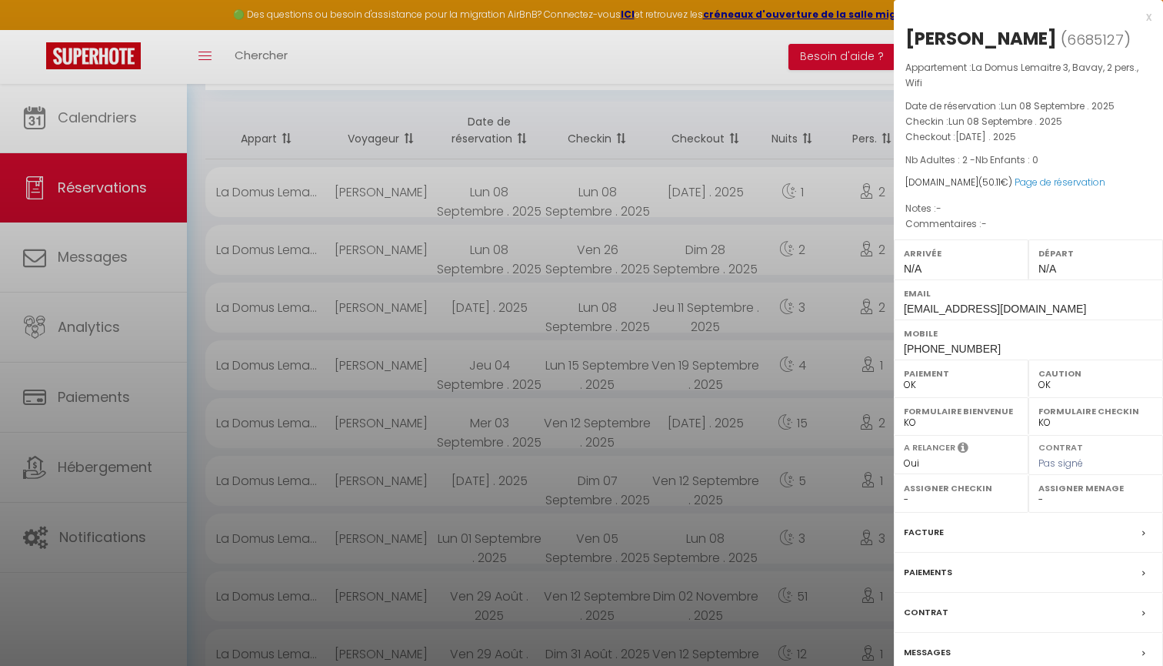
scroll to position [89, 0]
click at [999, 532] on div "Facture" at bounding box center [1028, 532] width 269 height 40
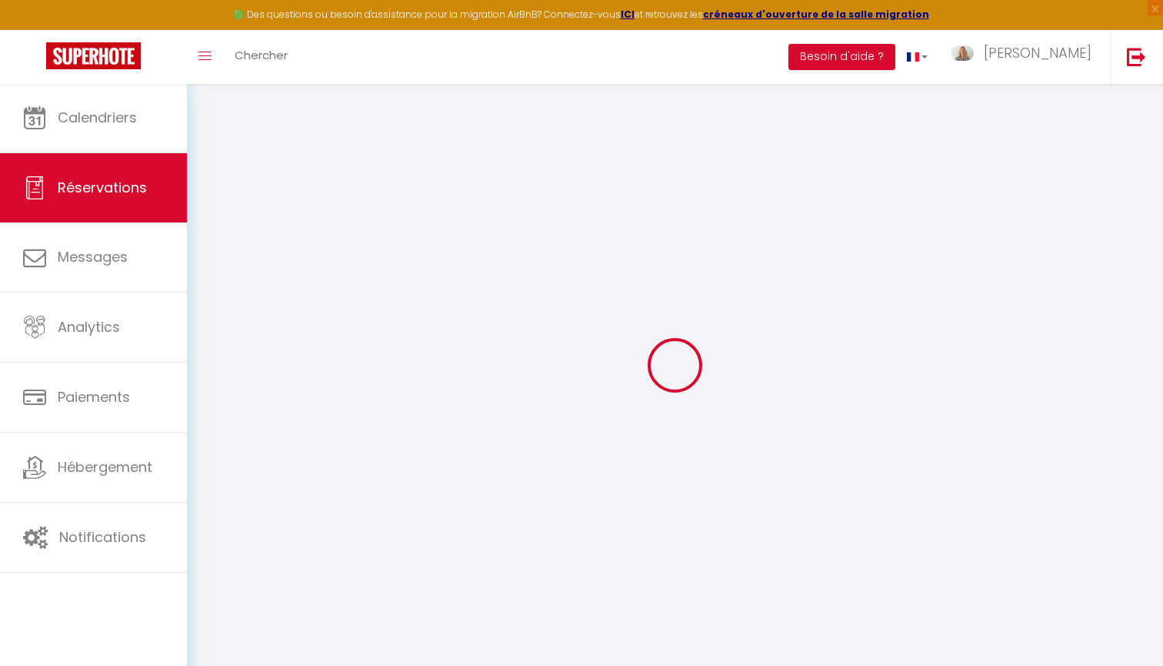
select select "other"
select select "taxes"
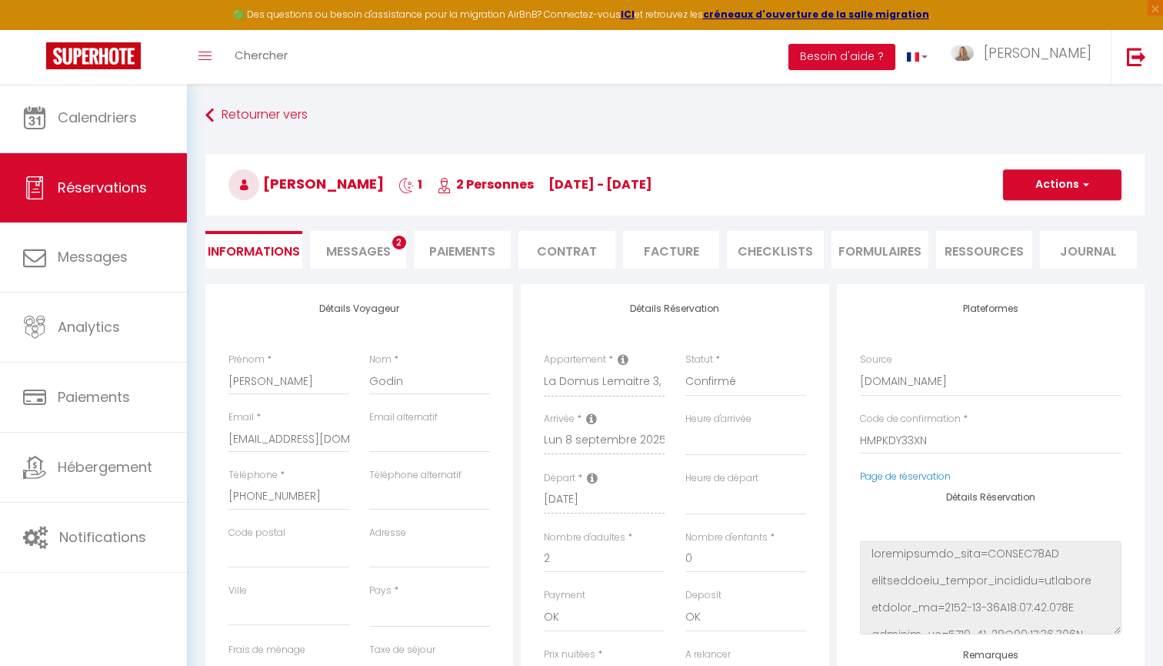
select select
checkbox input "false"
select select
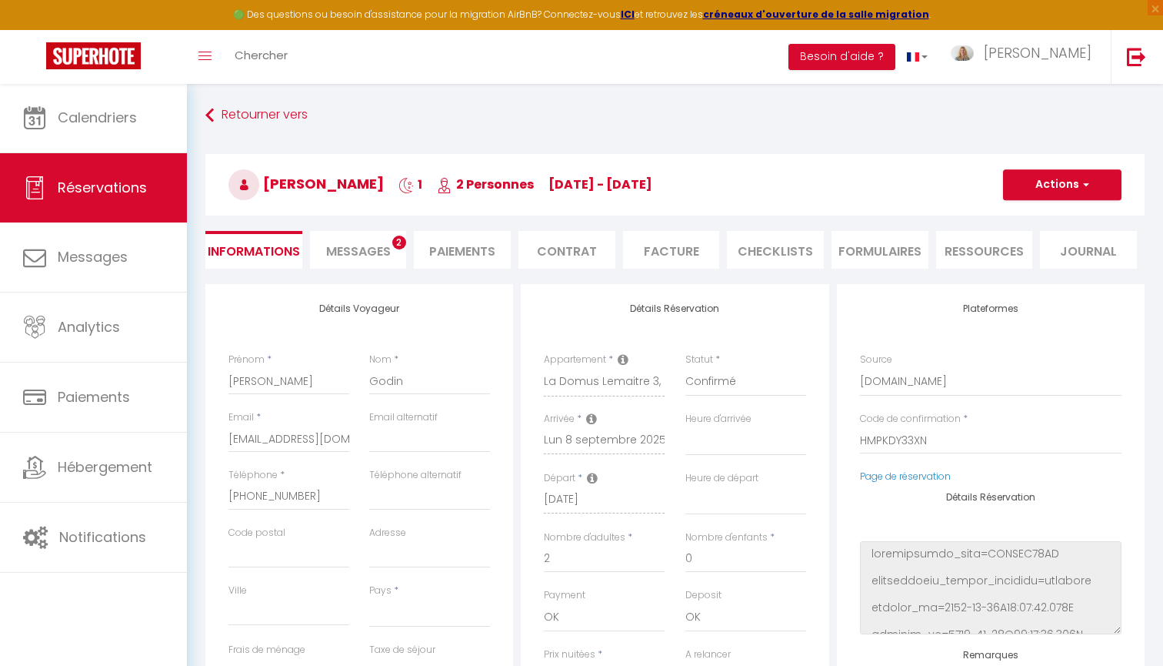
select select
checkbox input "false"
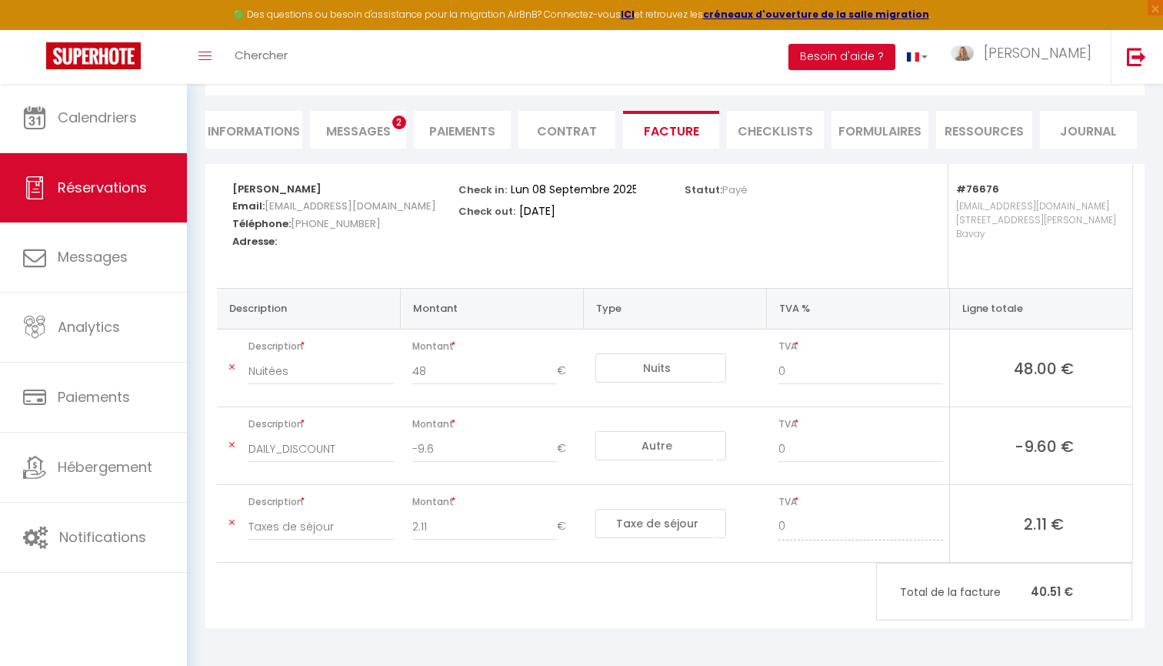
scroll to position [119, 0]
